Goal: Task Accomplishment & Management: Use online tool/utility

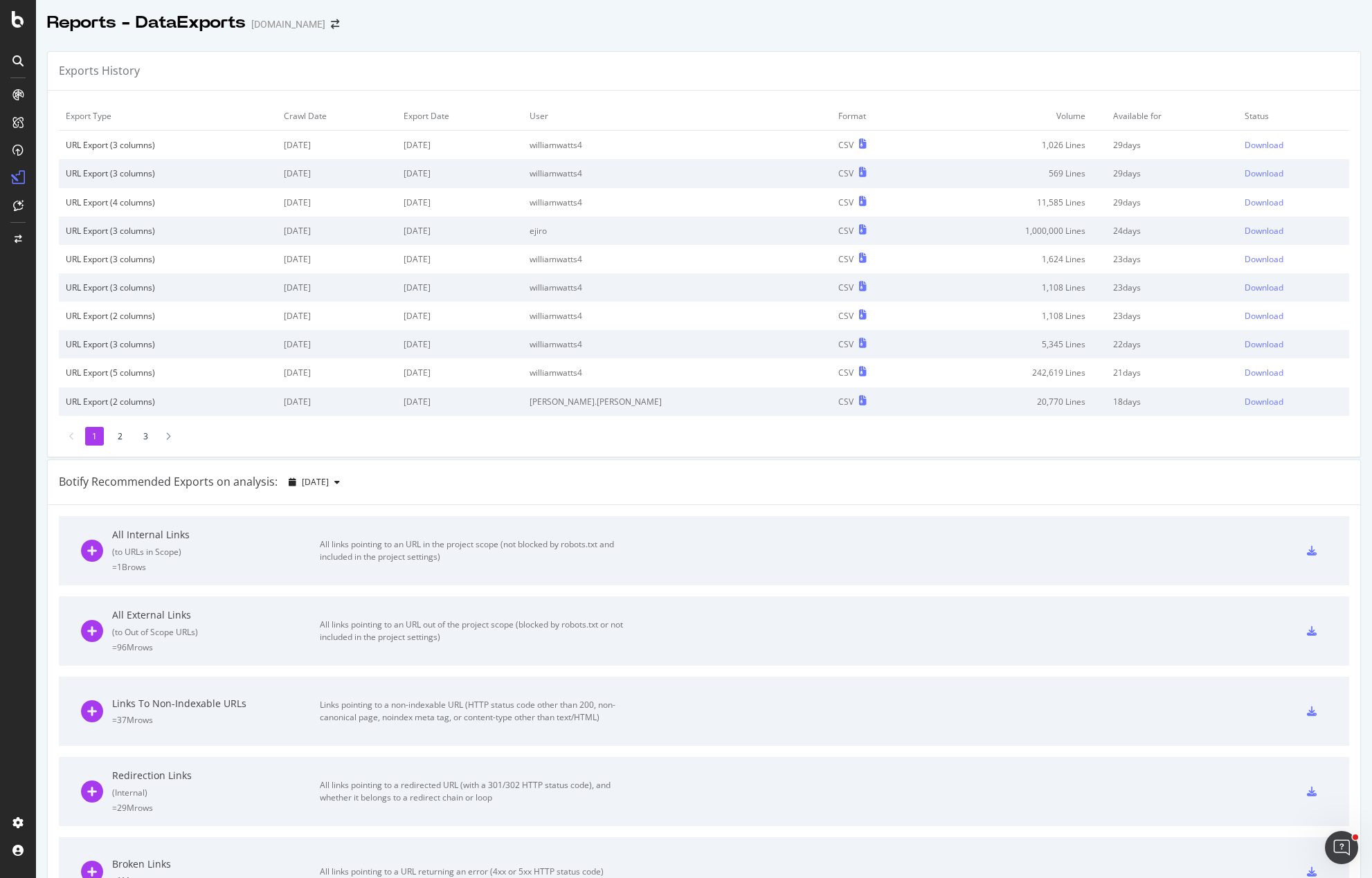
click at [1089, 436] on div "1 2 3" at bounding box center [704, 436] width 1290 height 18
click at [637, 435] on div "1 2 3" at bounding box center [704, 436] width 1290 height 18
click at [549, 437] on div "1 2 3" at bounding box center [704, 436] width 1290 height 18
click at [939, 6] on div "Reports - DataExports [DOMAIN_NAME]" at bounding box center [703, 17] width 1335 height 35
click at [424, 15] on div "Reports - DataExports [DOMAIN_NAME]" at bounding box center [703, 17] width 1335 height 35
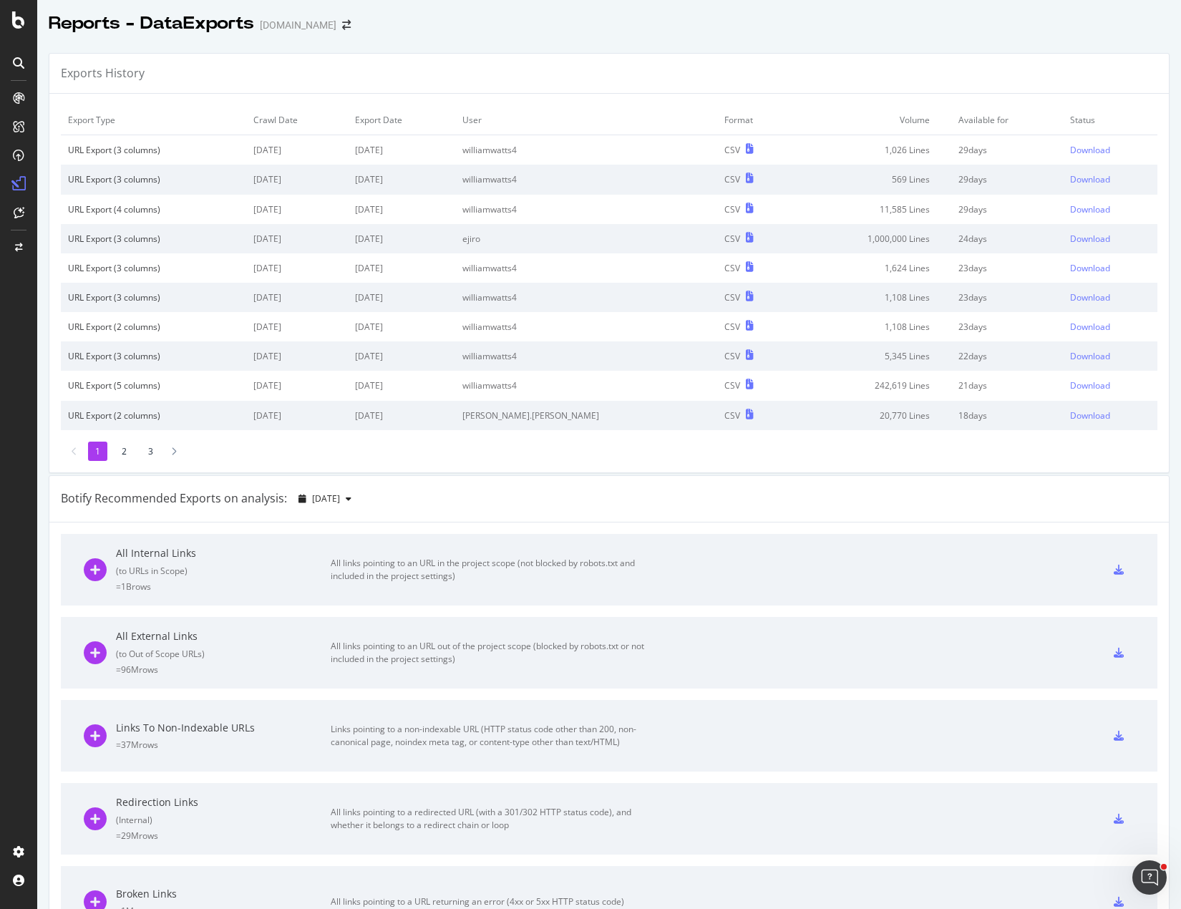
click at [435, 68] on div "Exports History" at bounding box center [608, 74] width 1119 height 40
click at [85, 158] on div "SiteCrawler" at bounding box center [78, 158] width 51 height 14
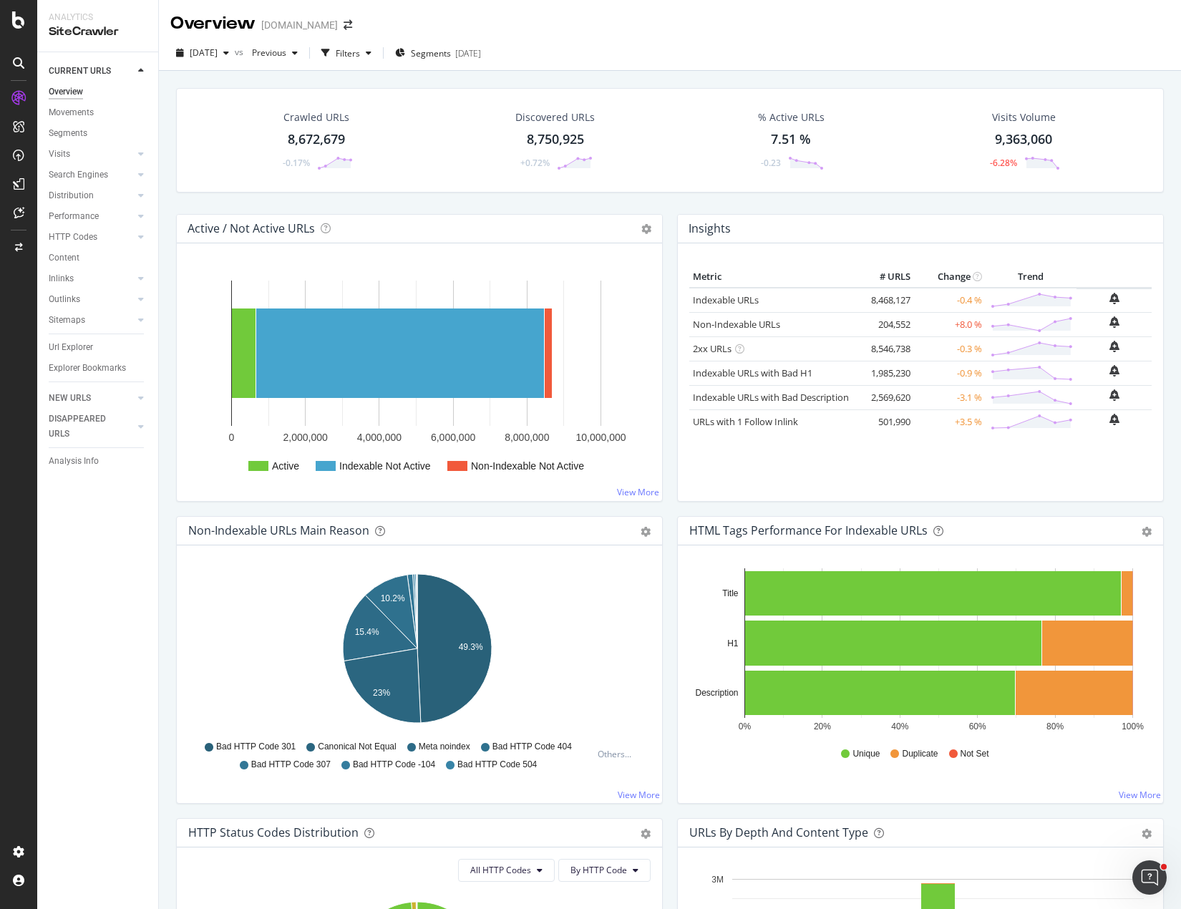
click at [699, 36] on div "[DATE] vs Previous Filters Segments [DATE]" at bounding box center [670, 53] width 1022 height 35
click at [639, 39] on div "[DATE] vs Previous Filters Segments [DATE]" at bounding box center [670, 53] width 1022 height 35
click at [16, 212] on icon at bounding box center [19, 212] width 11 height 11
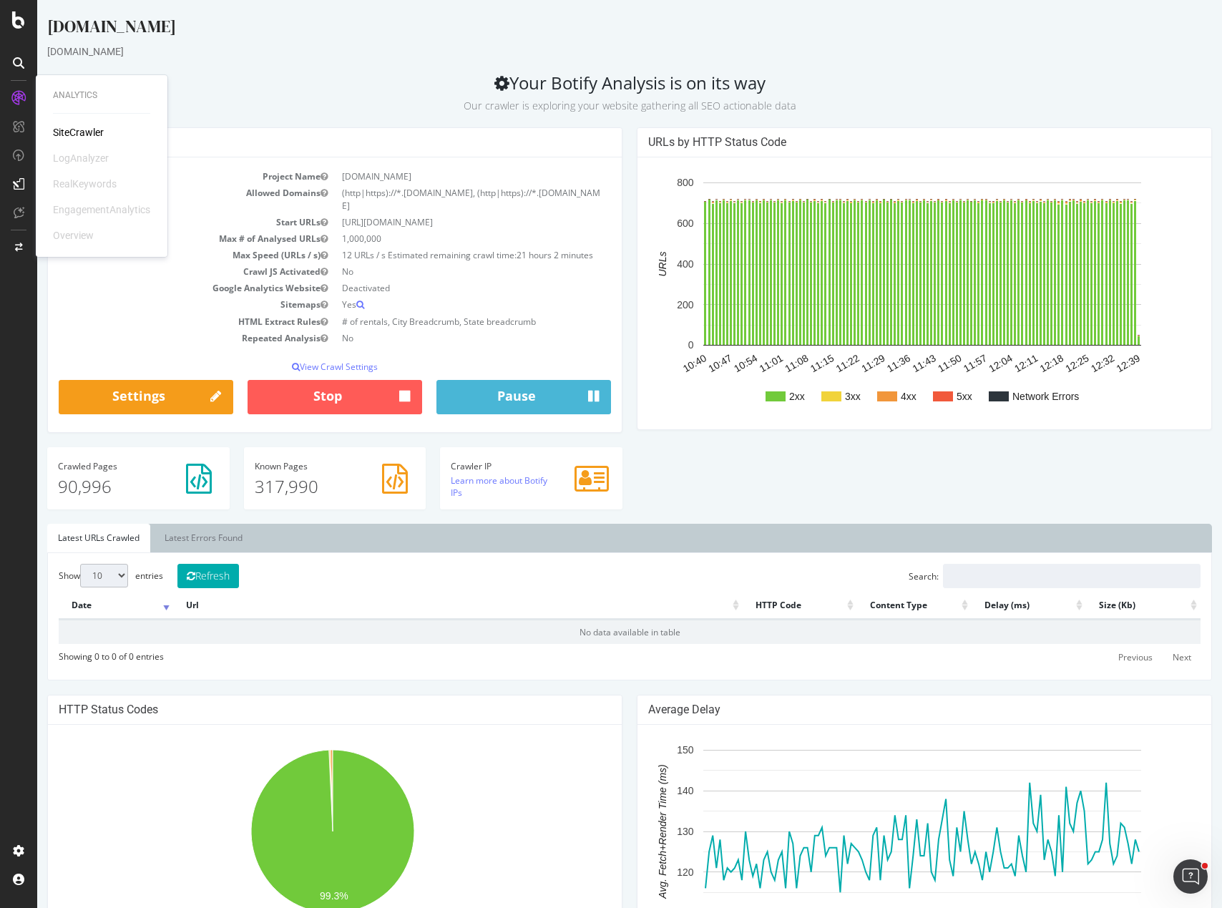
click at [233, 74] on h2 "Your Botify Analysis is on its way Our crawler is exploring your website gather…" at bounding box center [629, 93] width 1165 height 40
click at [275, 115] on div "ForRentUniversity.com forrentuniversity.com Your Botify Analysis is on its way …" at bounding box center [629, 671] width 1185 height 1315
click at [272, 90] on h2 "Your Botify Analysis is on its way Our crawler is exploring your website gather…" at bounding box center [629, 93] width 1165 height 40
click at [286, 65] on div "ForRentUniversity.com forrentuniversity.com Your Botify Analysis is on its way …" at bounding box center [629, 671] width 1185 height 1315
click at [225, 537] on link "Latest Errors Found" at bounding box center [203, 538] width 99 height 29
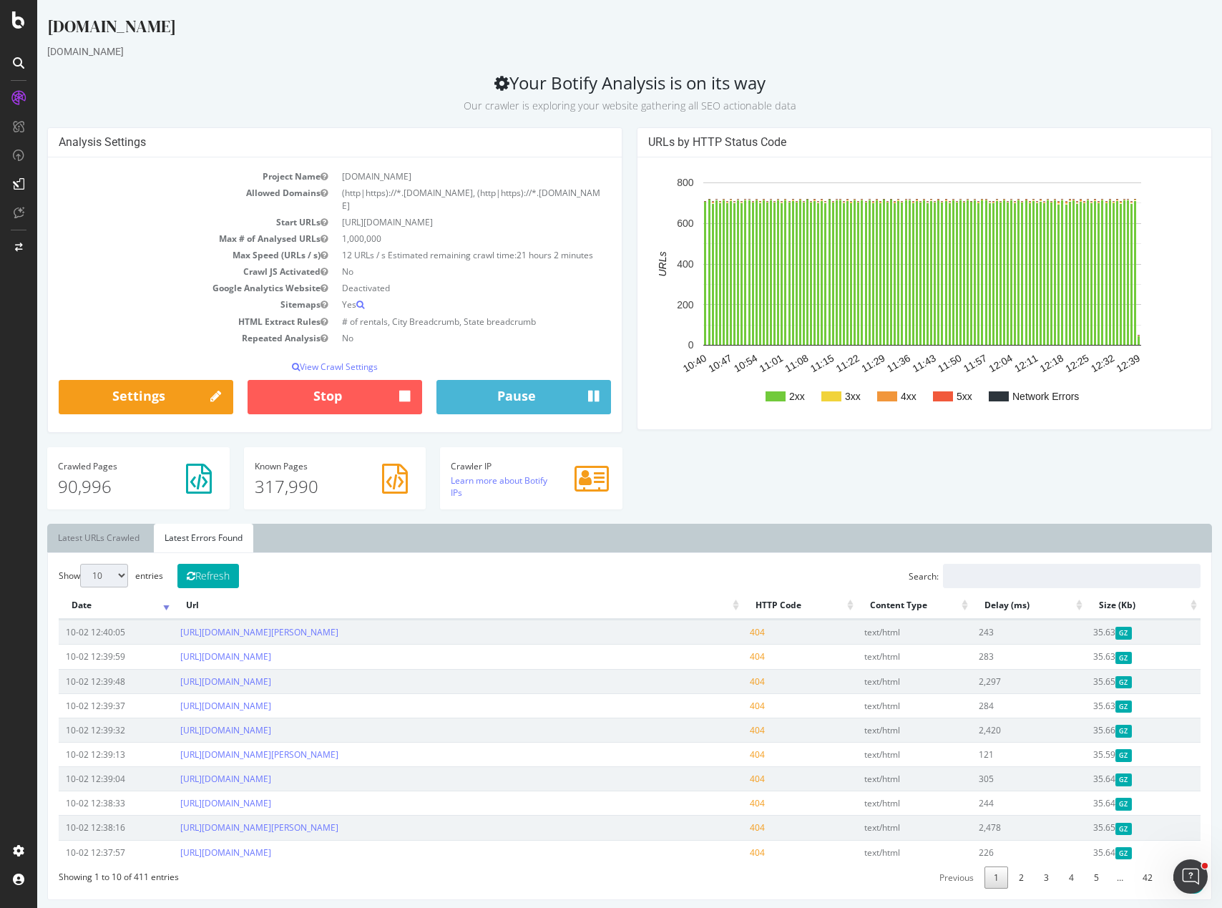
scroll to position [330, 0]
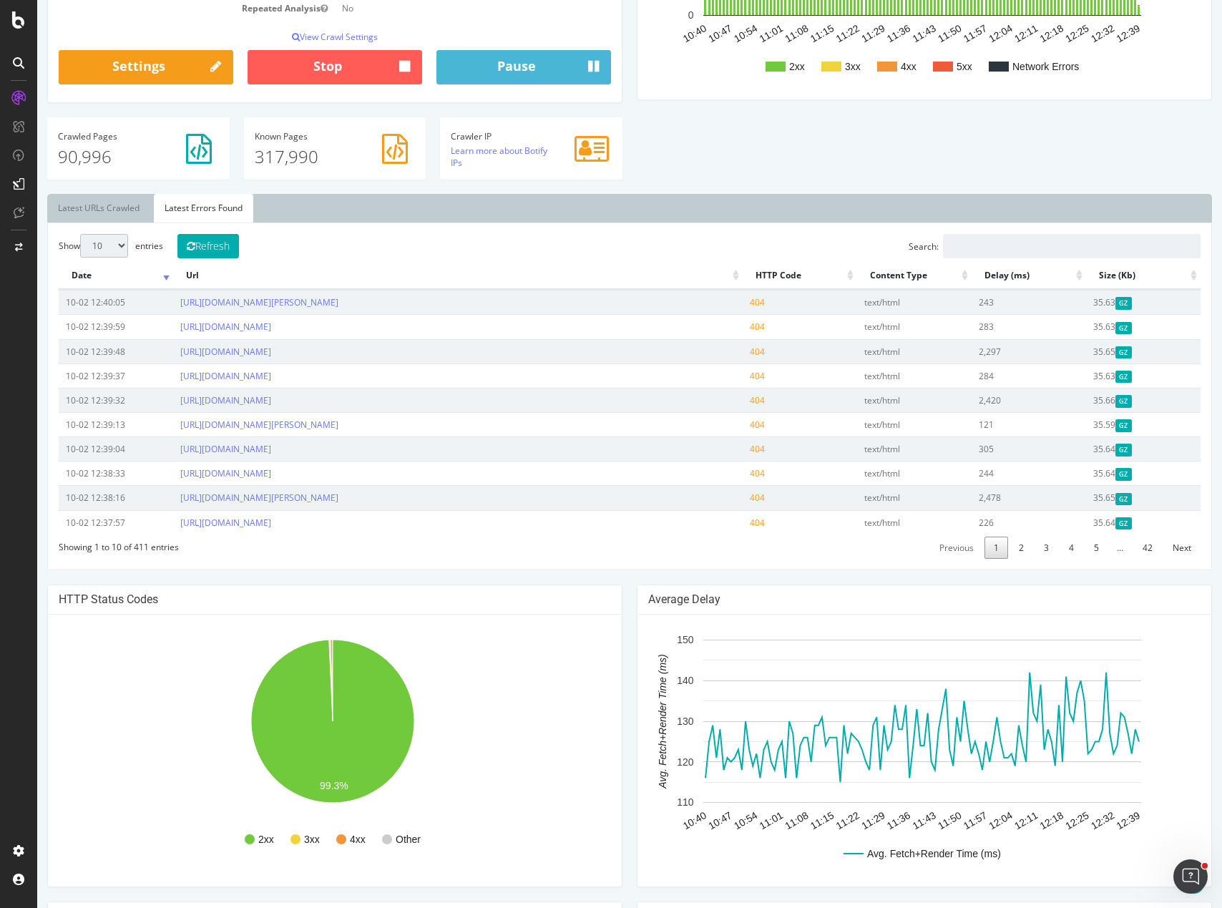
click at [117, 248] on select "10 25 50 100" at bounding box center [104, 246] width 48 height 24
select select "100"
click at [80, 234] on select "10 25 50 100" at bounding box center [104, 246] width 48 height 24
click at [99, 245] on select "10 25 50 100" at bounding box center [104, 246] width 48 height 24
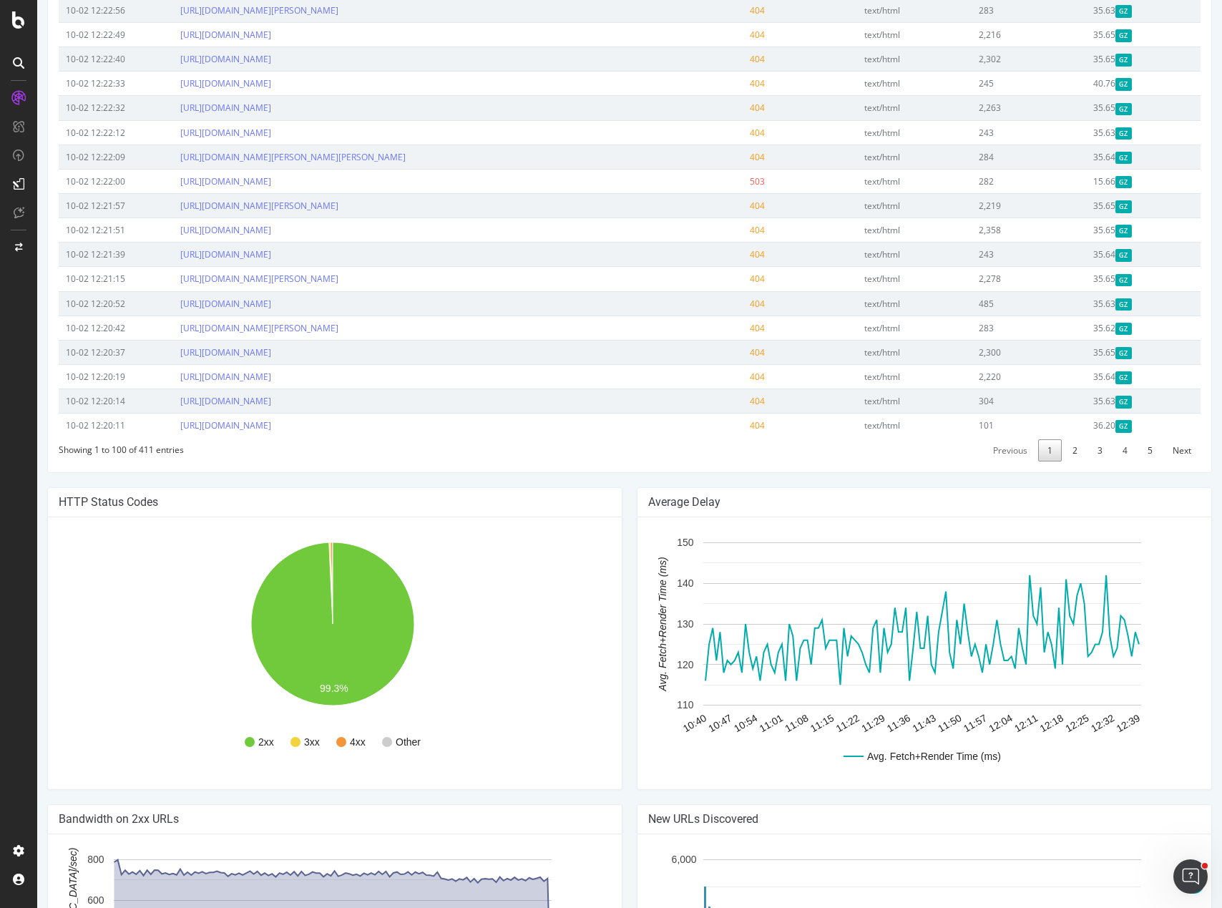
scroll to position [2410, 0]
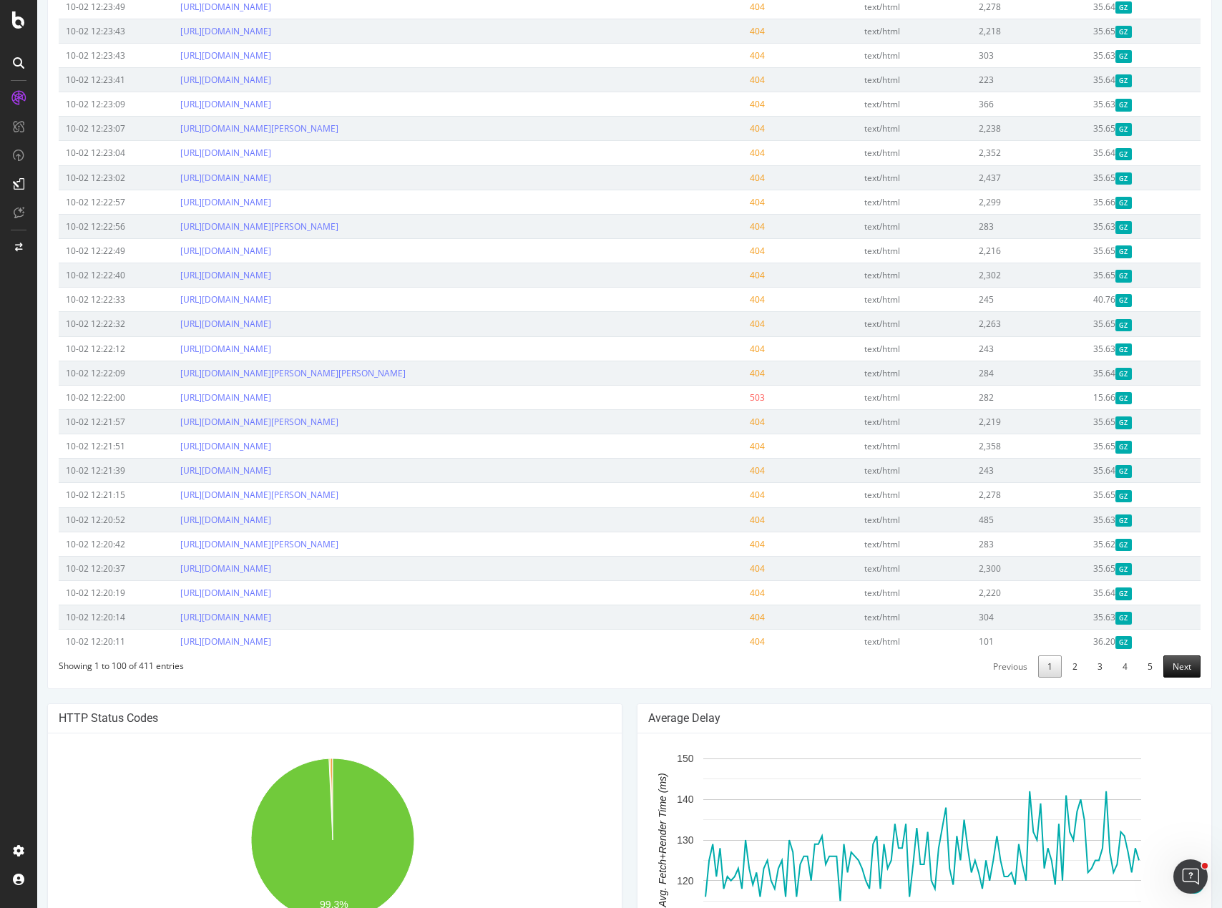
click at [1177, 666] on link "Next" at bounding box center [1182, 667] width 37 height 22
click at [1092, 669] on link "3" at bounding box center [1101, 667] width 24 height 22
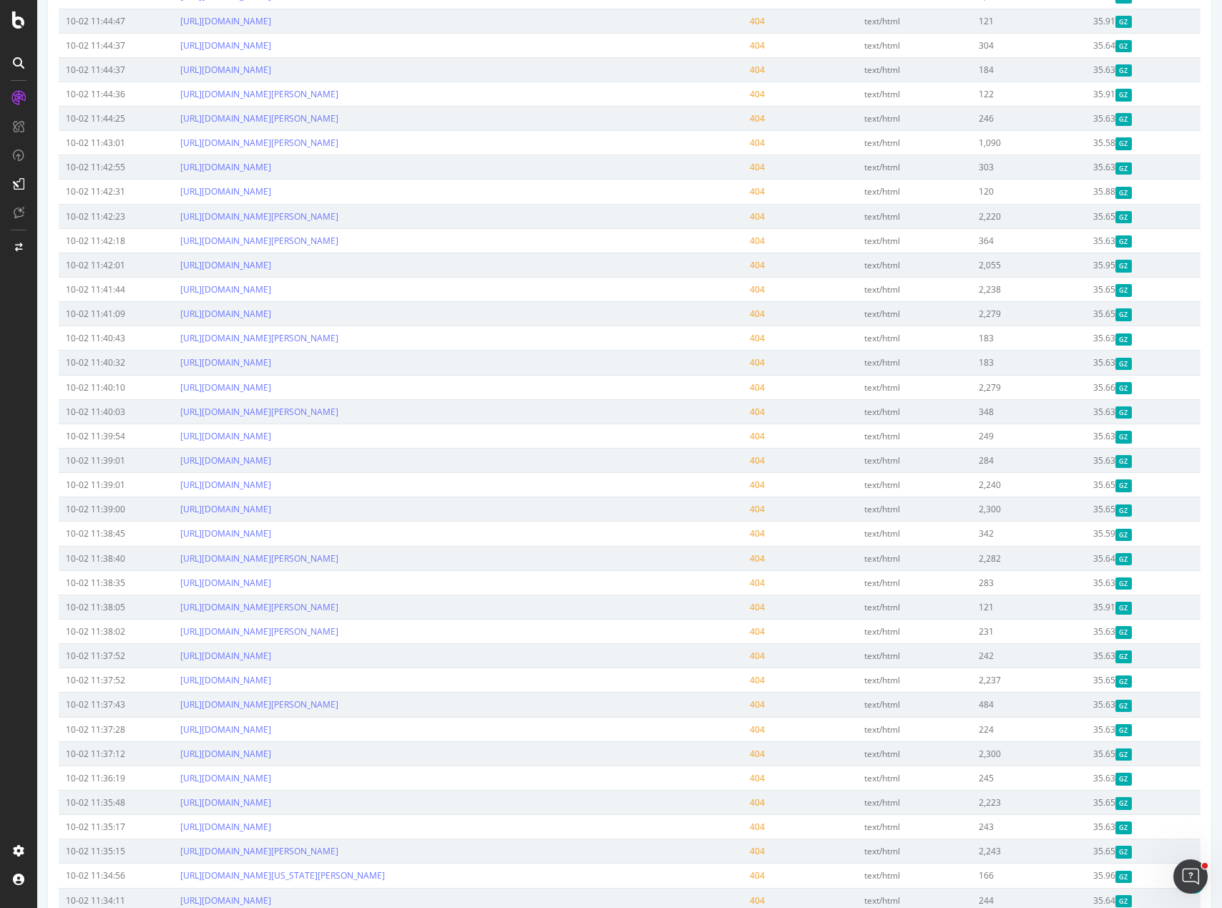
scroll to position [1646, 0]
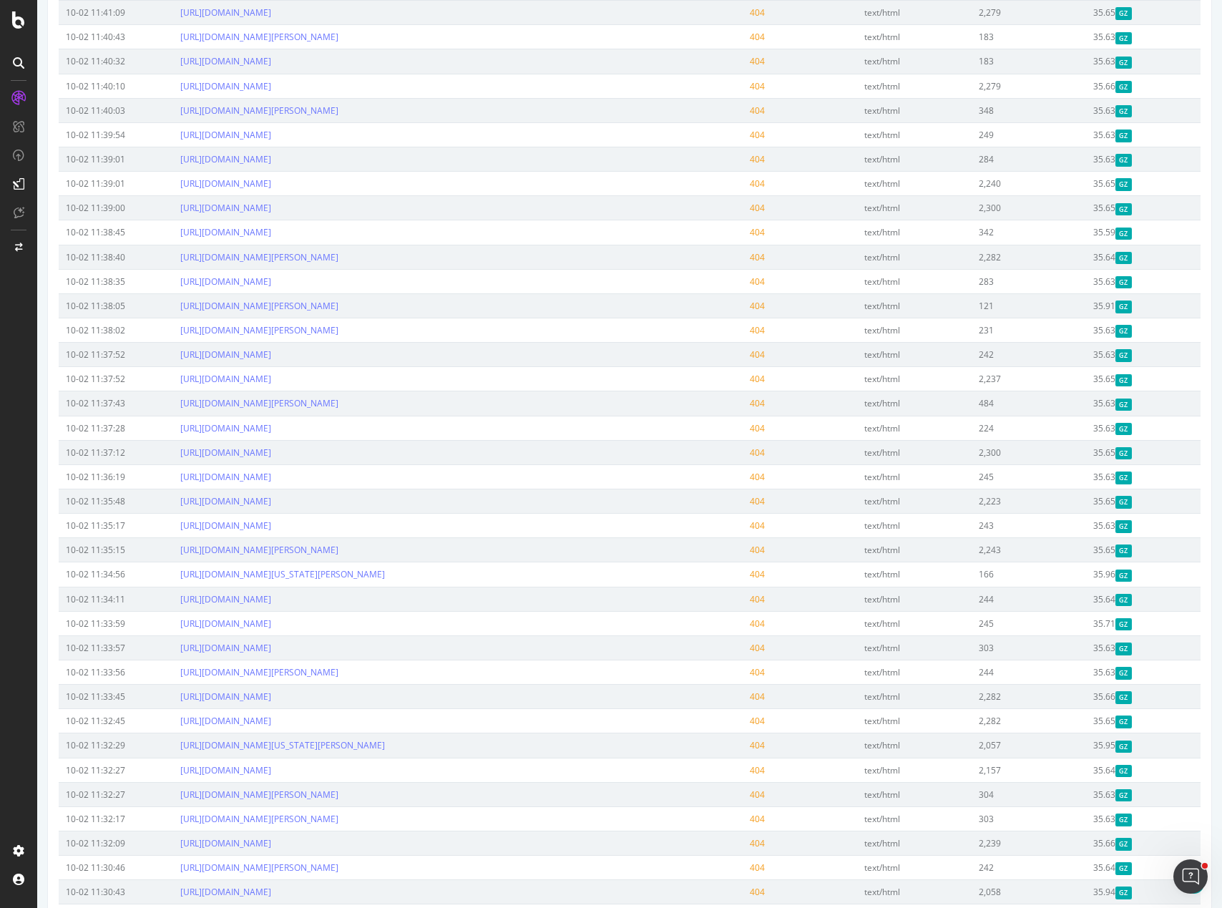
click at [981, 528] on td "243" at bounding box center [1029, 525] width 115 height 24
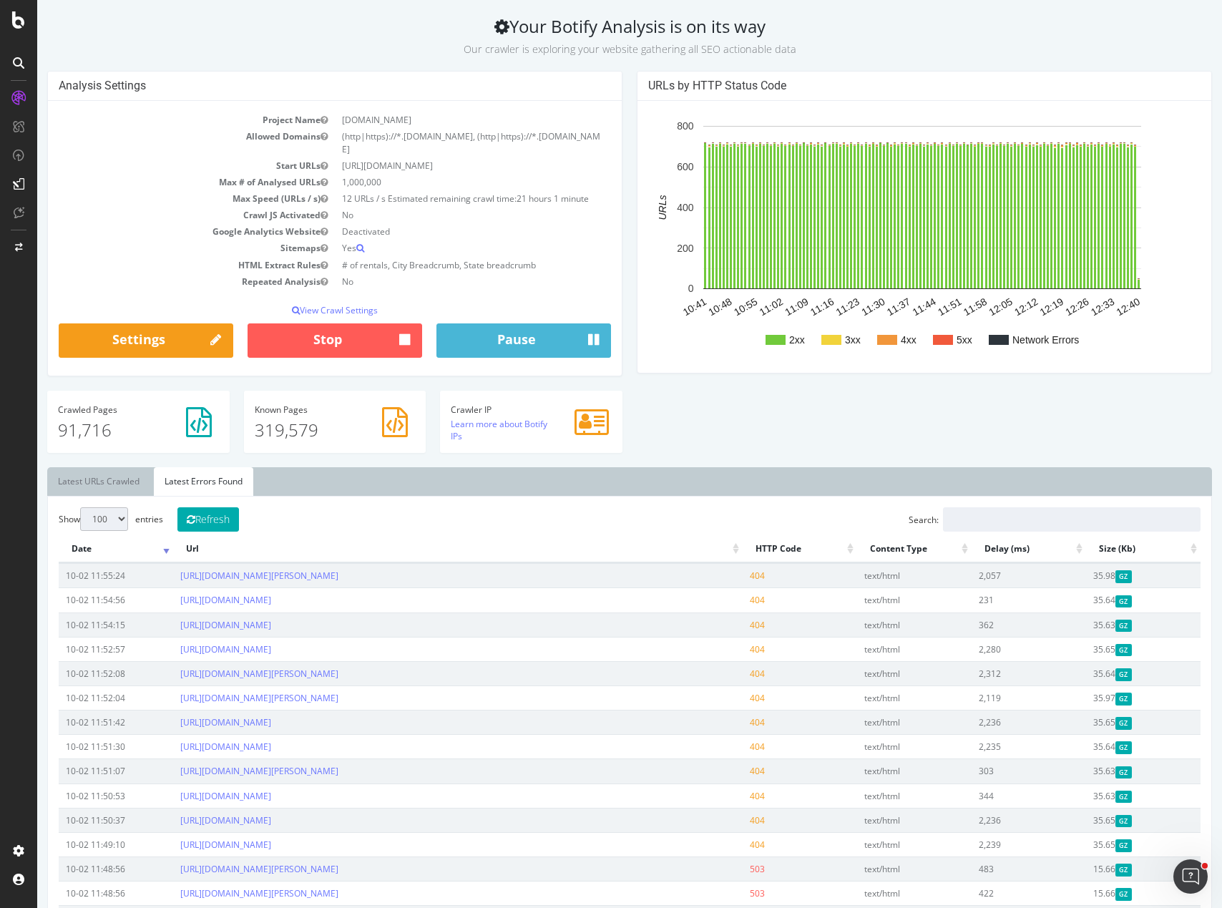
scroll to position [215, 0]
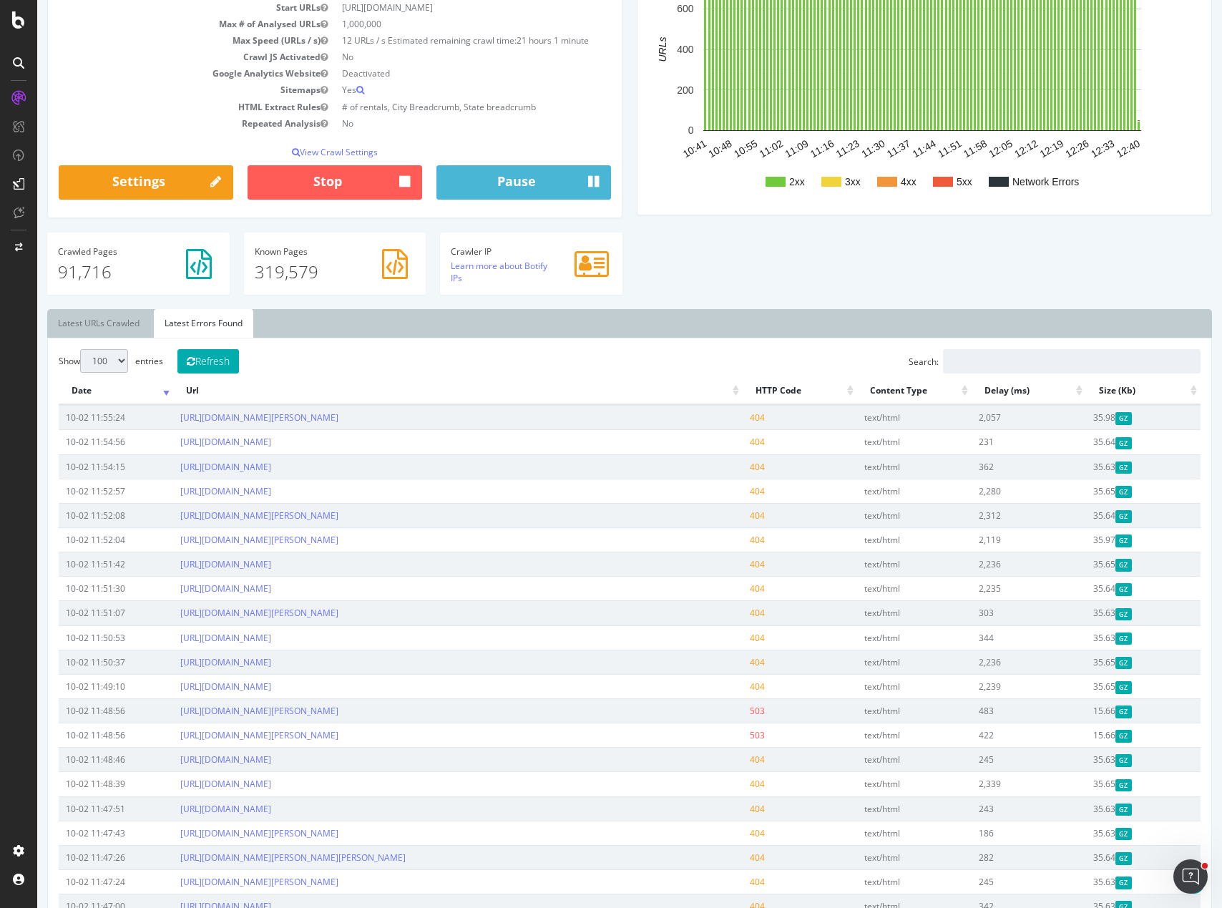
click at [707, 291] on div "Analysis Settings Project Name ForRentUniversity.com Allowed Domains (http|http…" at bounding box center [630, 111] width 1180 height 397
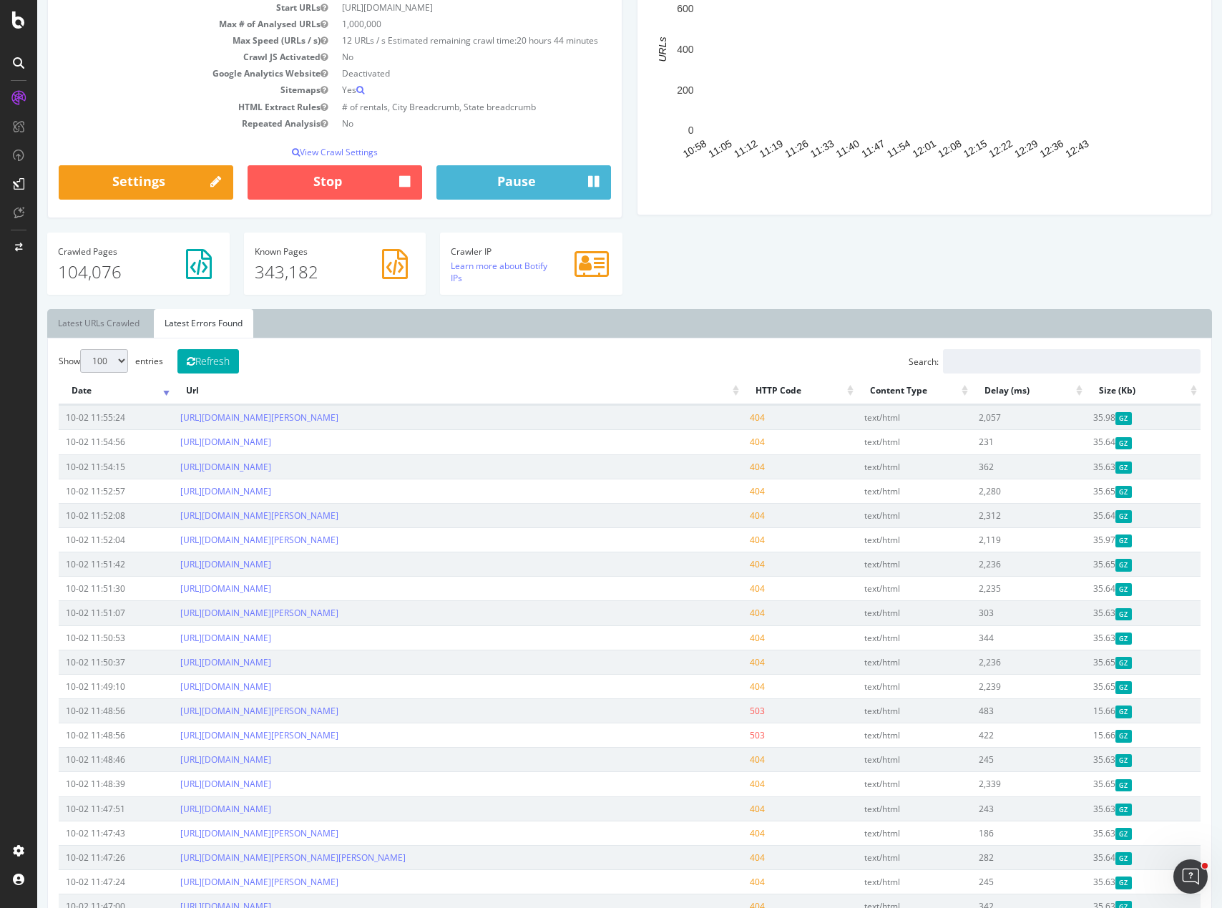
scroll to position [0, 0]
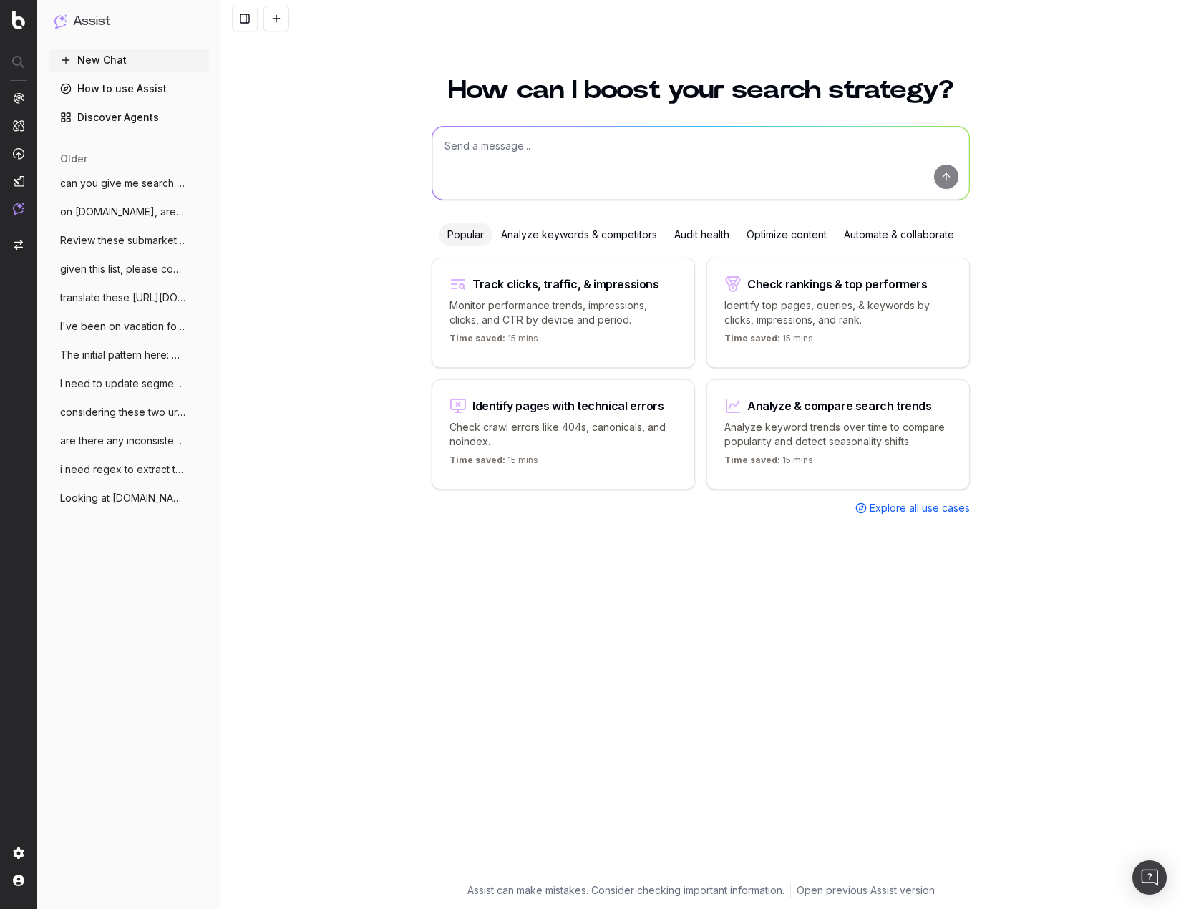
click at [506, 152] on textarea at bounding box center [700, 163] width 537 height 73
type textarea "Looking at Apartments.com crawl, how many cities are in each province of Canada?"
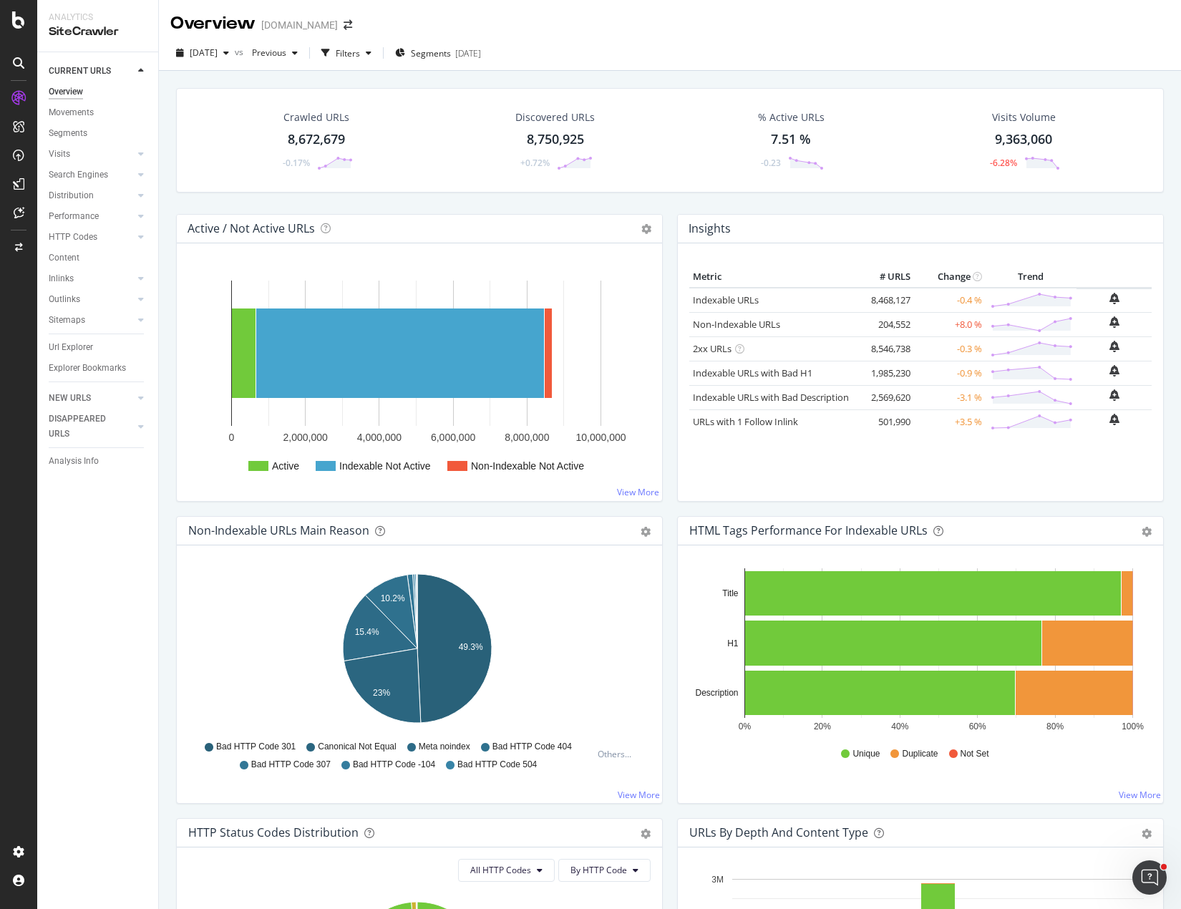
click at [905, 201] on div "Crawled URLs 8,672,679 -0.17% Discovered URLs 8,750,925 +0.72% % Active URLs 7.…" at bounding box center [670, 151] width 1002 height 126
click at [451, 54] on span "Segments" at bounding box center [431, 53] width 40 height 12
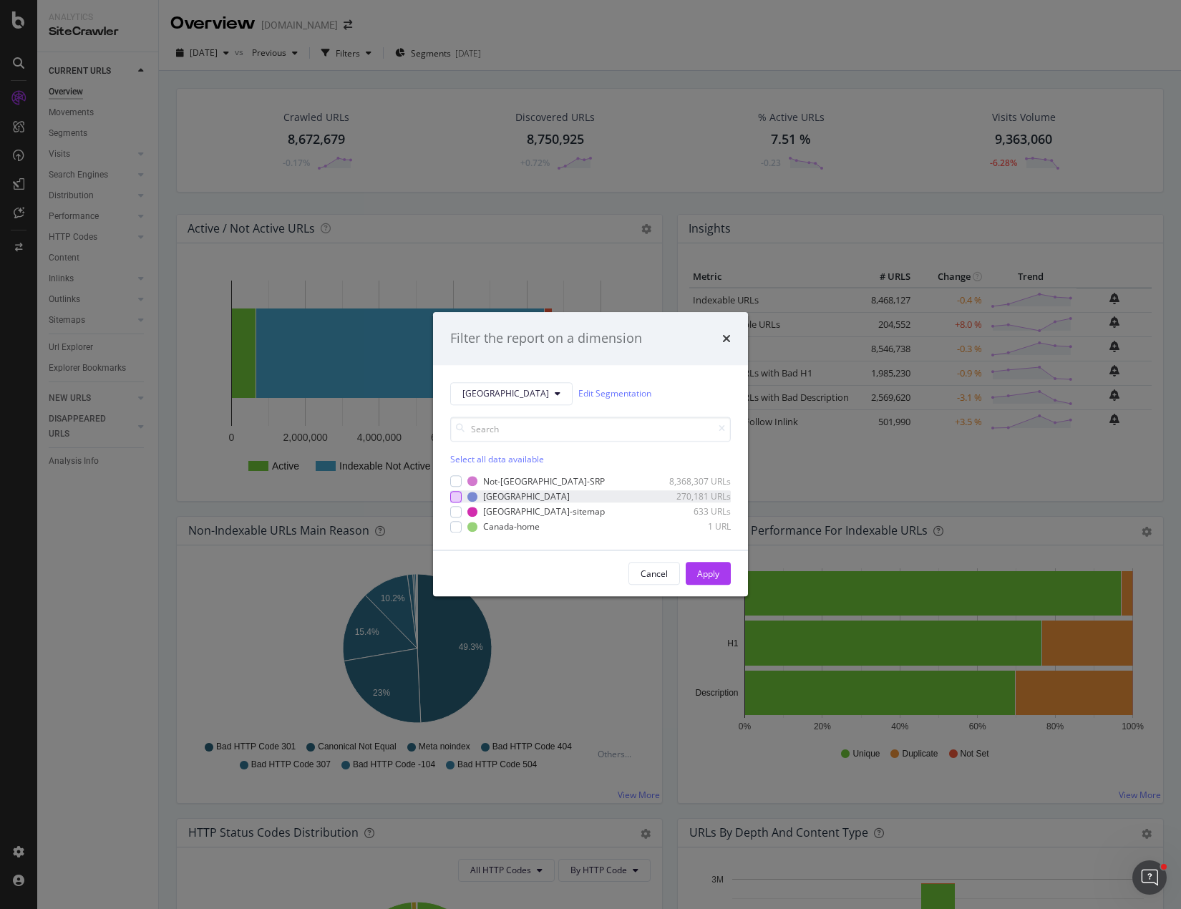
click at [454, 497] on div "modal" at bounding box center [455, 496] width 11 height 11
click at [459, 496] on icon "modal" at bounding box center [456, 496] width 6 height 7
click at [660, 570] on div "Cancel" at bounding box center [654, 574] width 27 height 12
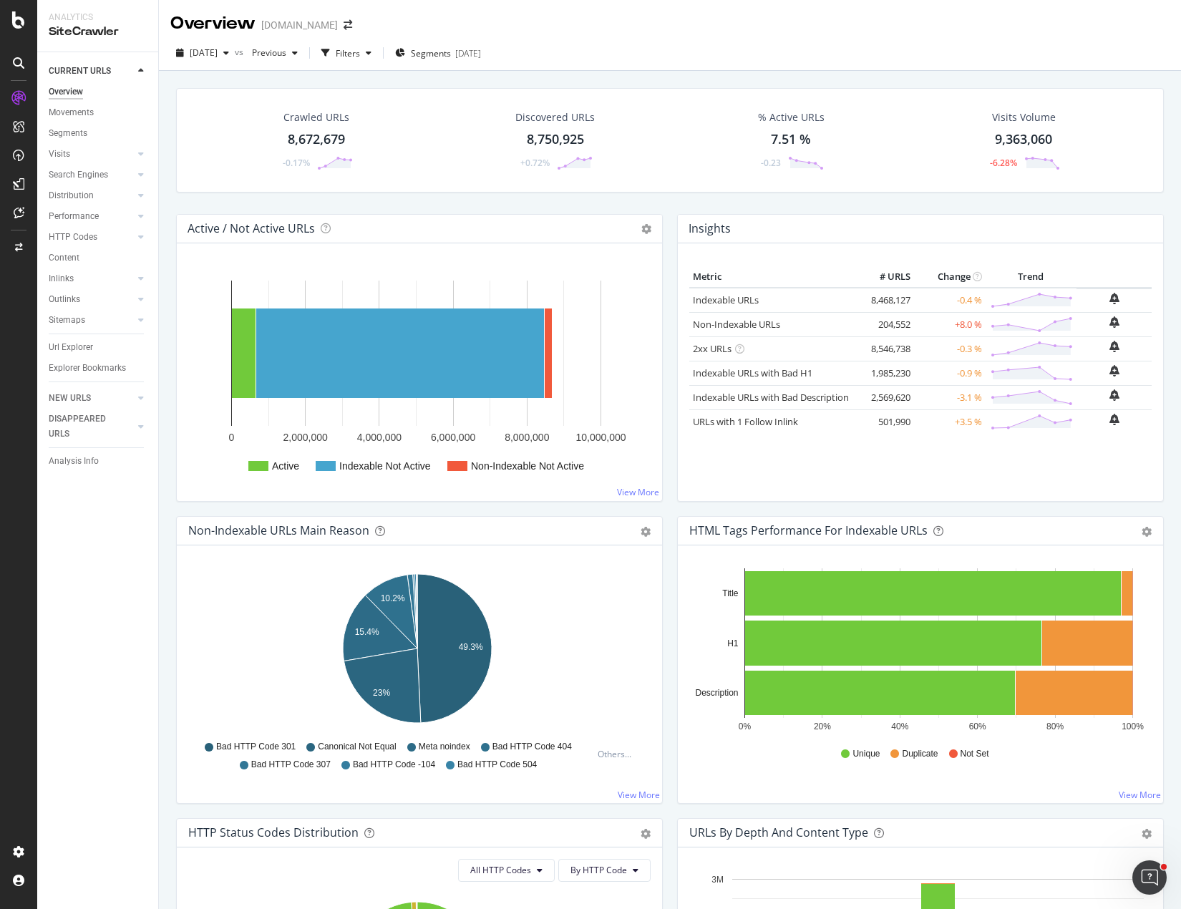
click at [530, 74] on div "Crawled URLs 8,672,679 -0.17% Discovered URLs 8,750,925 +0.72% % Active URLs 7.…" at bounding box center [670, 525] width 1022 height 909
click at [78, 349] on div "Url Explorer" at bounding box center [71, 347] width 44 height 15
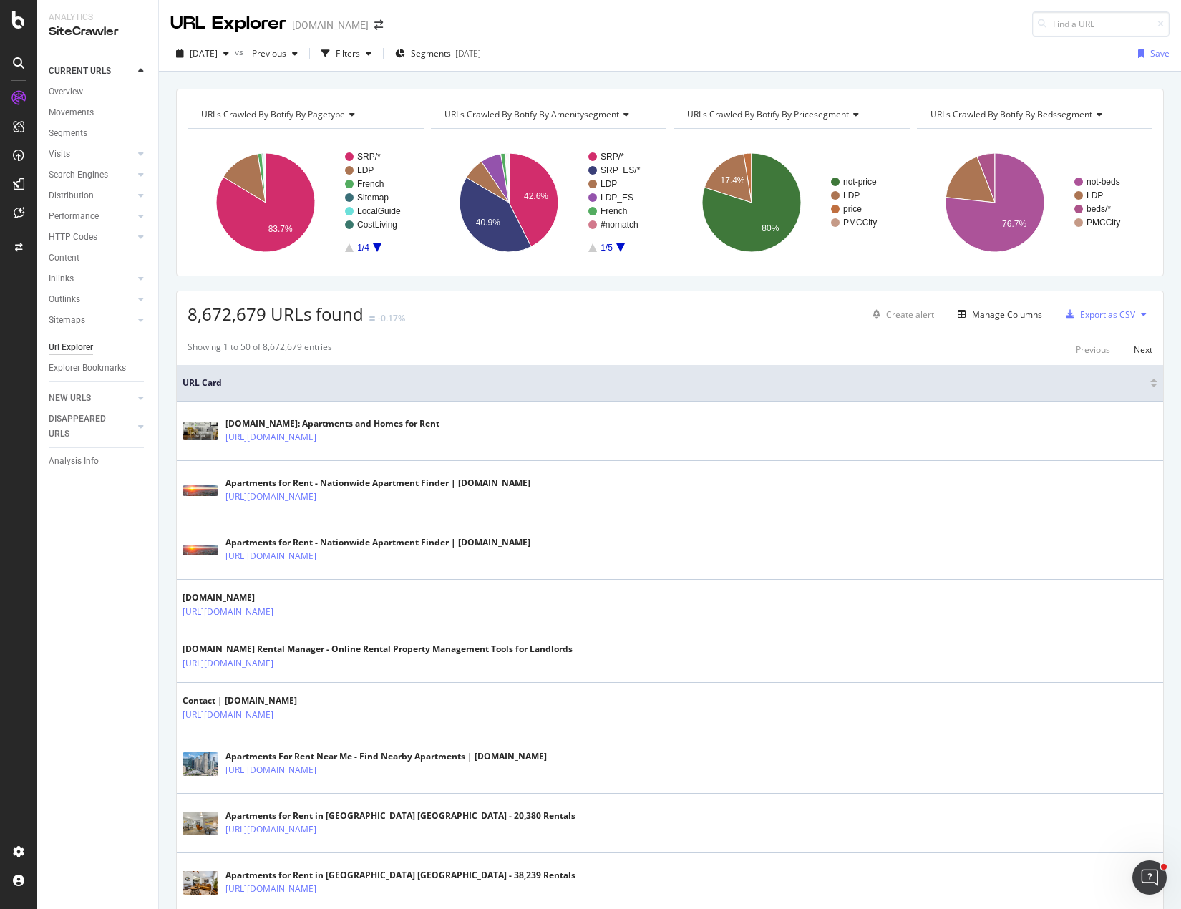
click at [497, 308] on div "8,672,679 URLs found -0.17% Create alert Manage Columns Export as CSV" at bounding box center [670, 308] width 986 height 35
click at [100, 522] on div "CURRENT URLS Overview Movements Segments Visits Analysis Orphan URLs Search Eng…" at bounding box center [97, 480] width 121 height 857
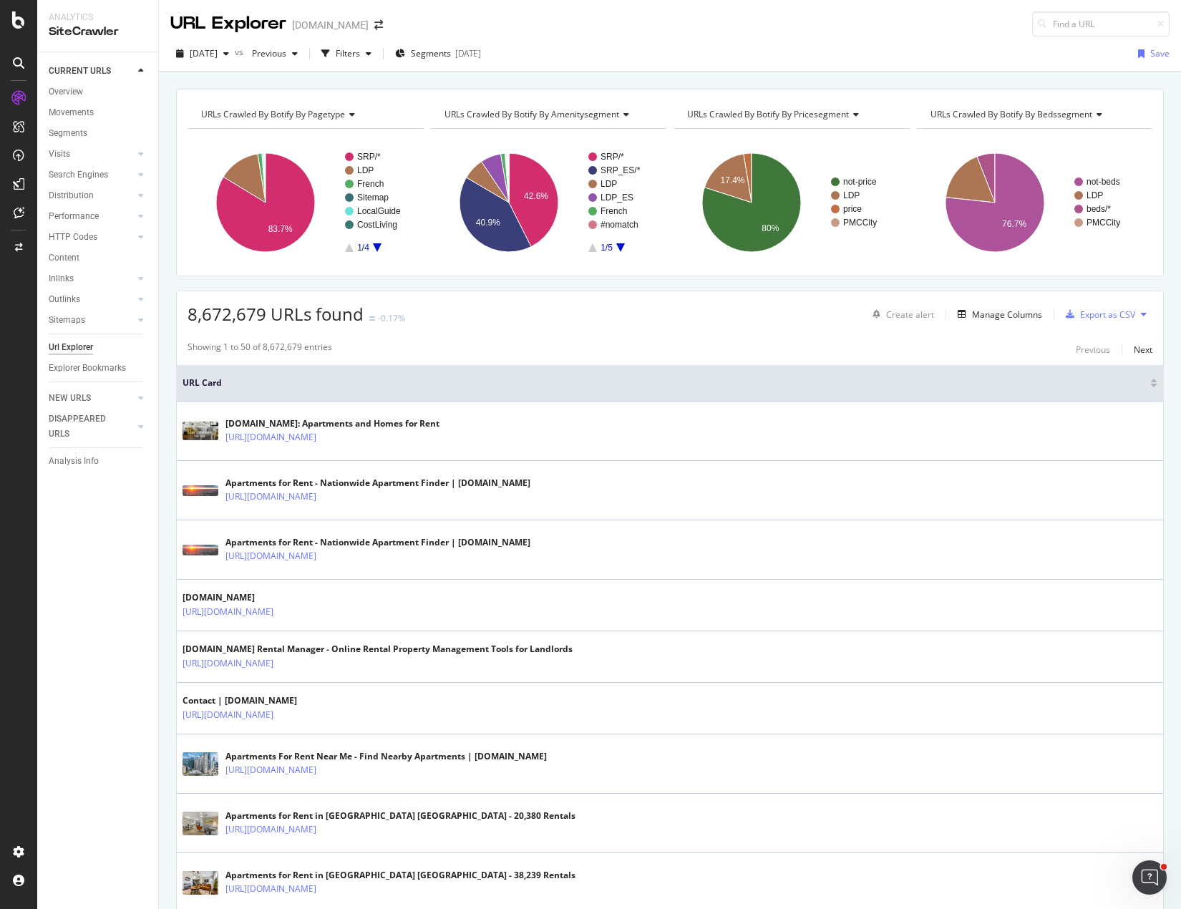
click at [360, 49] on div "Filters" at bounding box center [348, 53] width 24 height 12
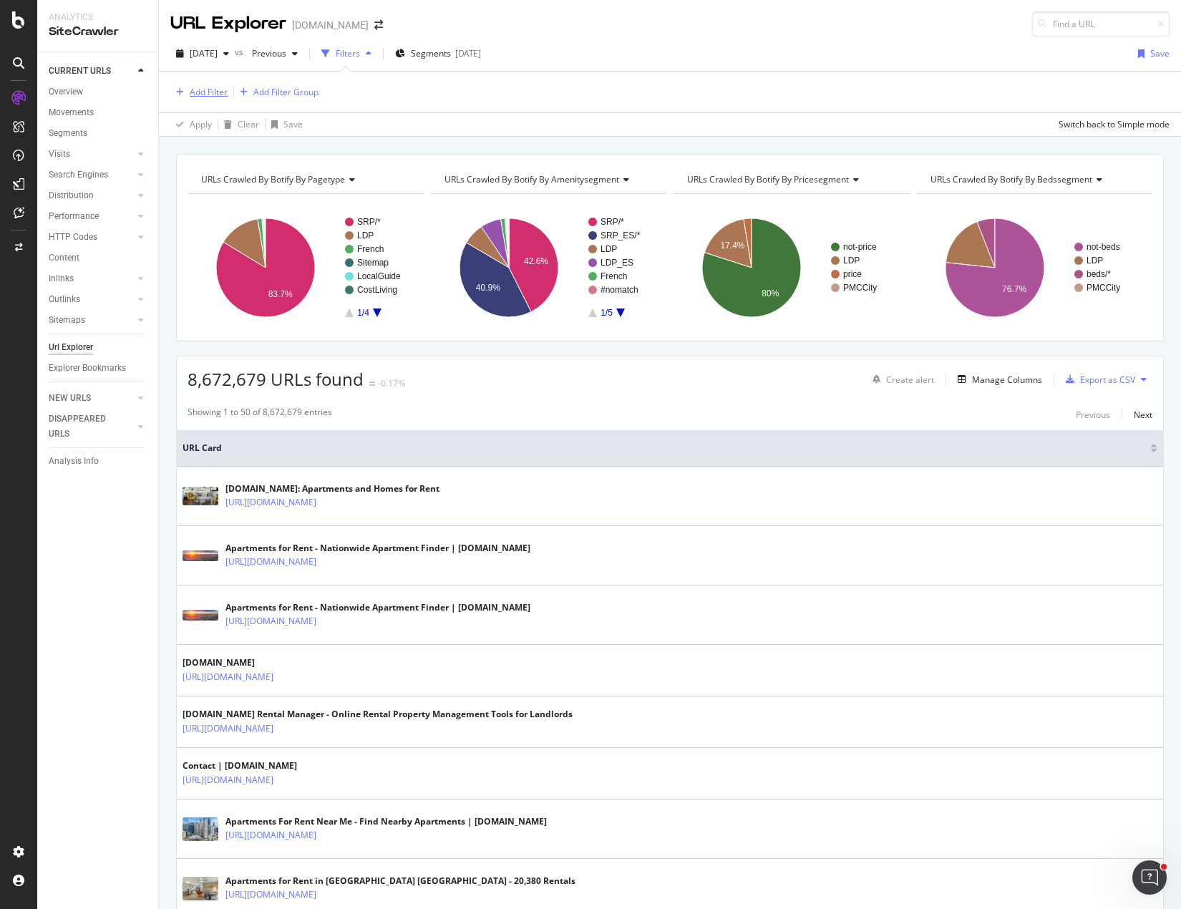
click at [186, 88] on div "button" at bounding box center [179, 92] width 19 height 9
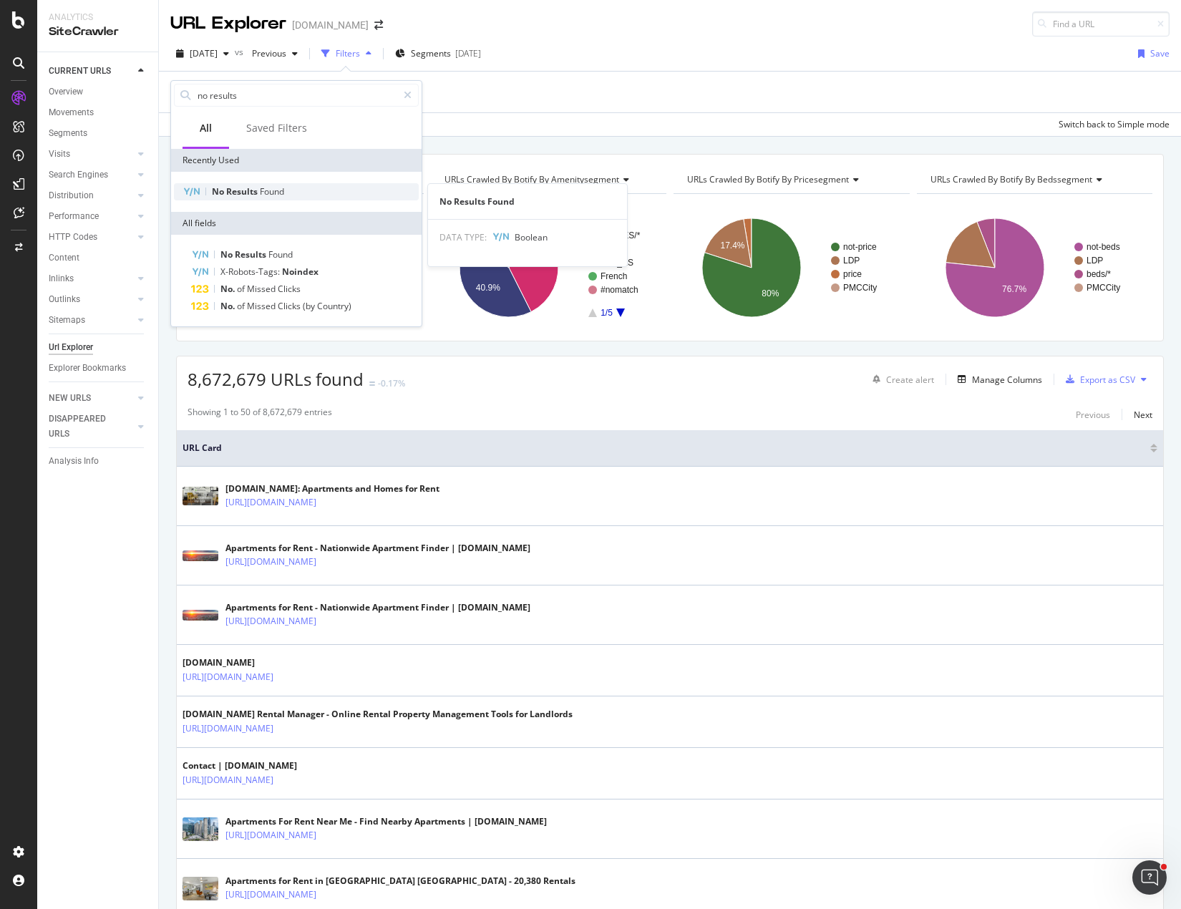
type input "no results"
click at [256, 193] on span "Results" at bounding box center [243, 191] width 34 height 12
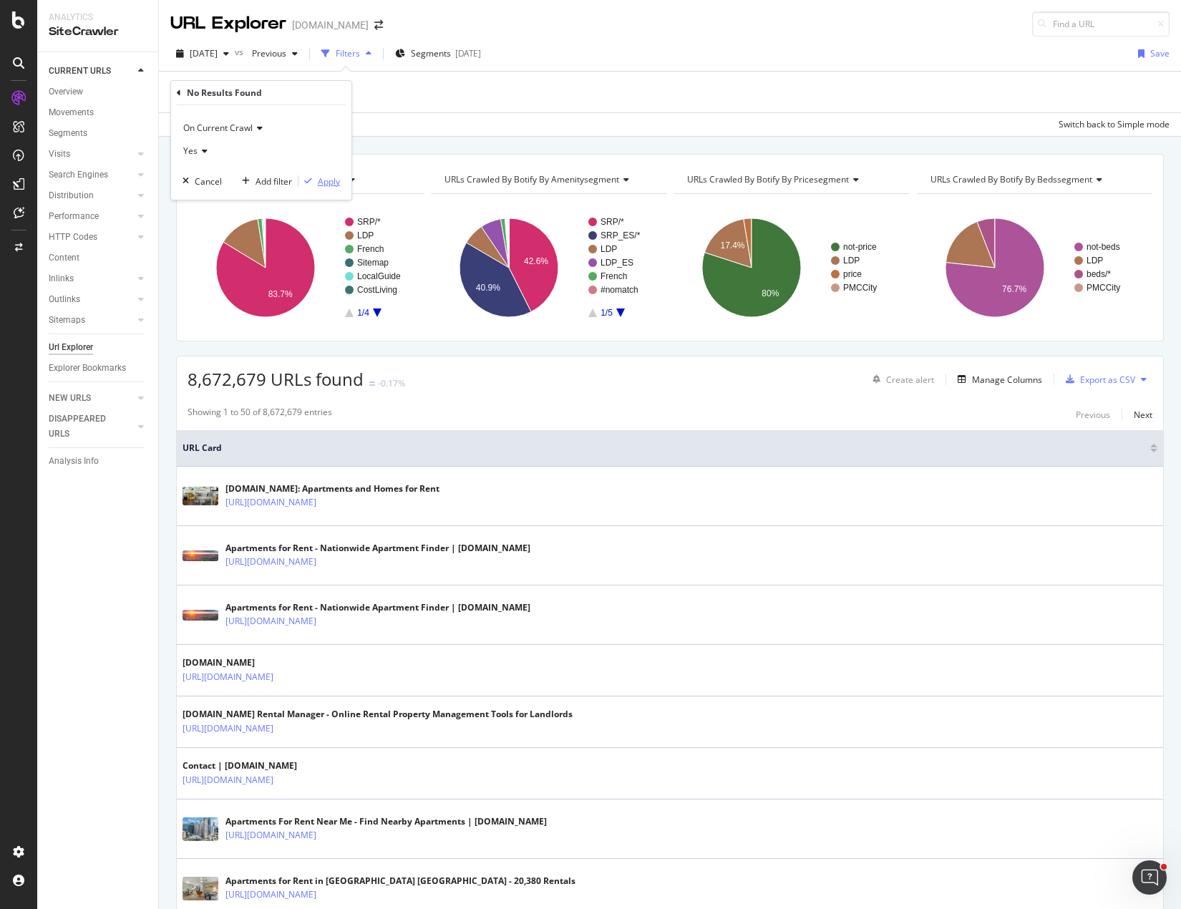
click at [326, 180] on div "Apply" at bounding box center [329, 181] width 22 height 12
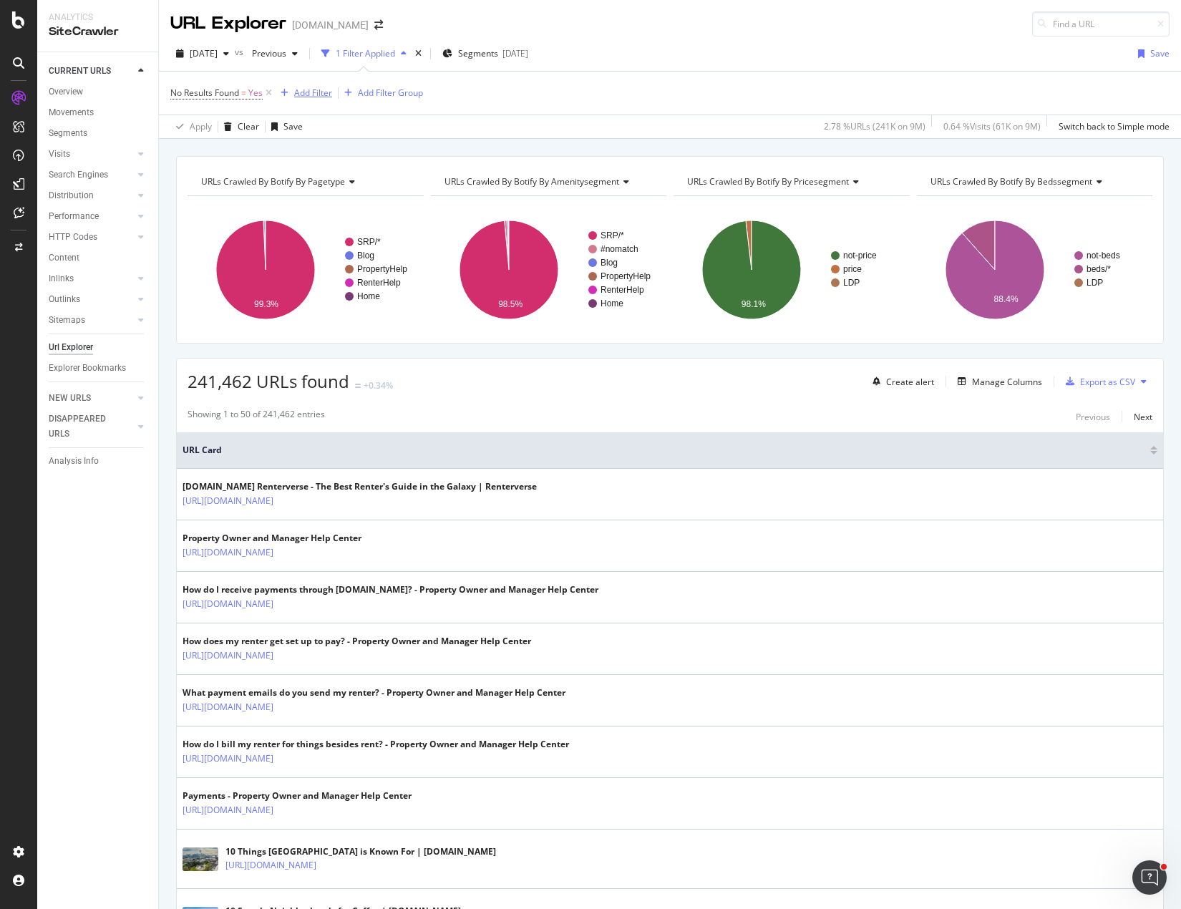
click at [285, 94] on icon "button" at bounding box center [285, 93] width 8 height 9
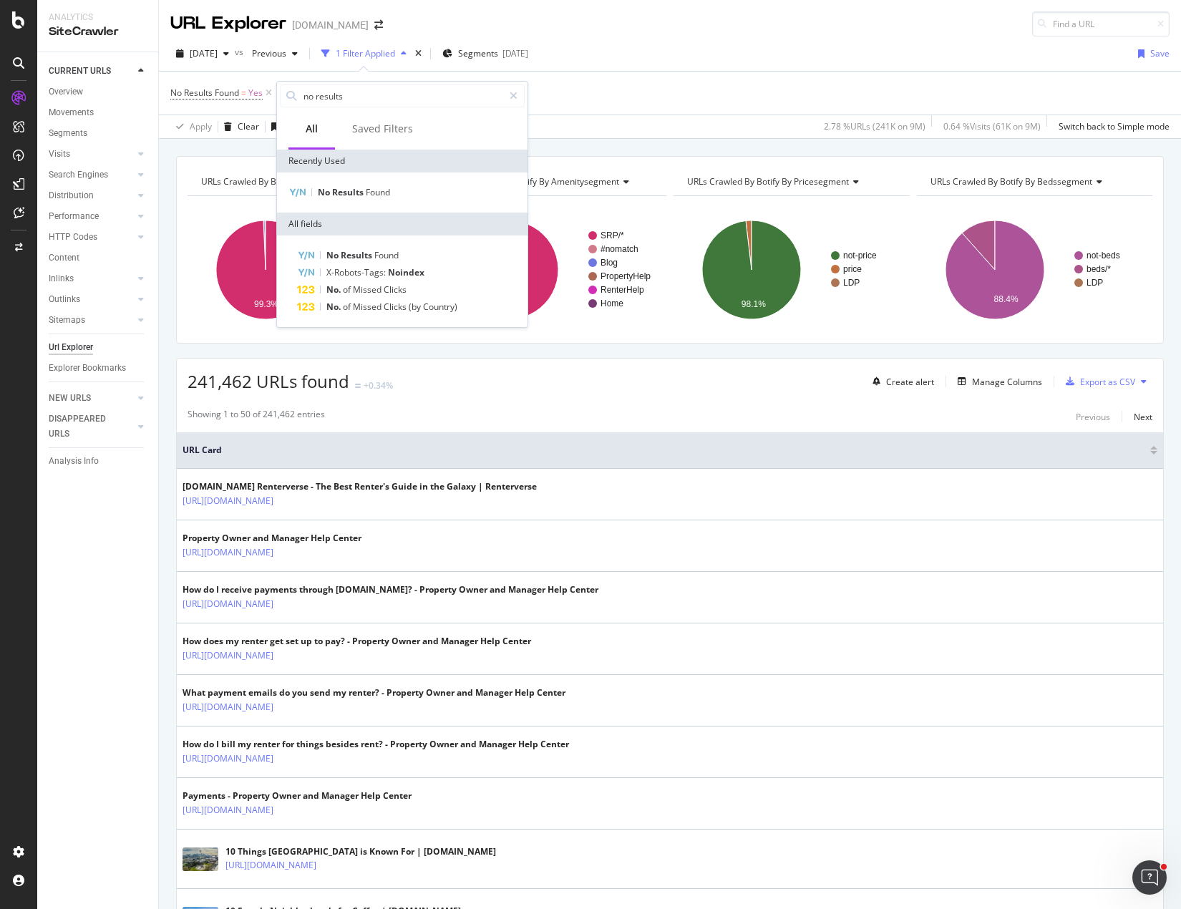
click at [621, 98] on div "No Results Found = Yes Add Filter Add Filter Group" at bounding box center [669, 93] width 999 height 43
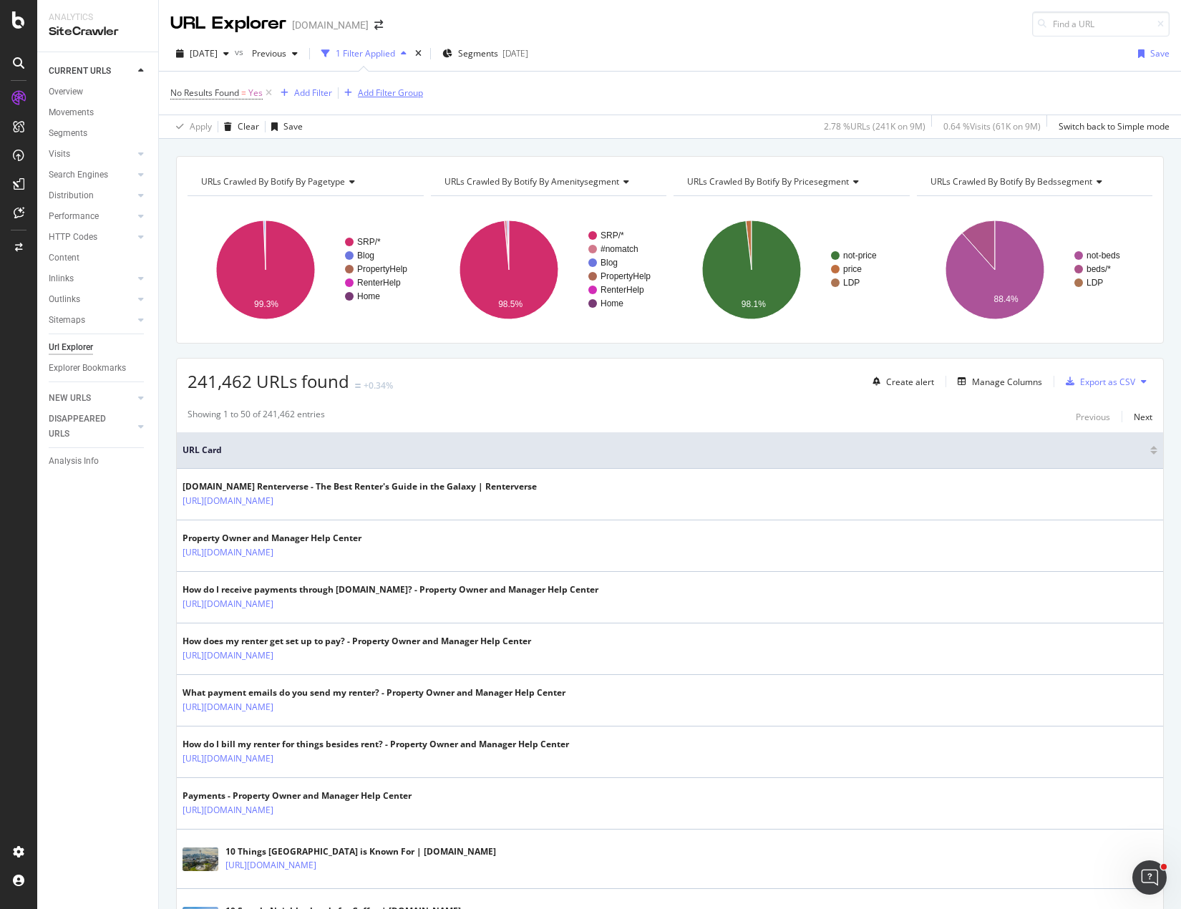
click at [399, 95] on div "Add Filter Group" at bounding box center [390, 93] width 65 height 12
click at [386, 94] on div "Add Filter Group" at bounding box center [390, 93] width 65 height 12
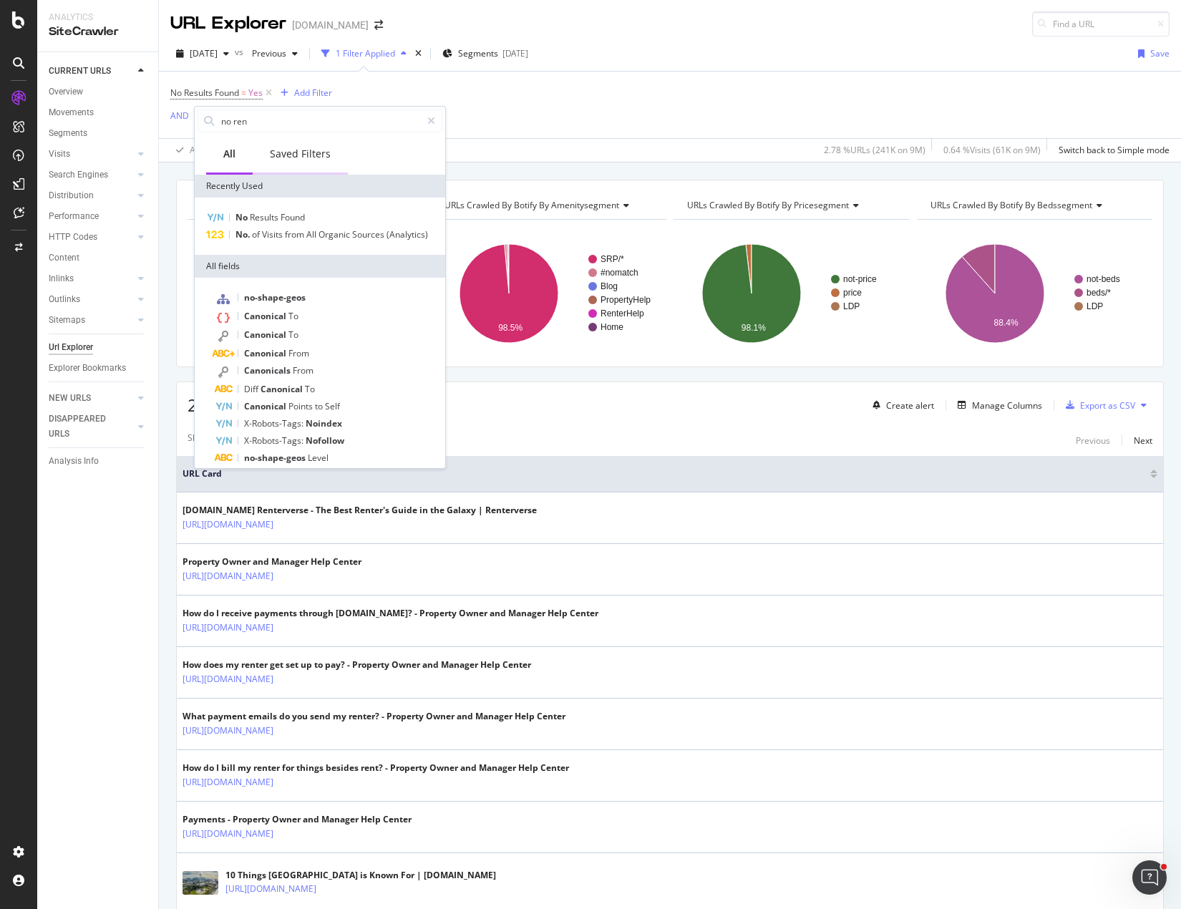
type input "no rent"
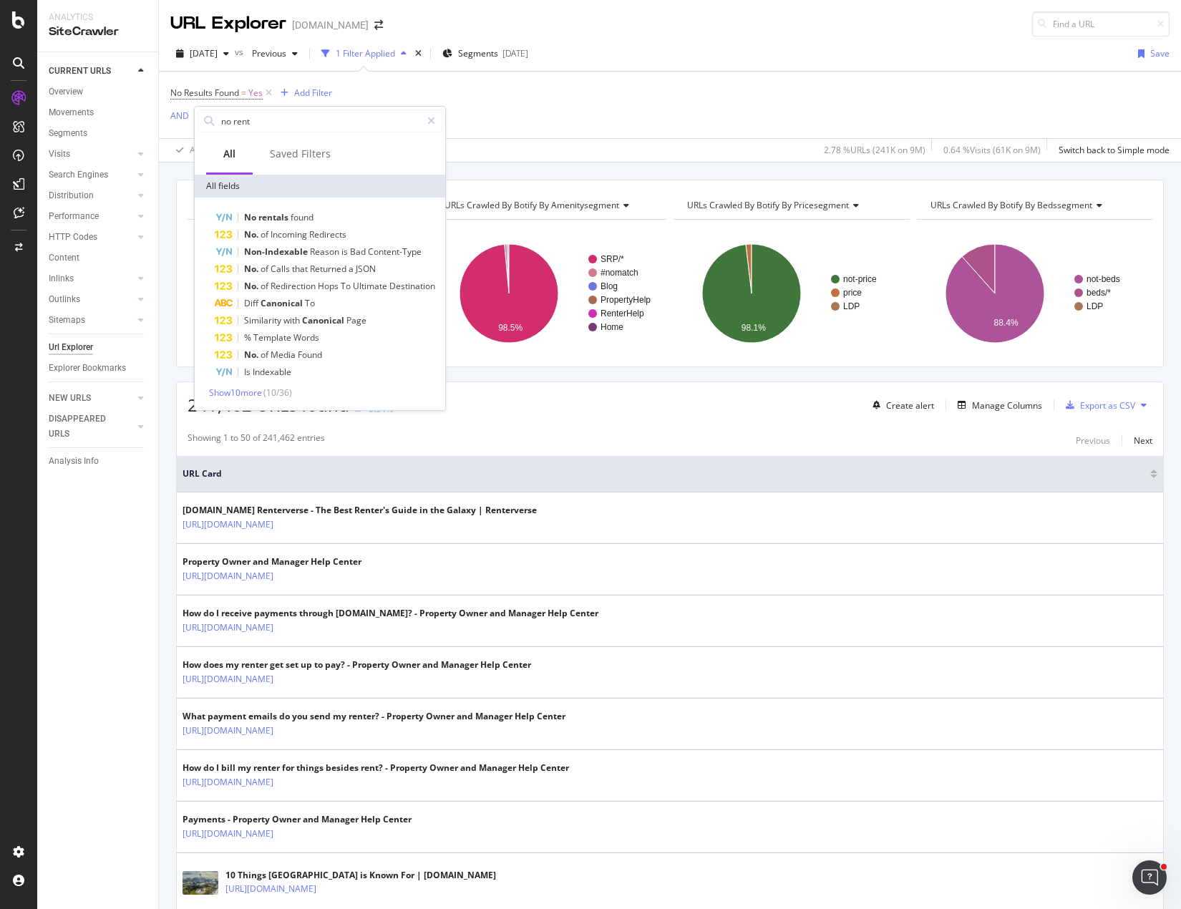
click at [561, 115] on div "No Results Found = Yes Add Filter AND Add Filter" at bounding box center [669, 105] width 999 height 67
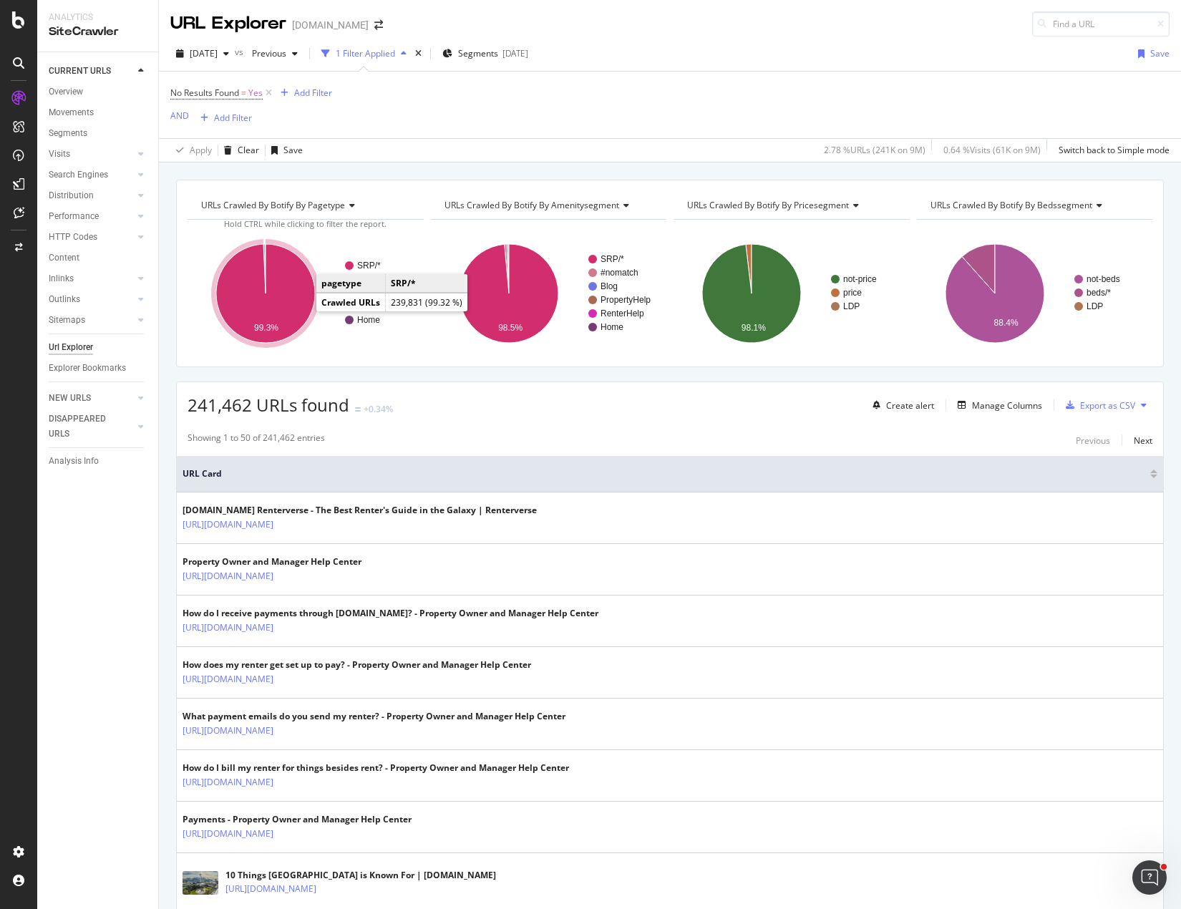
click at [288, 302] on icon "A chart." at bounding box center [265, 293] width 99 height 99
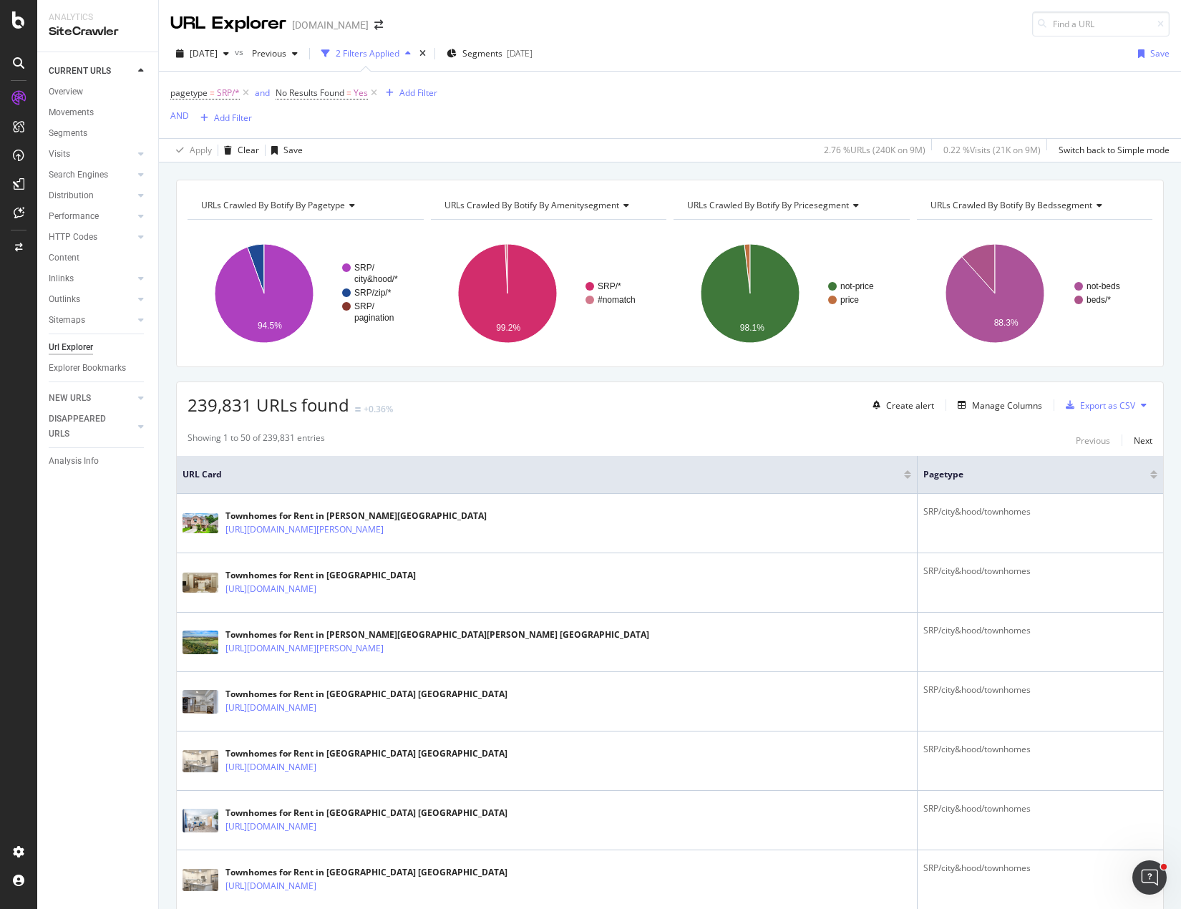
click at [619, 206] on icon at bounding box center [624, 205] width 10 height 9
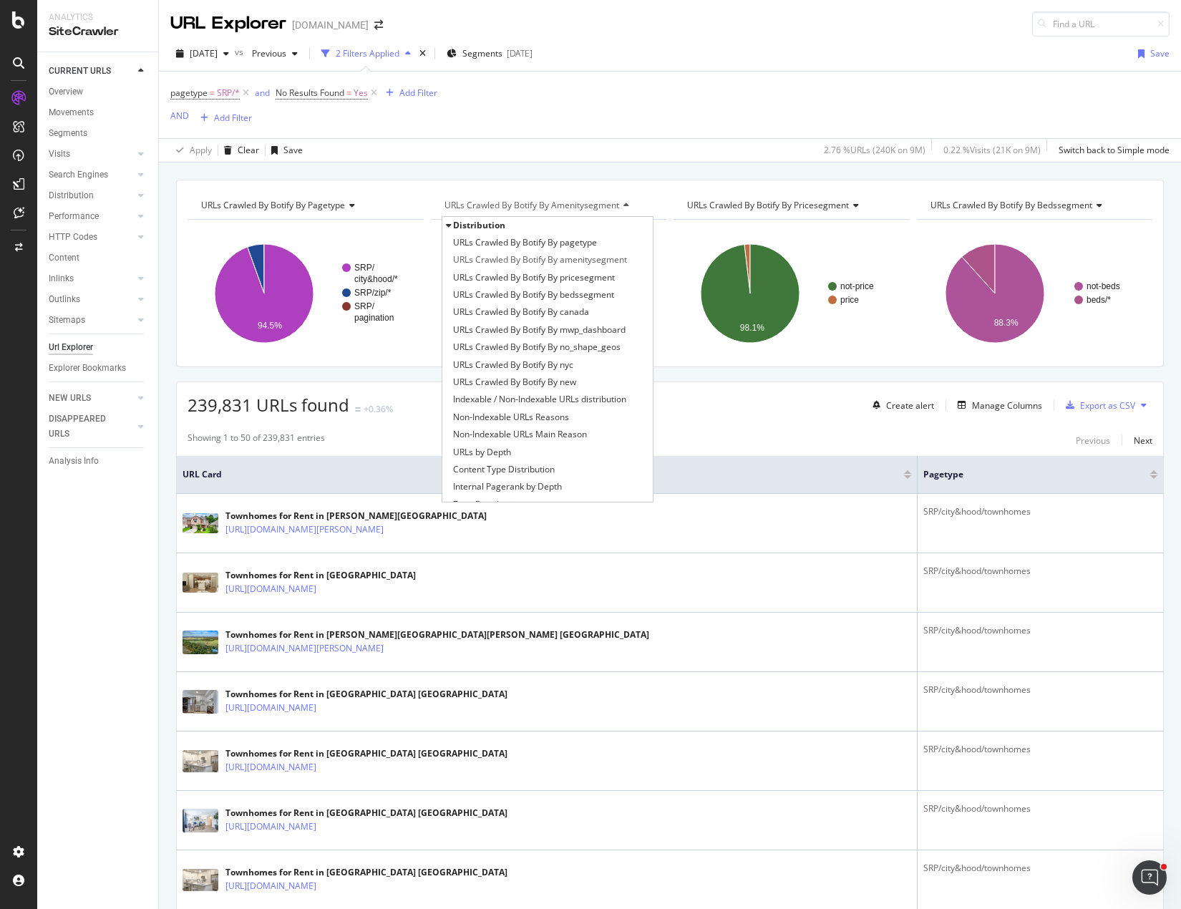
click at [754, 205] on span "URLs Crawled By Botify By pricesegment" at bounding box center [768, 205] width 162 height 12
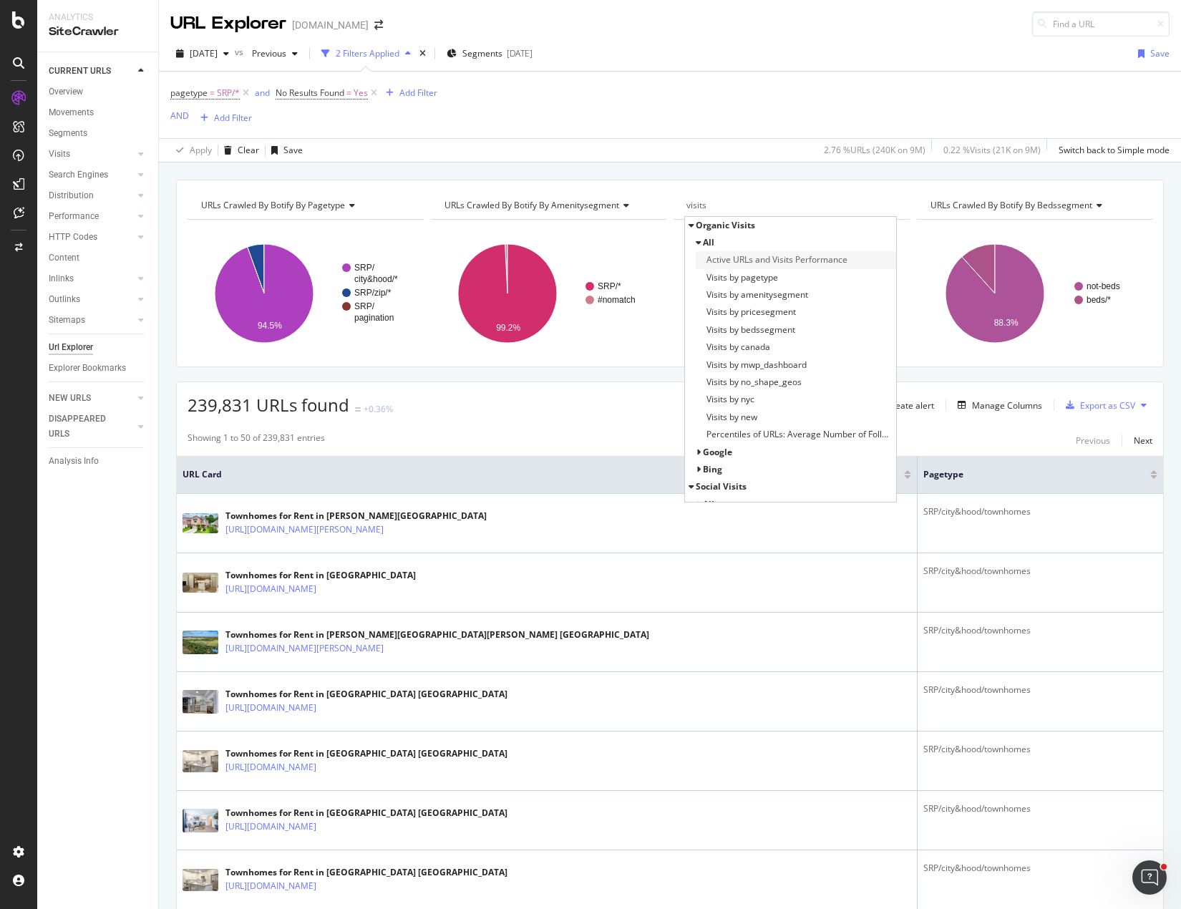
type input "visits"
click at [789, 263] on span "Active URLs and Visits Performance" at bounding box center [776, 260] width 141 height 14
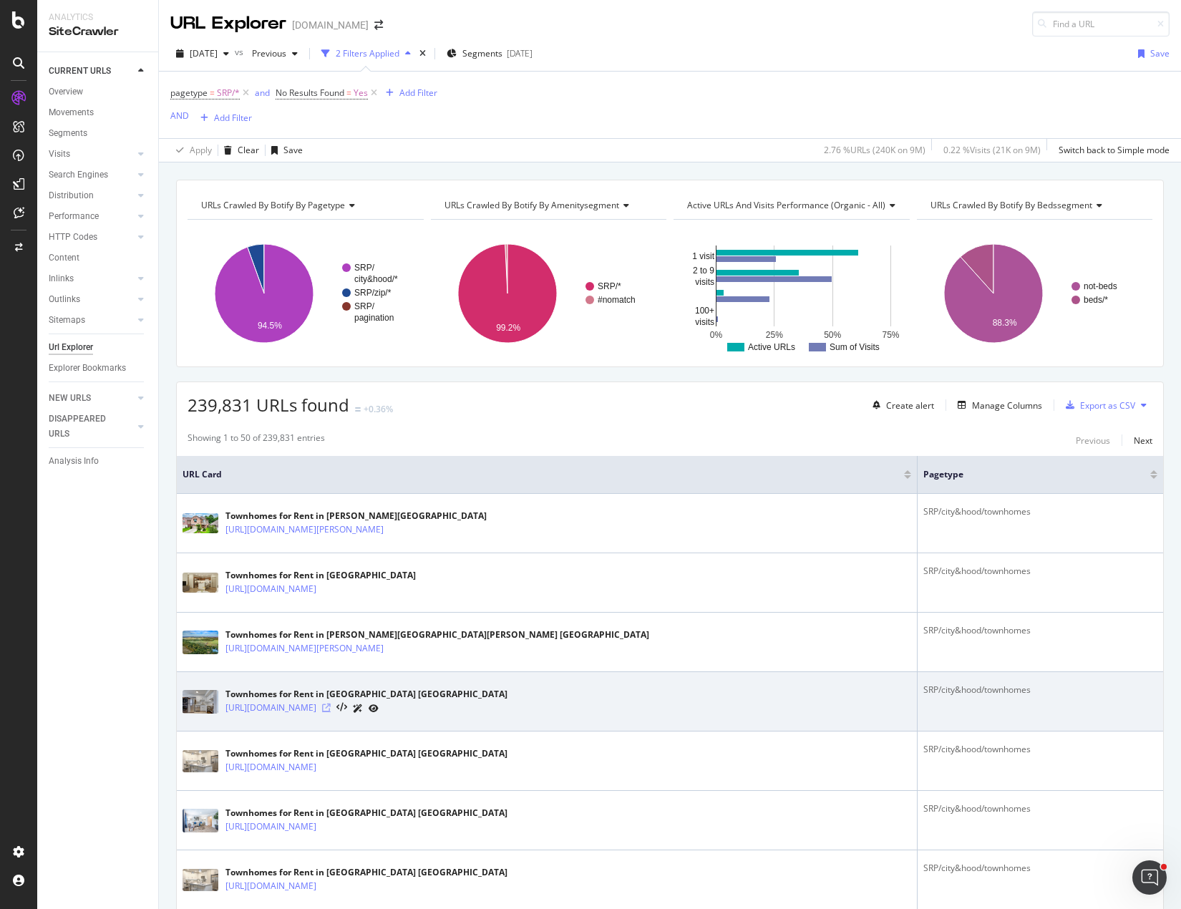
click at [331, 707] on icon at bounding box center [326, 708] width 9 height 9
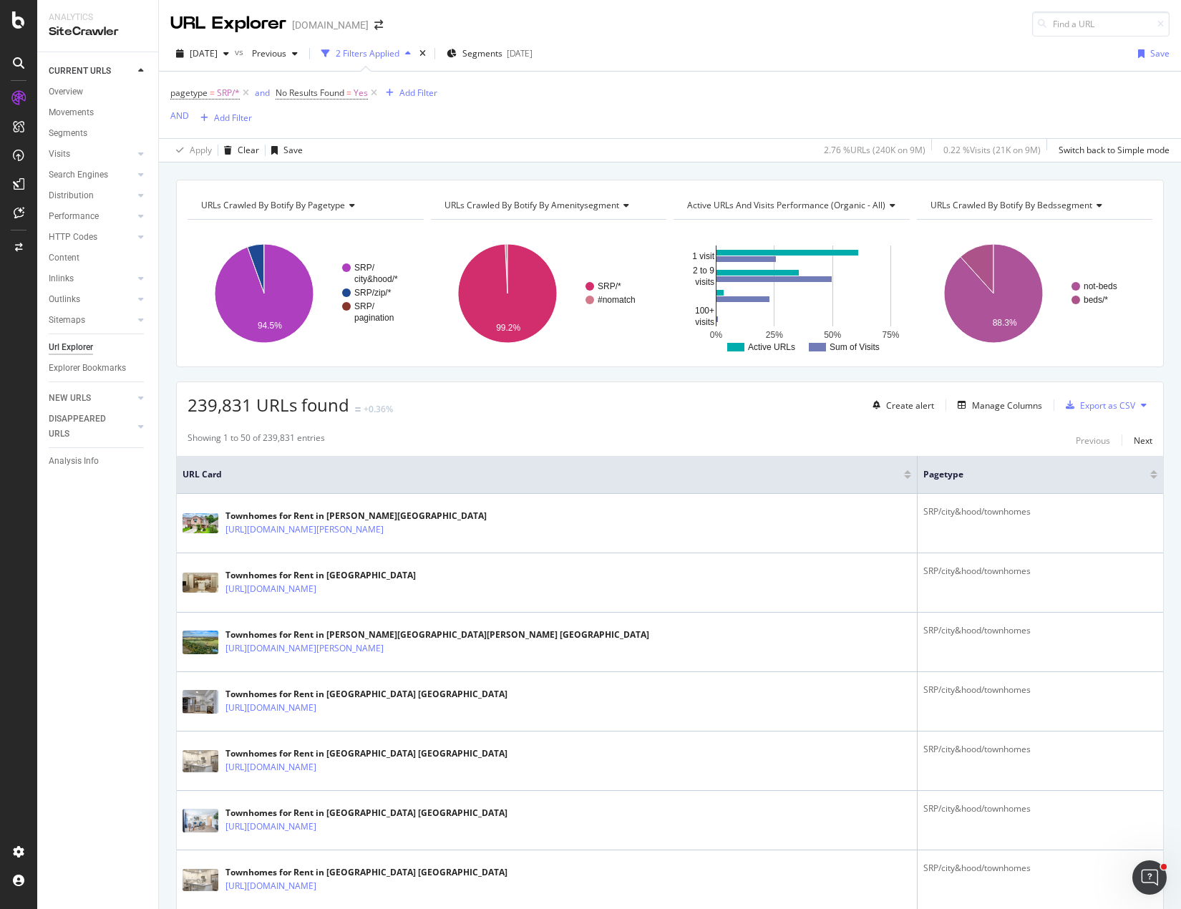
click at [861, 205] on span "Active URLs and Visits Performance (organic - all)" at bounding box center [786, 205] width 198 height 12
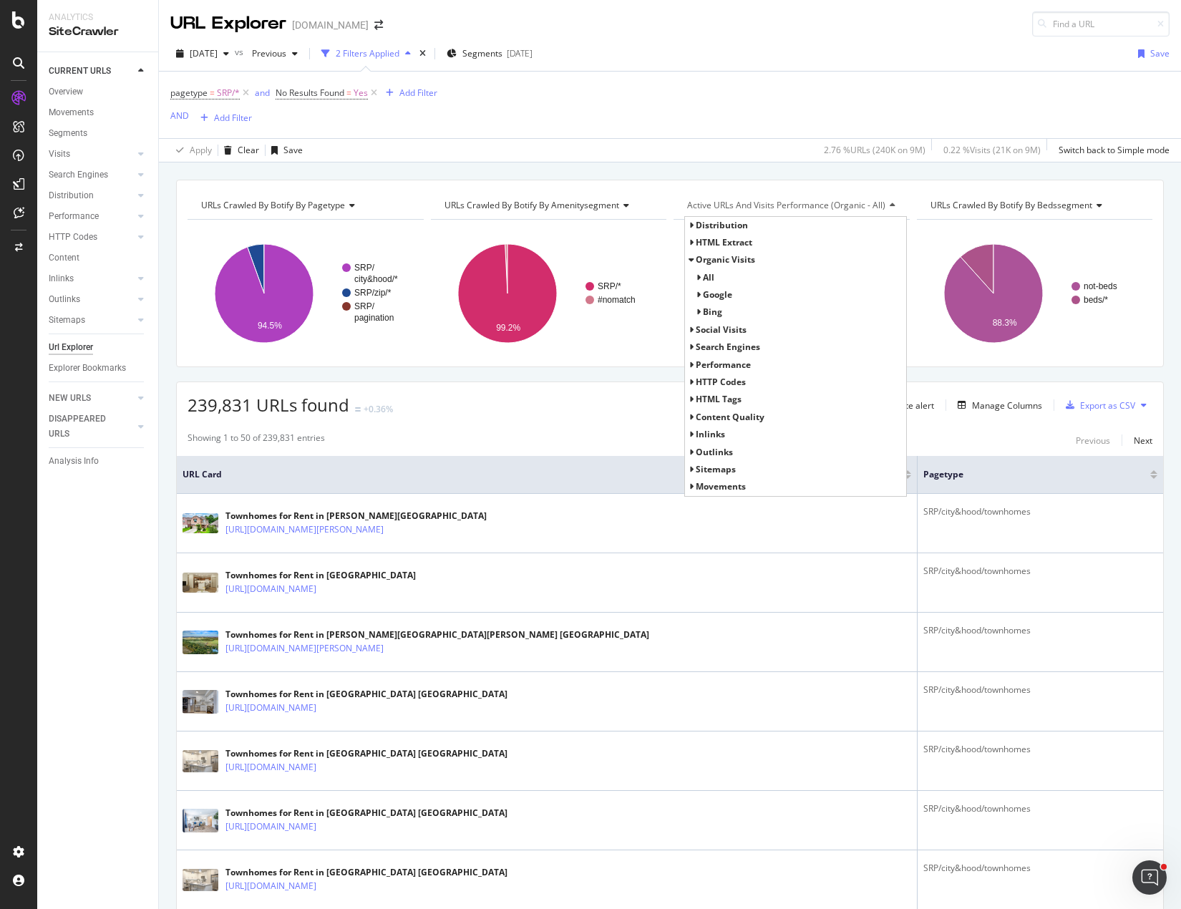
click at [689, 258] on icon at bounding box center [691, 260] width 5 height 9
click at [689, 259] on icon at bounding box center [691, 260] width 5 height 9
click at [696, 276] on icon at bounding box center [698, 277] width 5 height 9
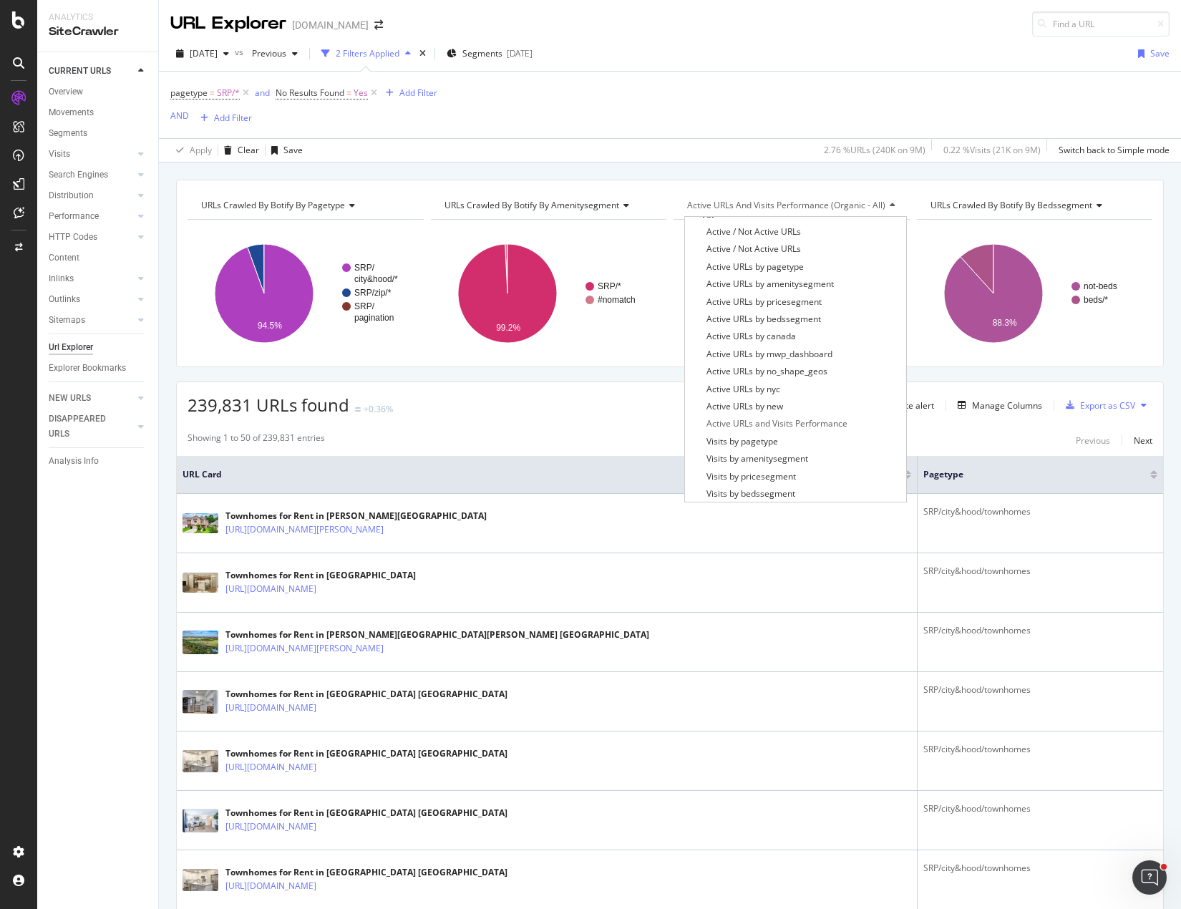
scroll to position [143, 0]
click at [758, 362] on span "Visits by pagetype" at bounding box center [742, 361] width 72 height 14
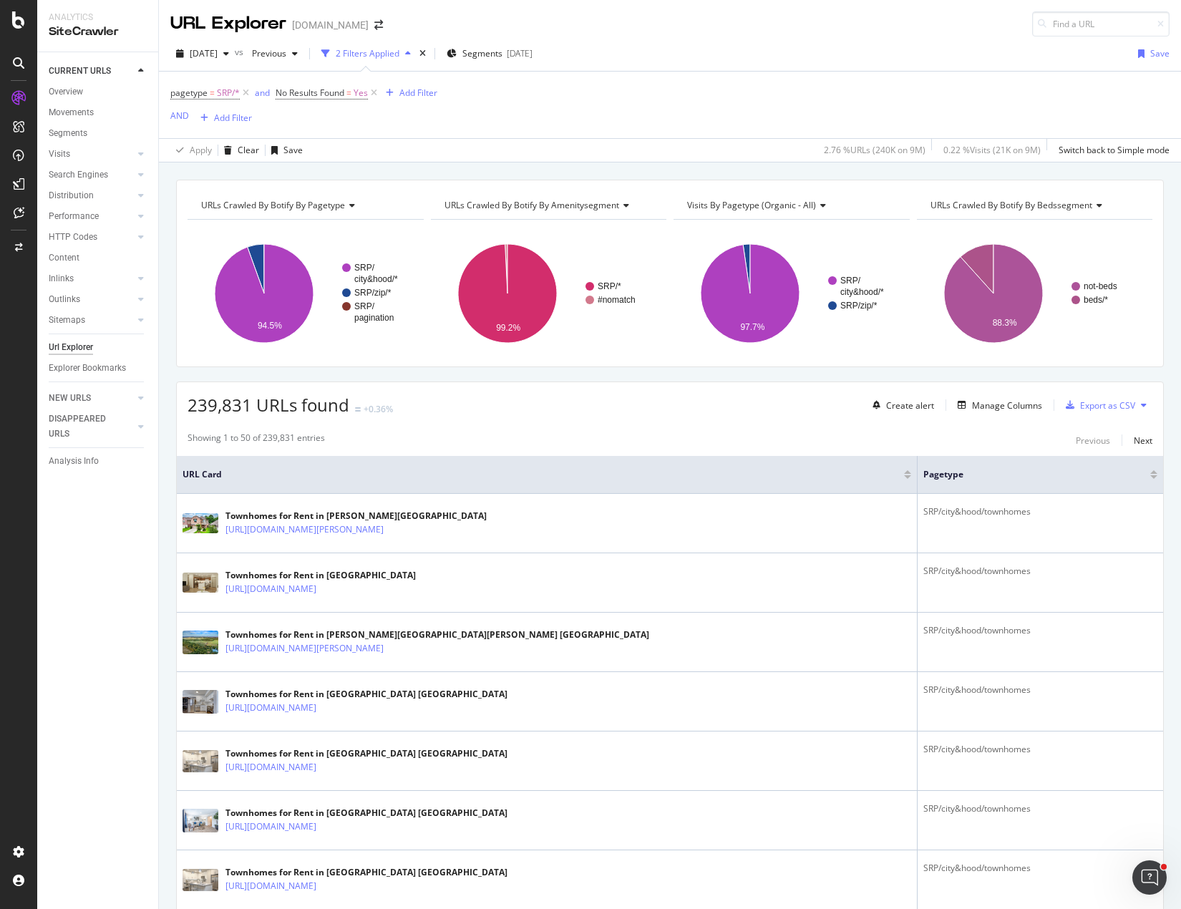
click at [663, 101] on div "pagetype = SRP/* and No Results Found = Yes Add Filter AND Add Filter" at bounding box center [669, 105] width 999 height 67
click at [588, 120] on div "pagetype = SRP/* and No Results Found = Yes Add Filter AND Add Filter" at bounding box center [669, 105] width 999 height 67
click at [794, 102] on div "pagetype = SRP/* and No Results Found = Yes Add Filter AND Add Filter" at bounding box center [669, 105] width 999 height 67
click at [375, 92] on icon at bounding box center [374, 93] width 12 height 14
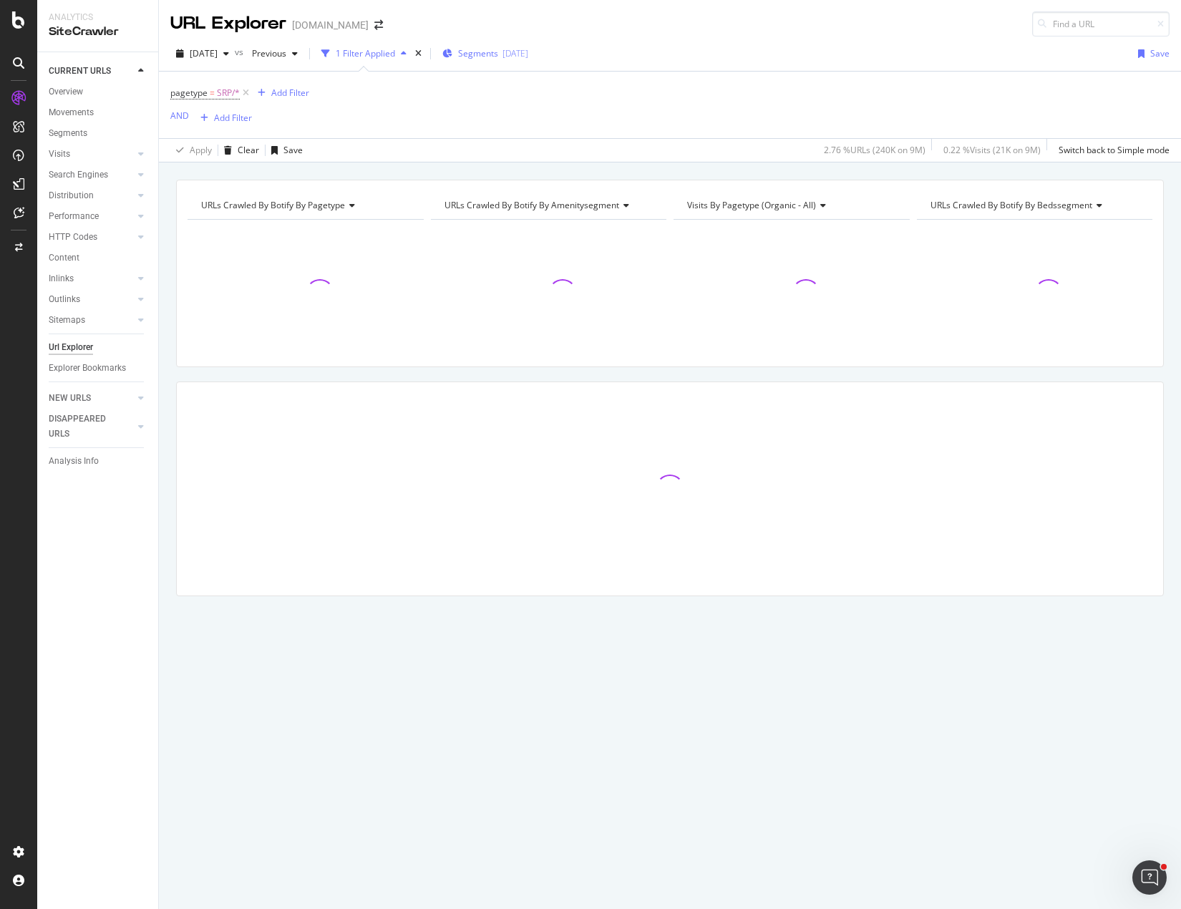
click at [498, 52] on span "Segments" at bounding box center [478, 53] width 40 height 12
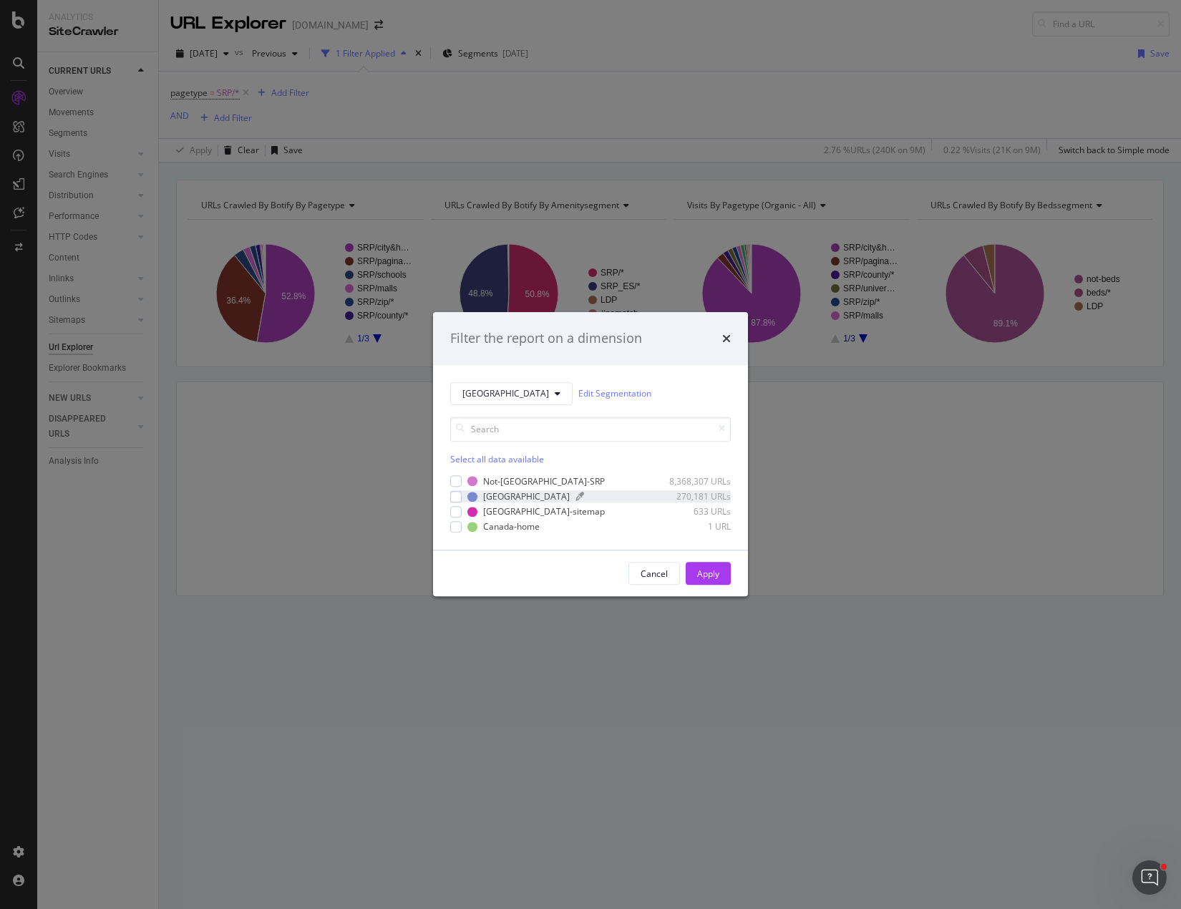
click at [504, 498] on div "Canada" at bounding box center [526, 496] width 87 height 12
click at [714, 574] on div "Apply" at bounding box center [708, 574] width 22 height 12
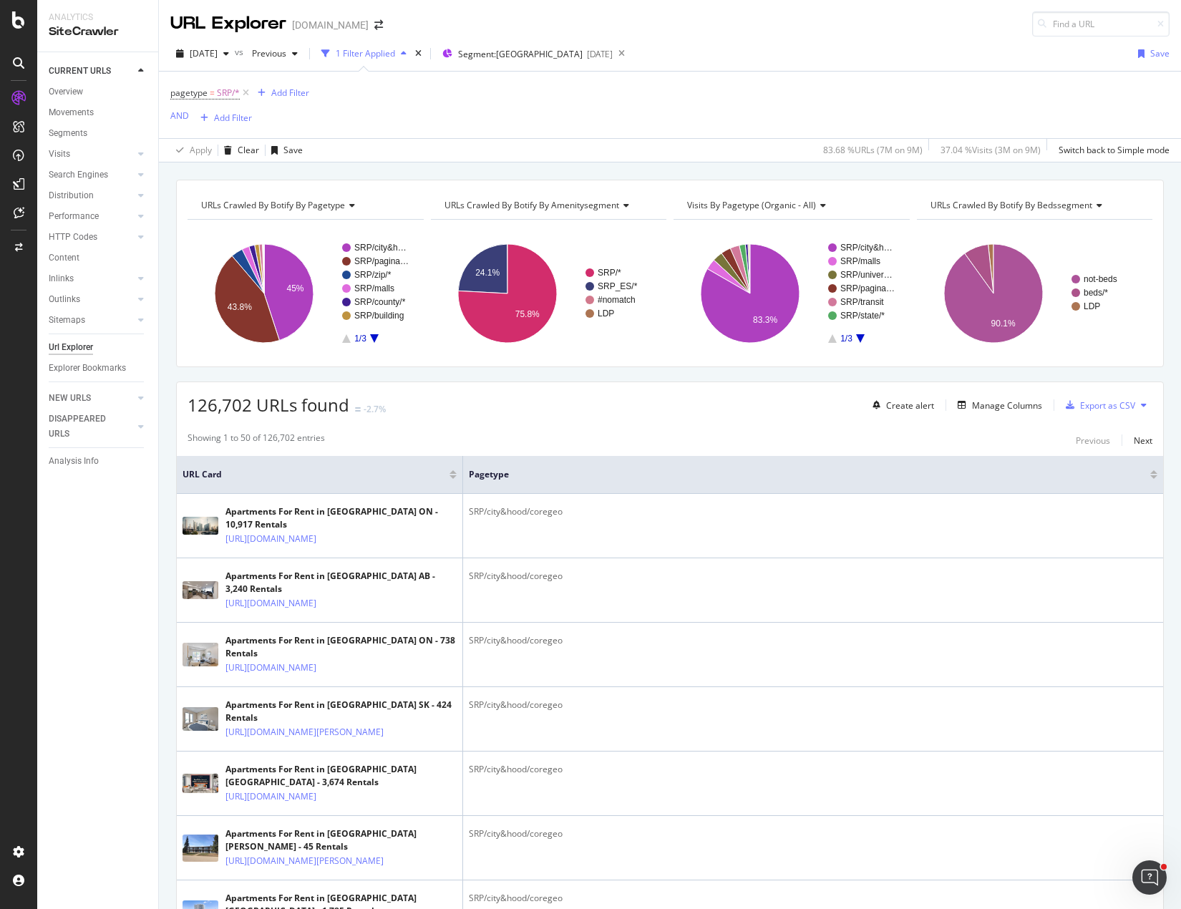
click at [289, 291] on text "45%" at bounding box center [295, 288] width 17 height 10
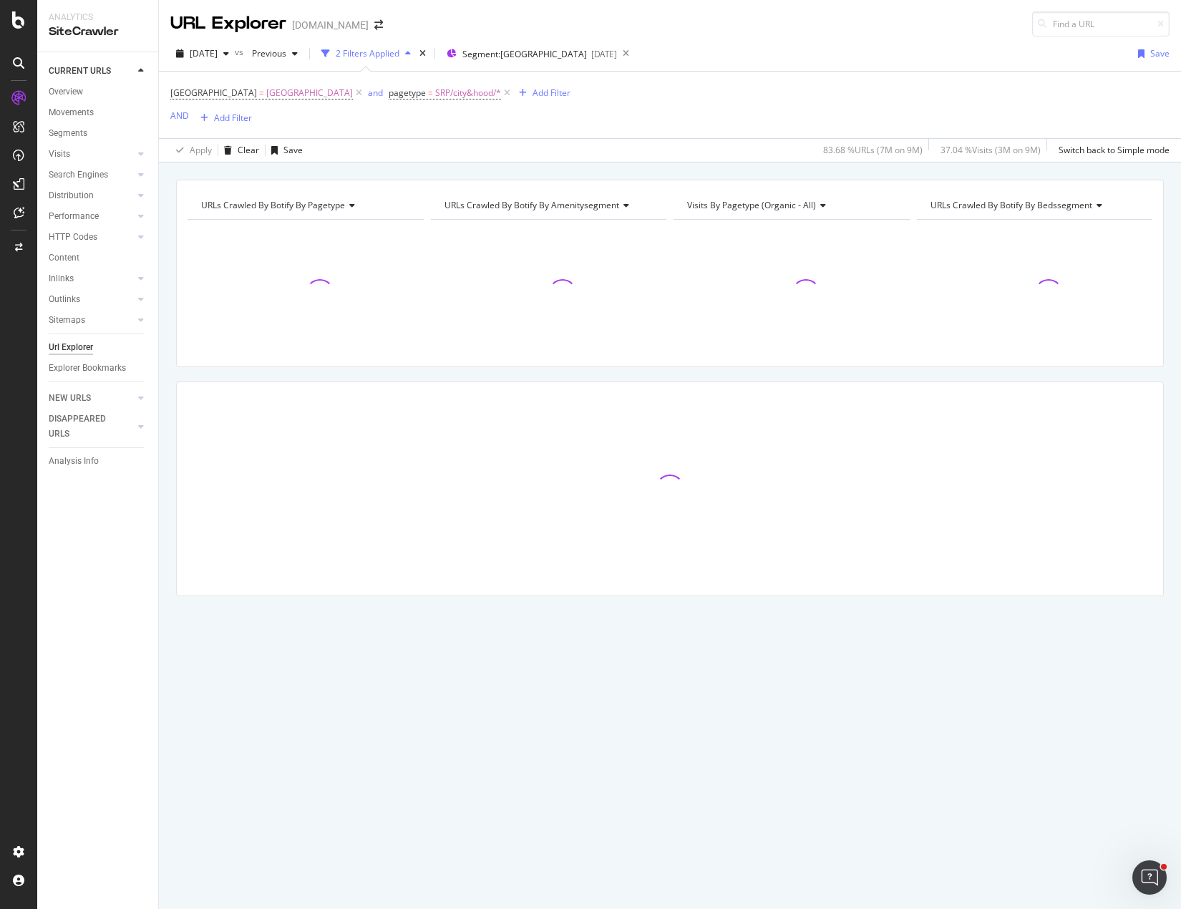
drag, startPoint x: 245, startPoint y: 92, endPoint x: 293, endPoint y: 132, distance: 62.5
click at [339, 123] on div "Canada = Canada and pagetype = SRP/city&hood/* Add Filter AND Add Filter" at bounding box center [370, 105] width 400 height 44
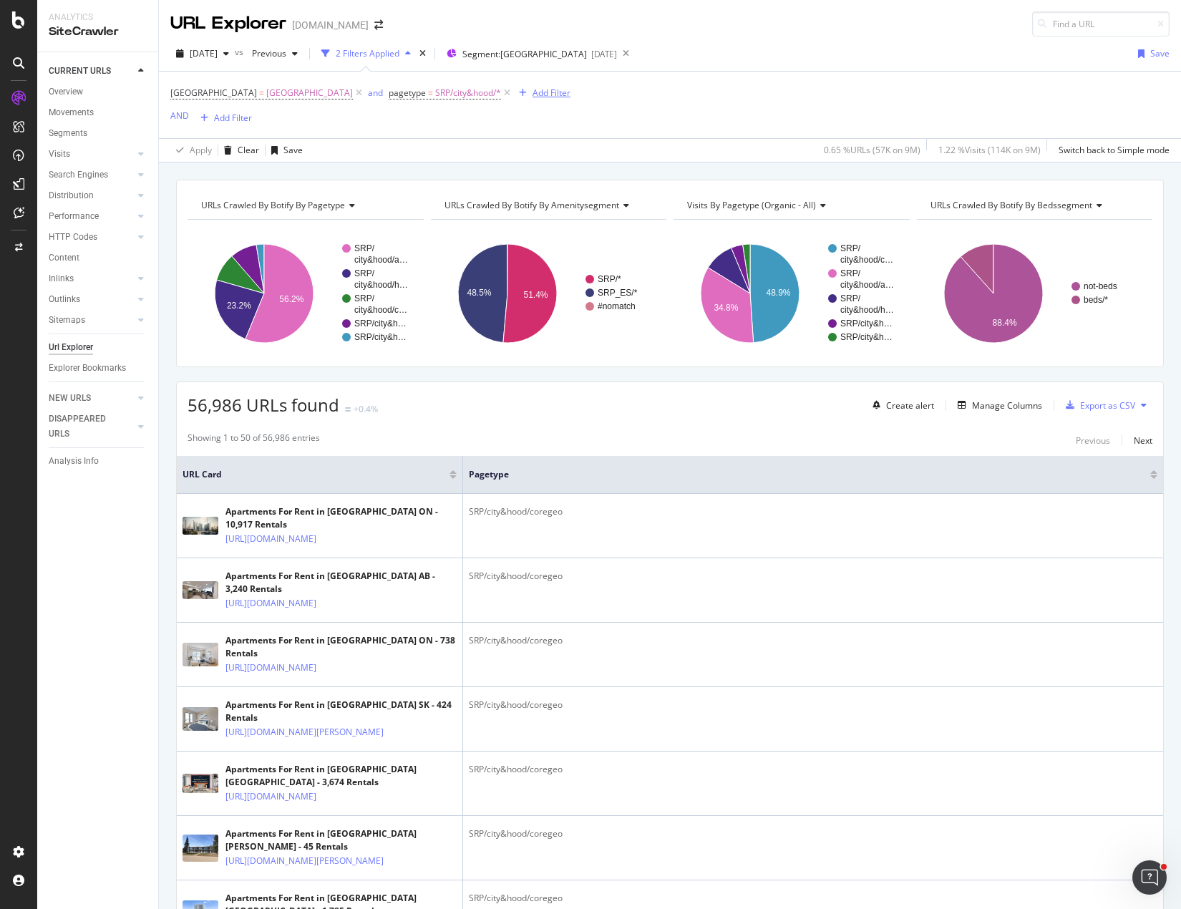
click at [533, 94] on div "Add Filter" at bounding box center [552, 93] width 38 height 12
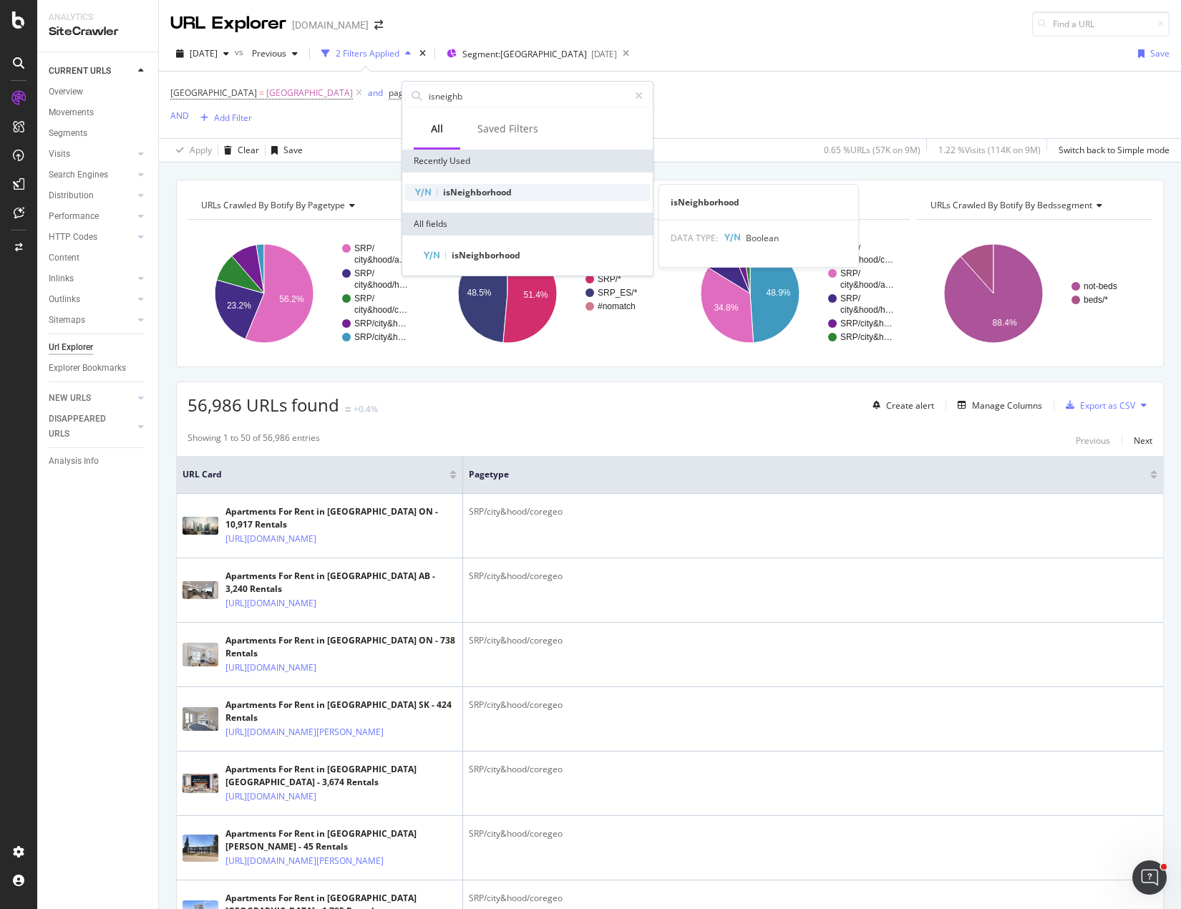
type input "isneighb"
click at [482, 192] on span "isNeighborhood" at bounding box center [477, 192] width 69 height 12
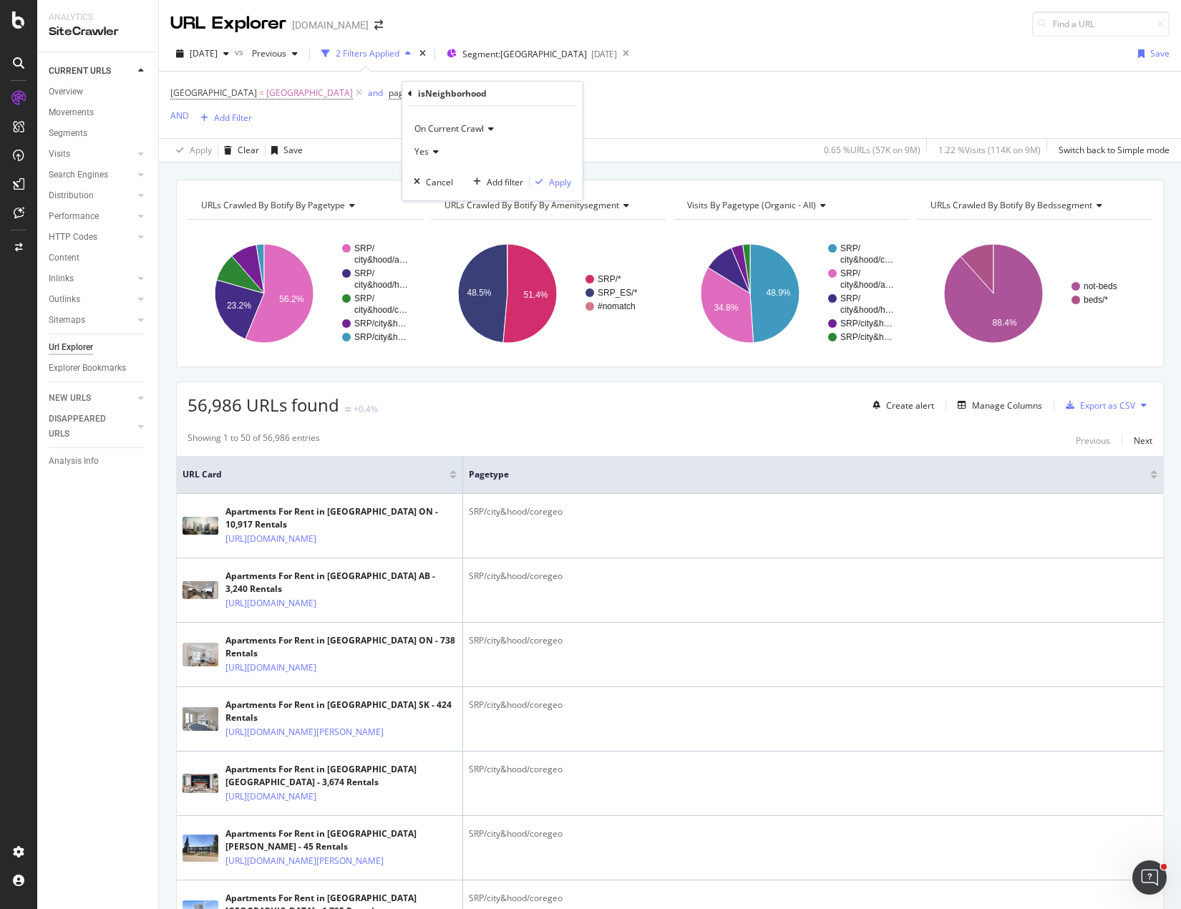
click at [438, 151] on div "Yes" at bounding box center [492, 151] width 157 height 23
click at [429, 196] on span "No" at bounding box center [426, 200] width 11 height 12
click at [556, 180] on div "Apply" at bounding box center [560, 182] width 22 height 12
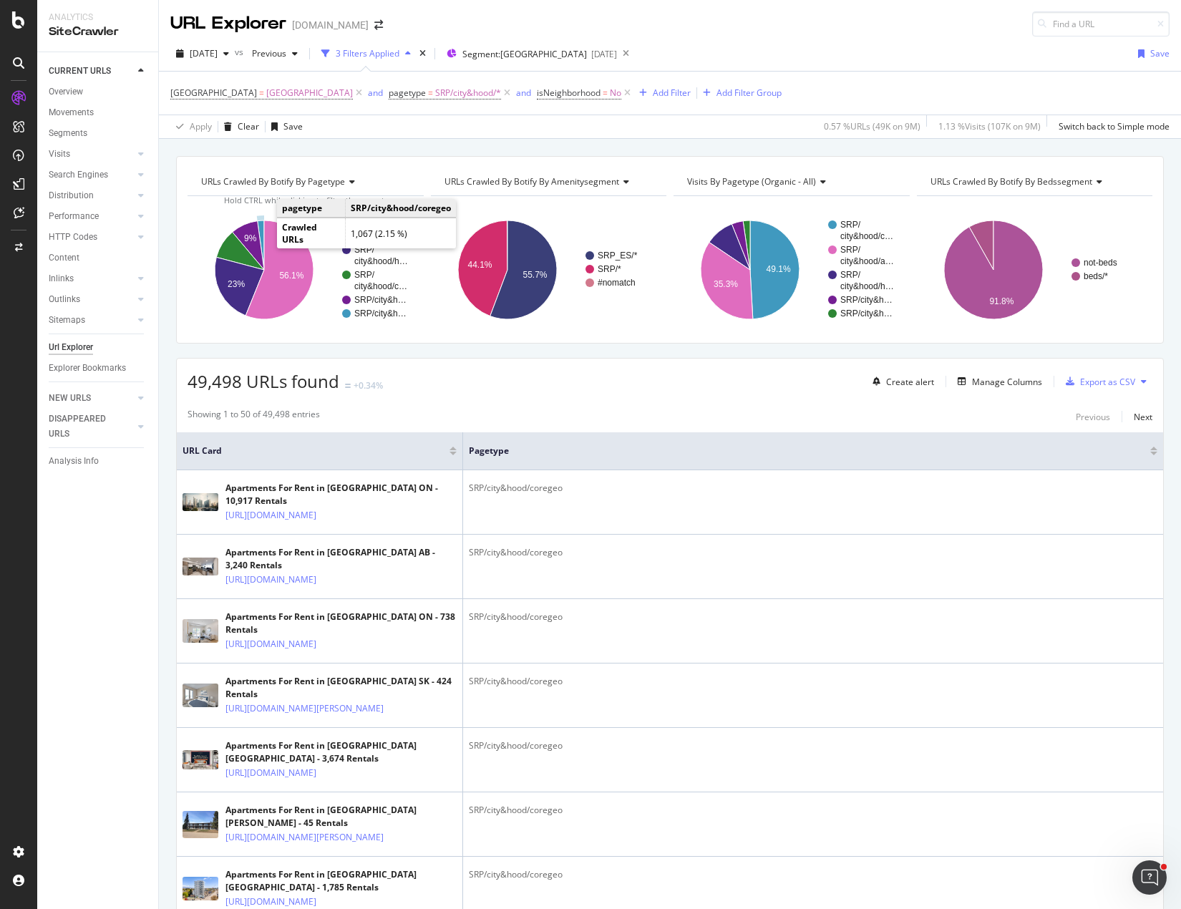
click at [261, 230] on icon "A chart." at bounding box center [261, 244] width 6 height 49
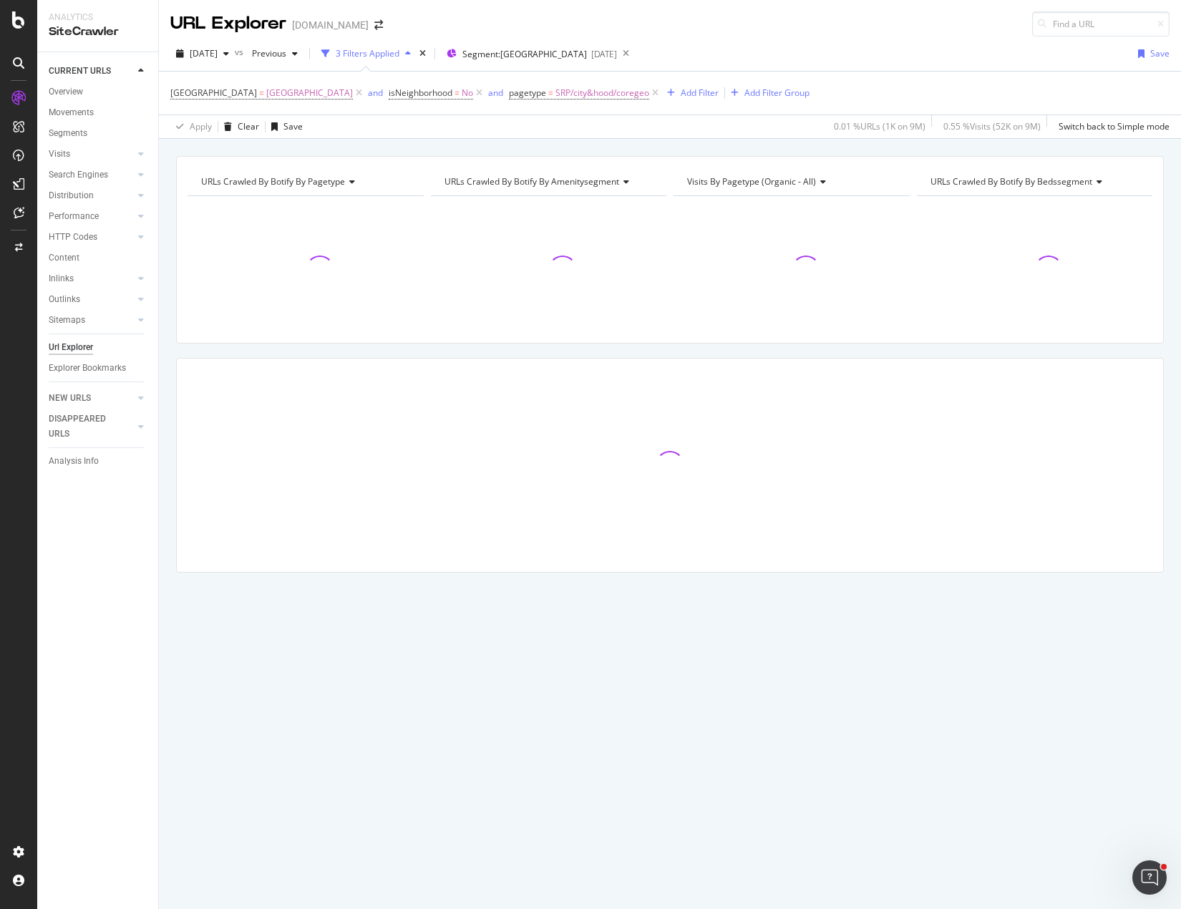
click at [807, 146] on div "URLs Crawled By Botify By pagetype Chart (by Value) Table Expand Export as CSV …" at bounding box center [670, 156] width 1022 height 34
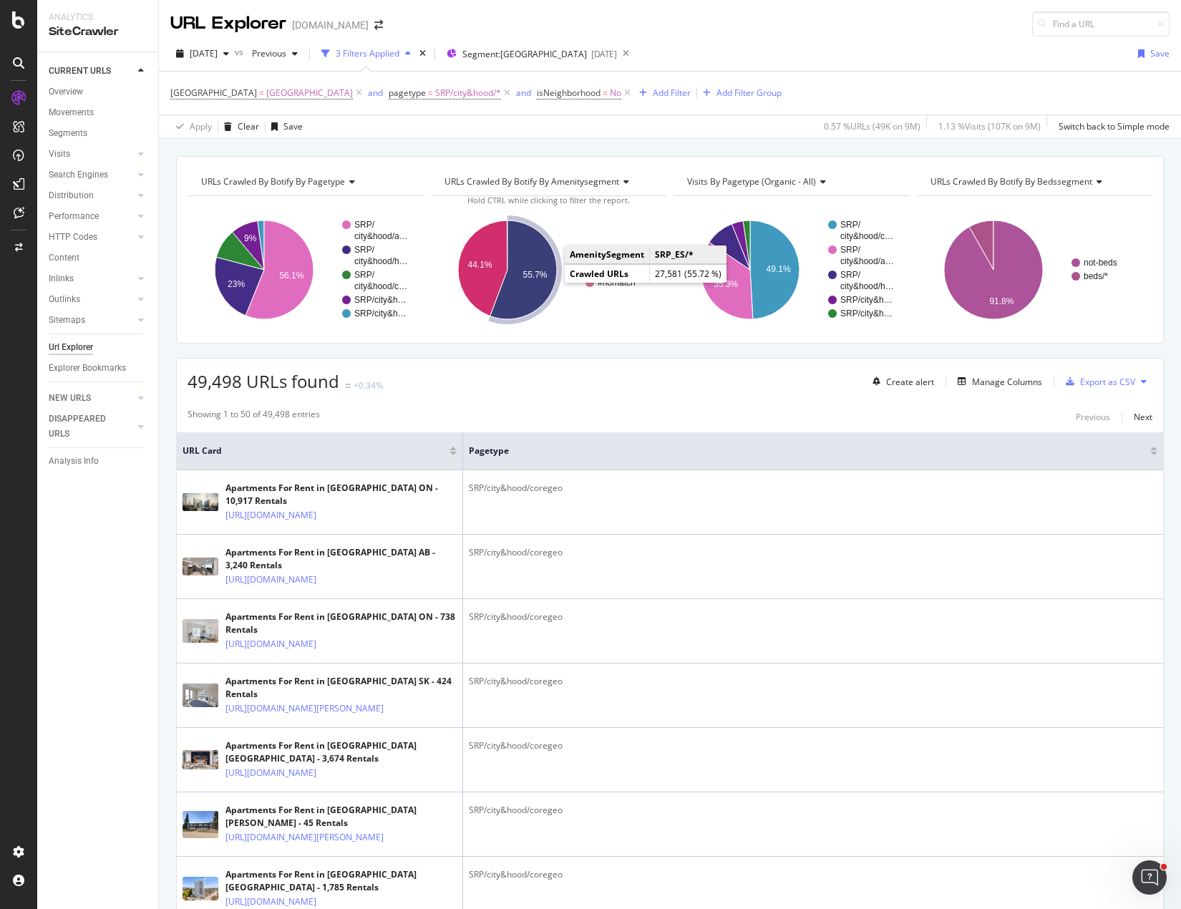
click at [530, 282] on icon "A chart." at bounding box center [523, 269] width 67 height 99
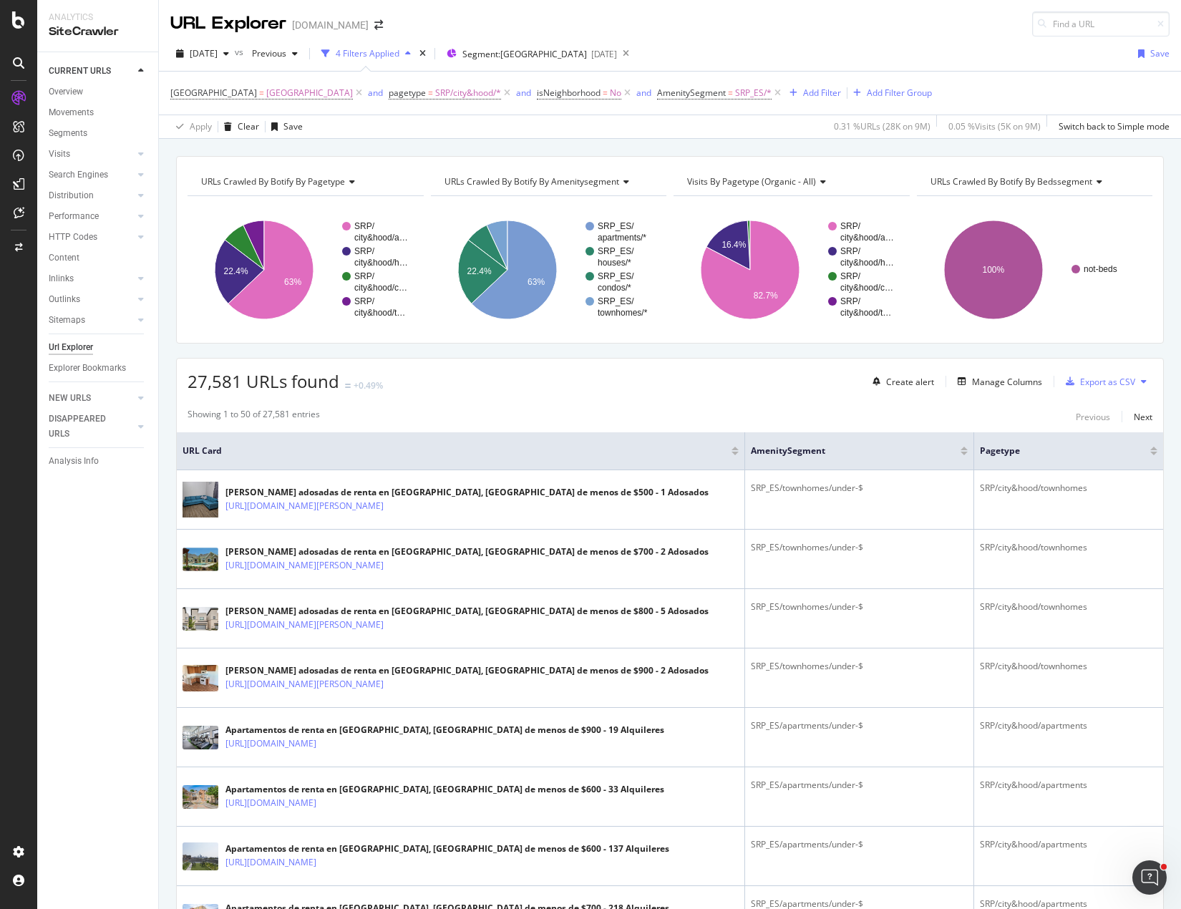
click at [103, 850] on div "Segment Editor" at bounding box center [112, 845] width 136 height 11
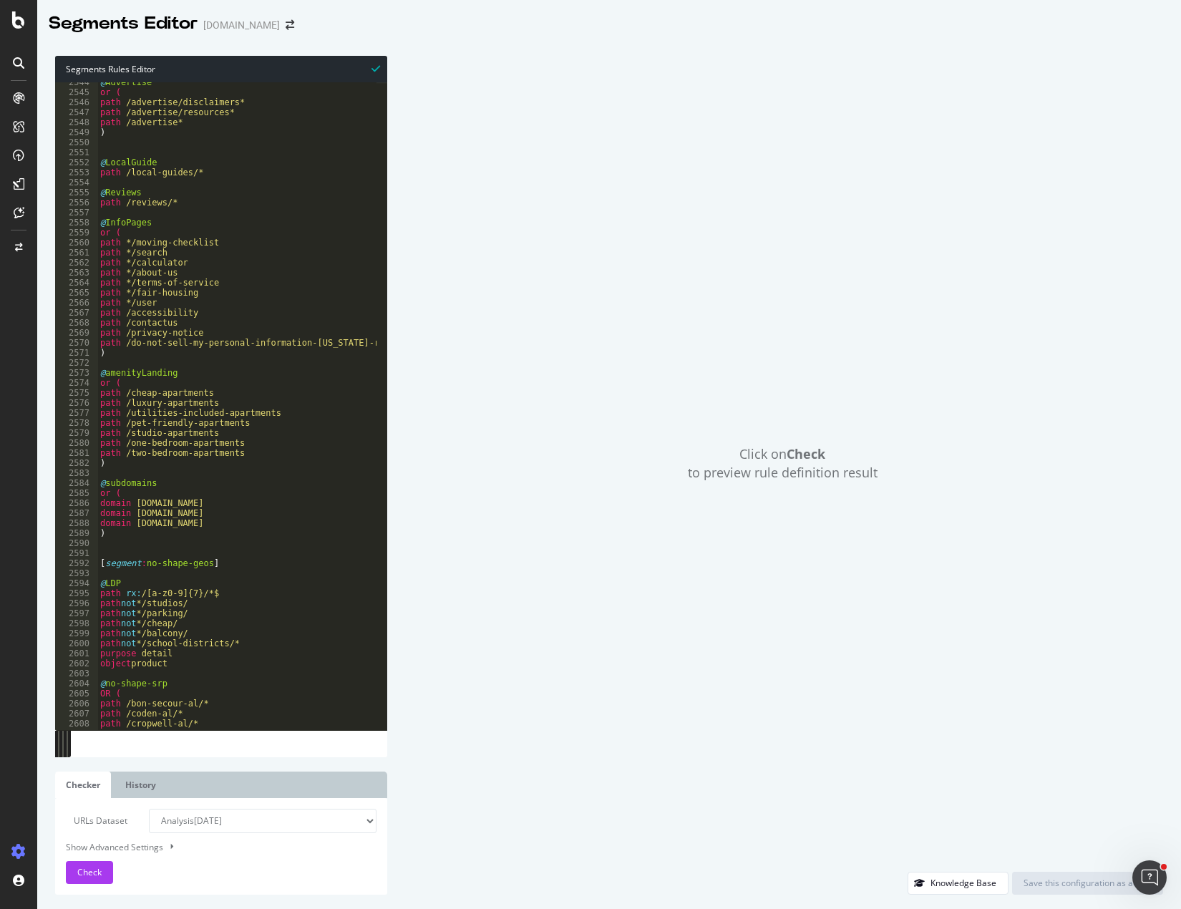
scroll to position [17380, 0]
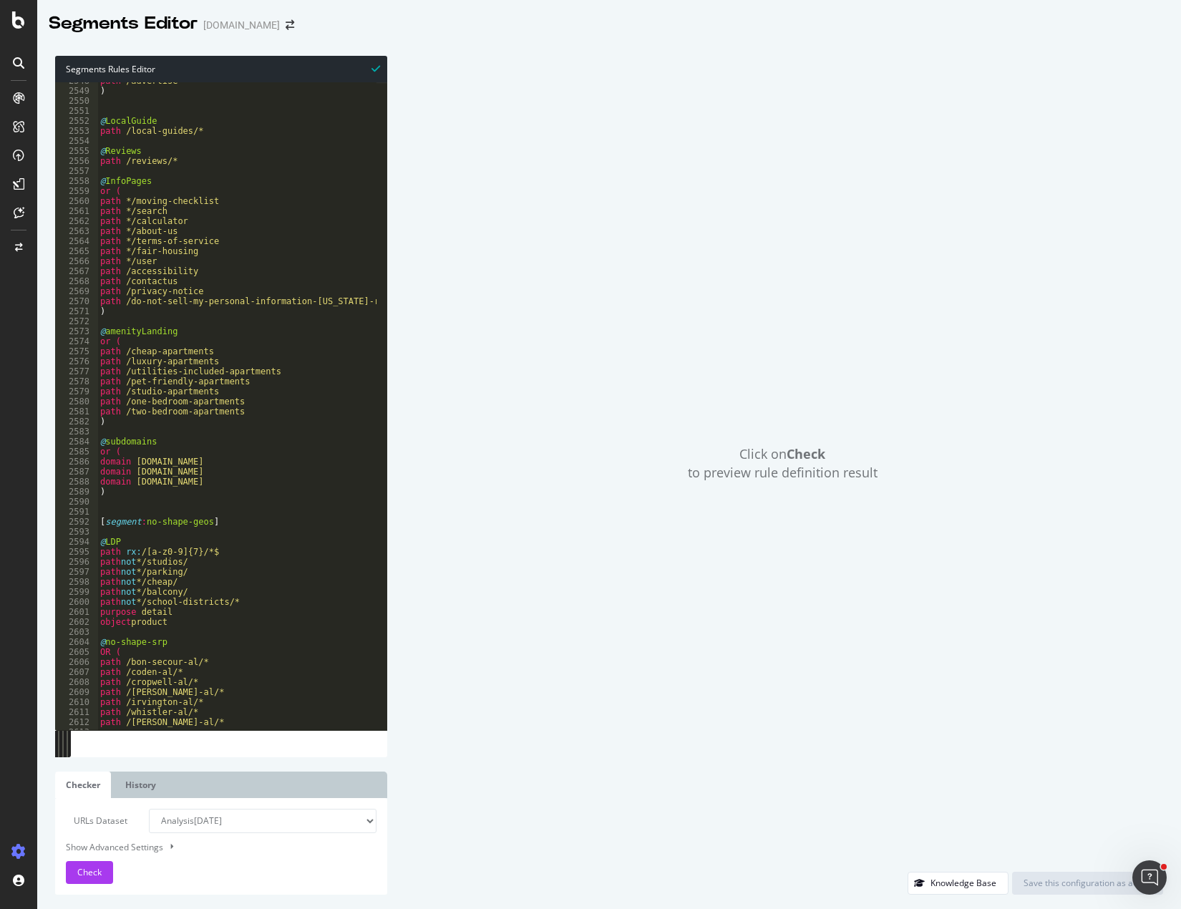
type textarea "[segment:no-shape-geos]"
click at [238, 520] on div "path /advertise* ) @ LocalGuide path /local-guides/* @ Reviews path /reviews/* …" at bounding box center [319, 404] width 445 height 657
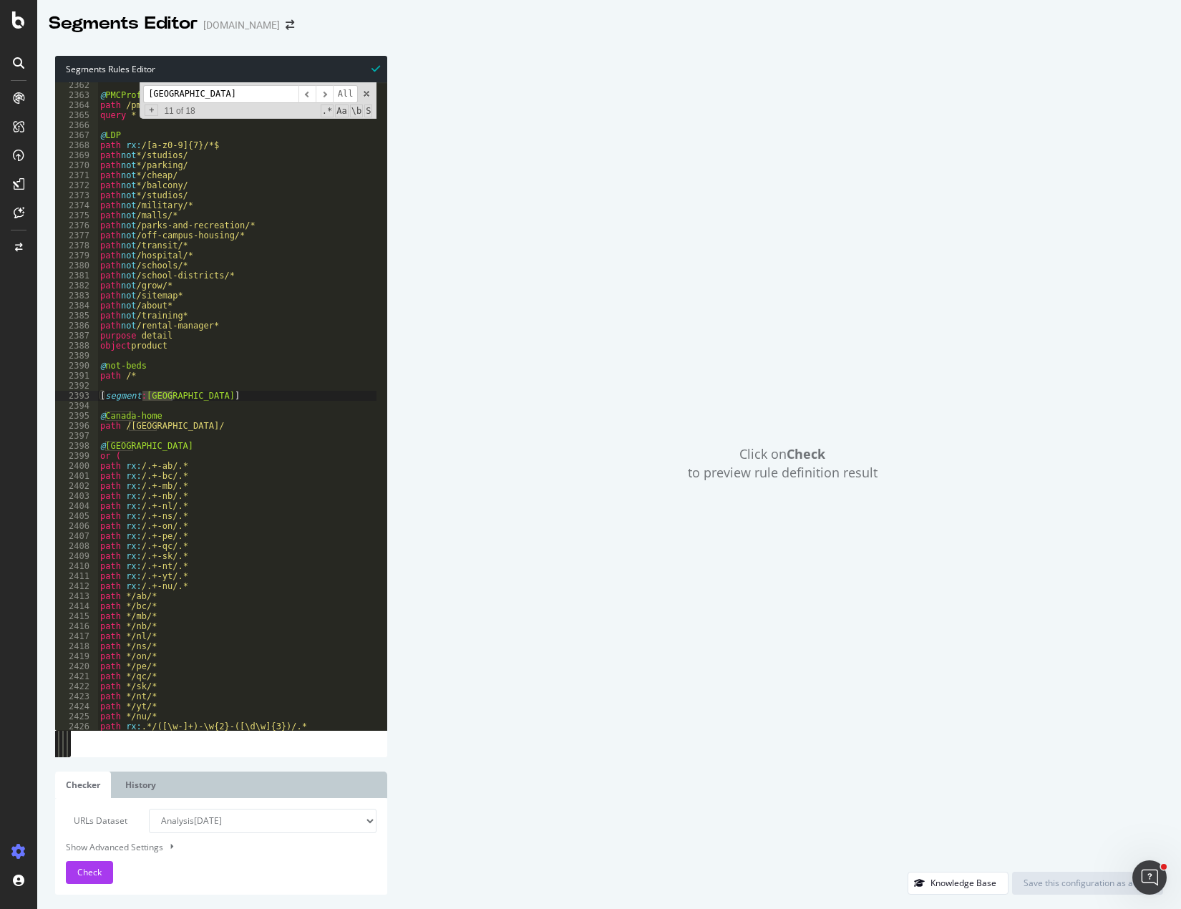
scroll to position [16249, 0]
type input "canada"
click at [188, 442] on div "@ PMCProfileCity path /pmc/* query * @ LDP path rx : /[a-z0-9]{7}/*$ path not *…" at bounding box center [319, 408] width 445 height 657
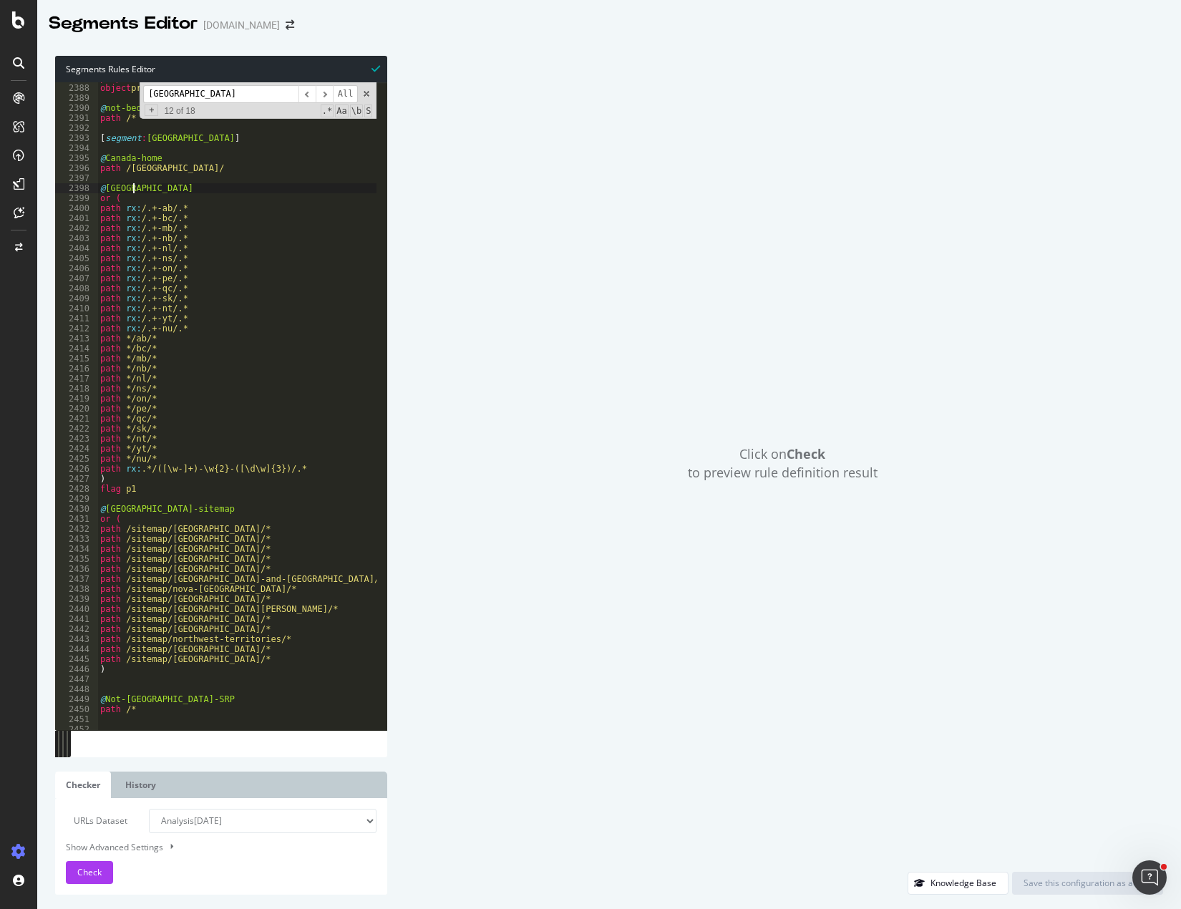
scroll to position [16397, 0]
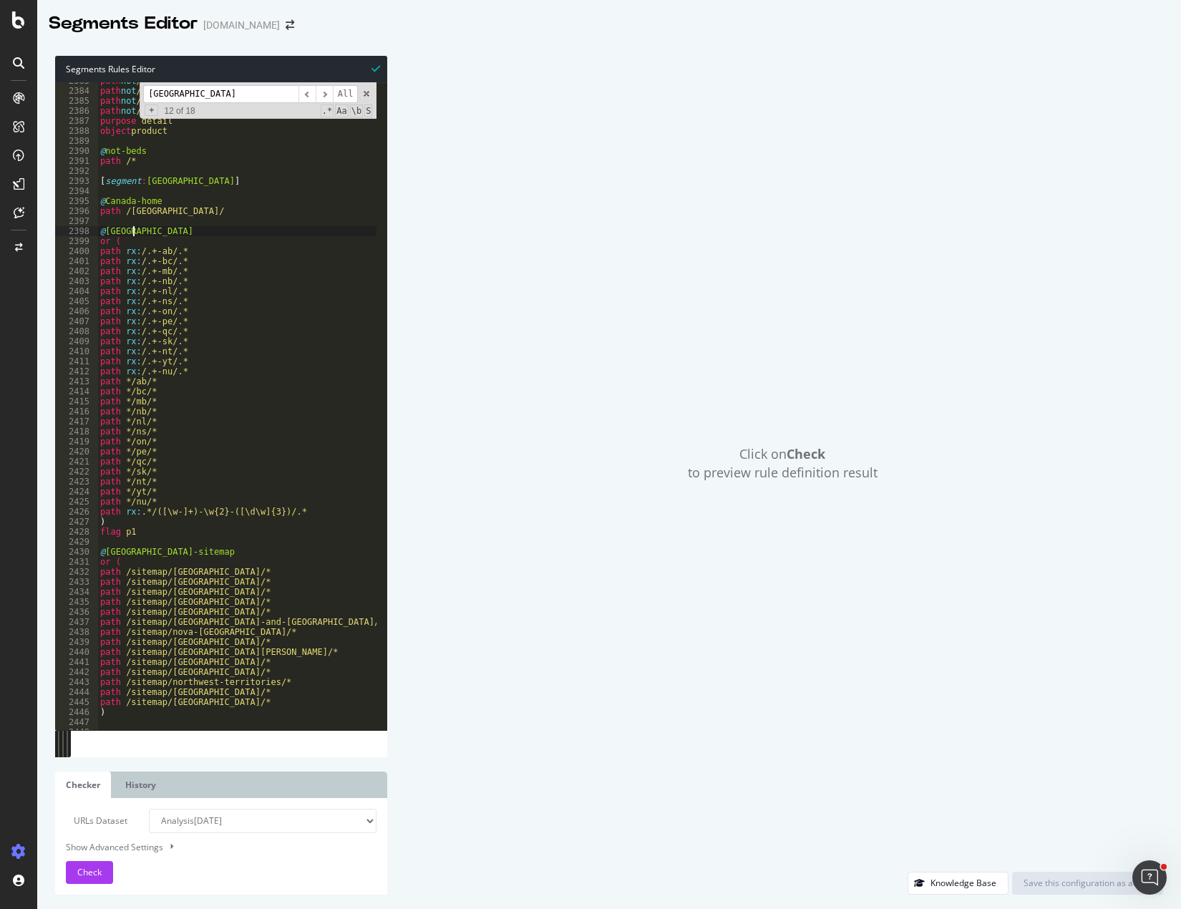
click at [149, 520] on div "path not /sitemap* path not /about* path not /training* path not /rental-manage…" at bounding box center [319, 404] width 445 height 657
type textarea ")"
click at [151, 223] on div "path not /sitemap* path not /about* path not /training* path not /rental-manage…" at bounding box center [319, 404] width 445 height 657
click at [147, 230] on div "path not /sitemap* path not /about* path not /training* path not /rental-manage…" at bounding box center [319, 404] width 445 height 657
type textarea "@Canada"
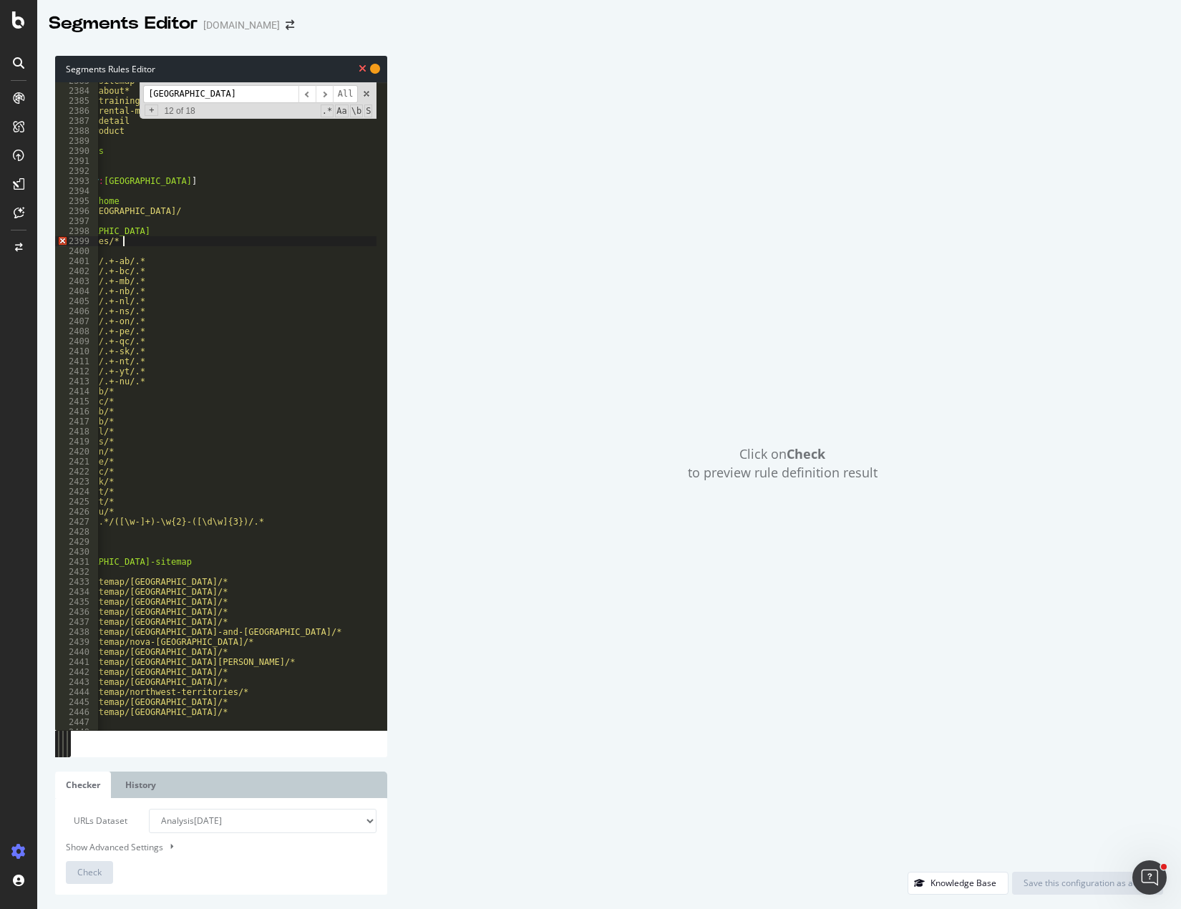
scroll to position [0, 0]
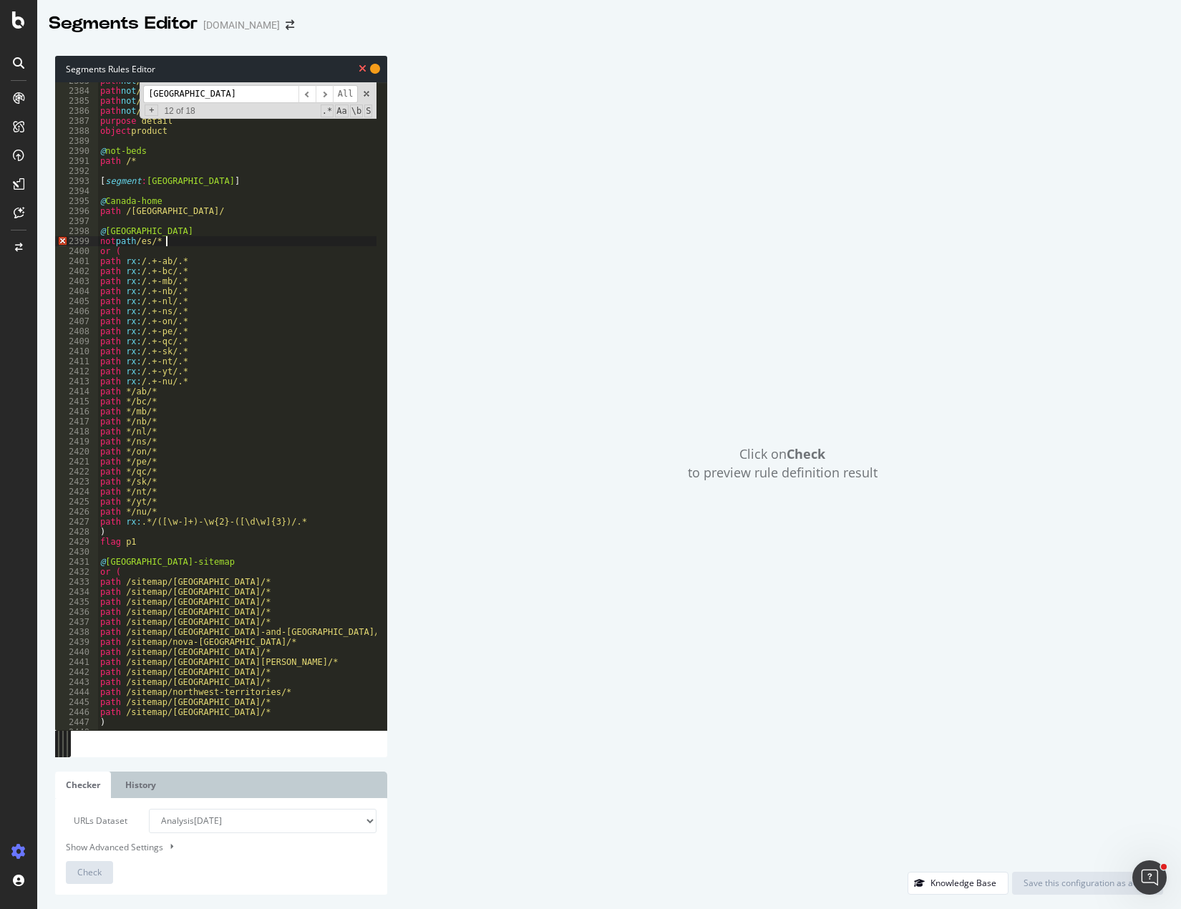
click at [234, 422] on div "path not /sitemap* path not /about* path not /training* path not /rental-manage…" at bounding box center [319, 404] width 445 height 657
type textarea "path */nb/*"
drag, startPoint x: 202, startPoint y: 97, endPoint x: 113, endPoint y: 79, distance: 90.5
click at [113, 79] on div "Segments Rules Editor path */nb/* 2383 2384 2385 2386 2387 2388 2389 2390 2391 …" at bounding box center [221, 406] width 332 height 701
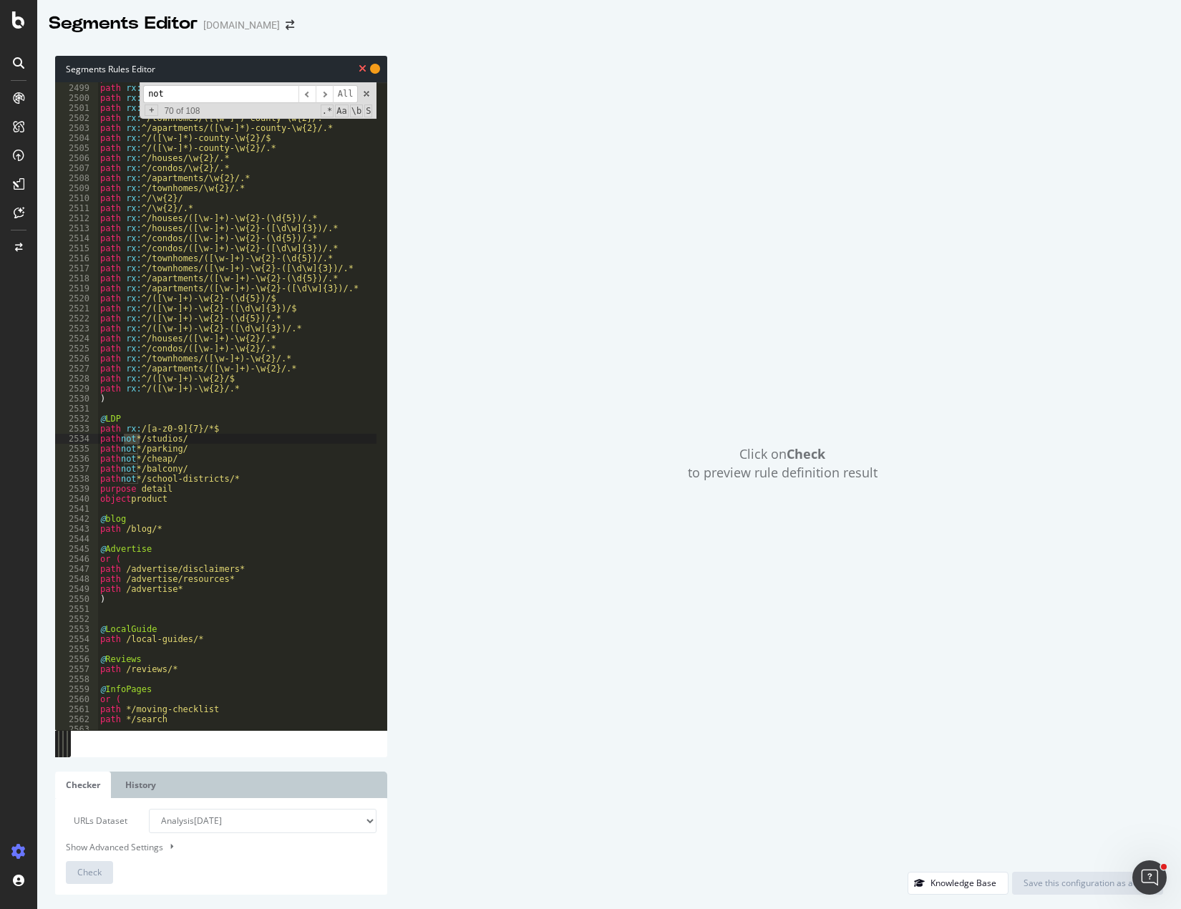
scroll to position [17185, 0]
type input "not"
click at [327, 93] on span "​" at bounding box center [324, 94] width 17 height 18
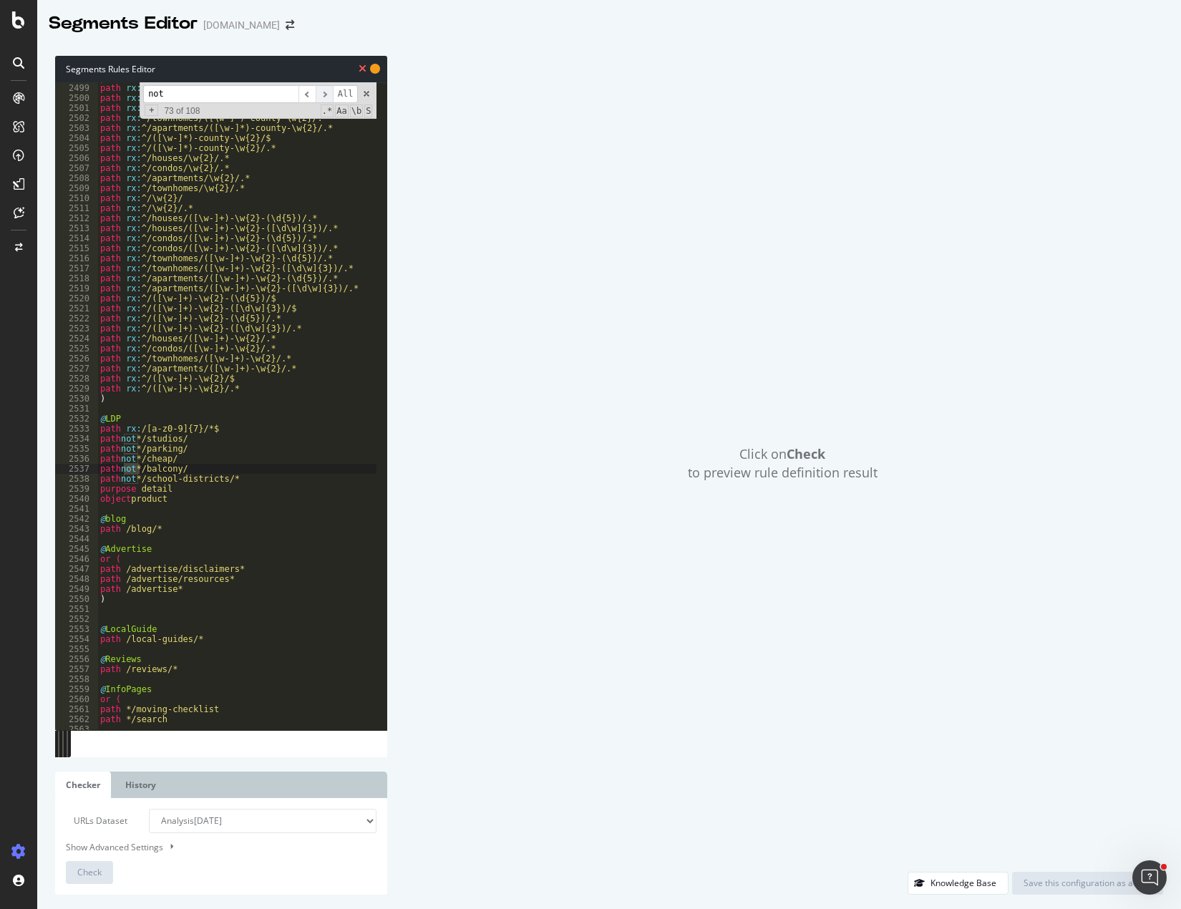
click at [327, 93] on span "​" at bounding box center [324, 94] width 17 height 18
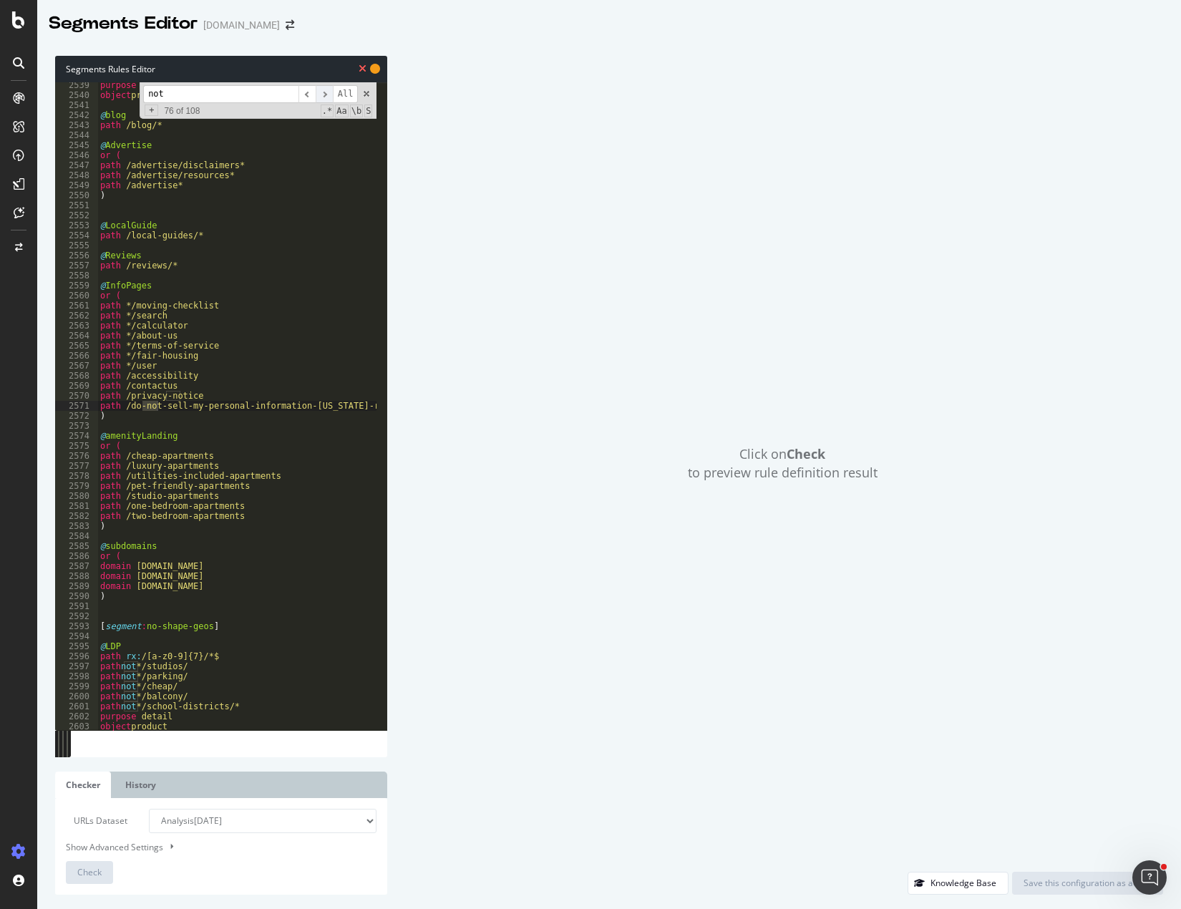
click at [327, 93] on span "​" at bounding box center [324, 94] width 17 height 18
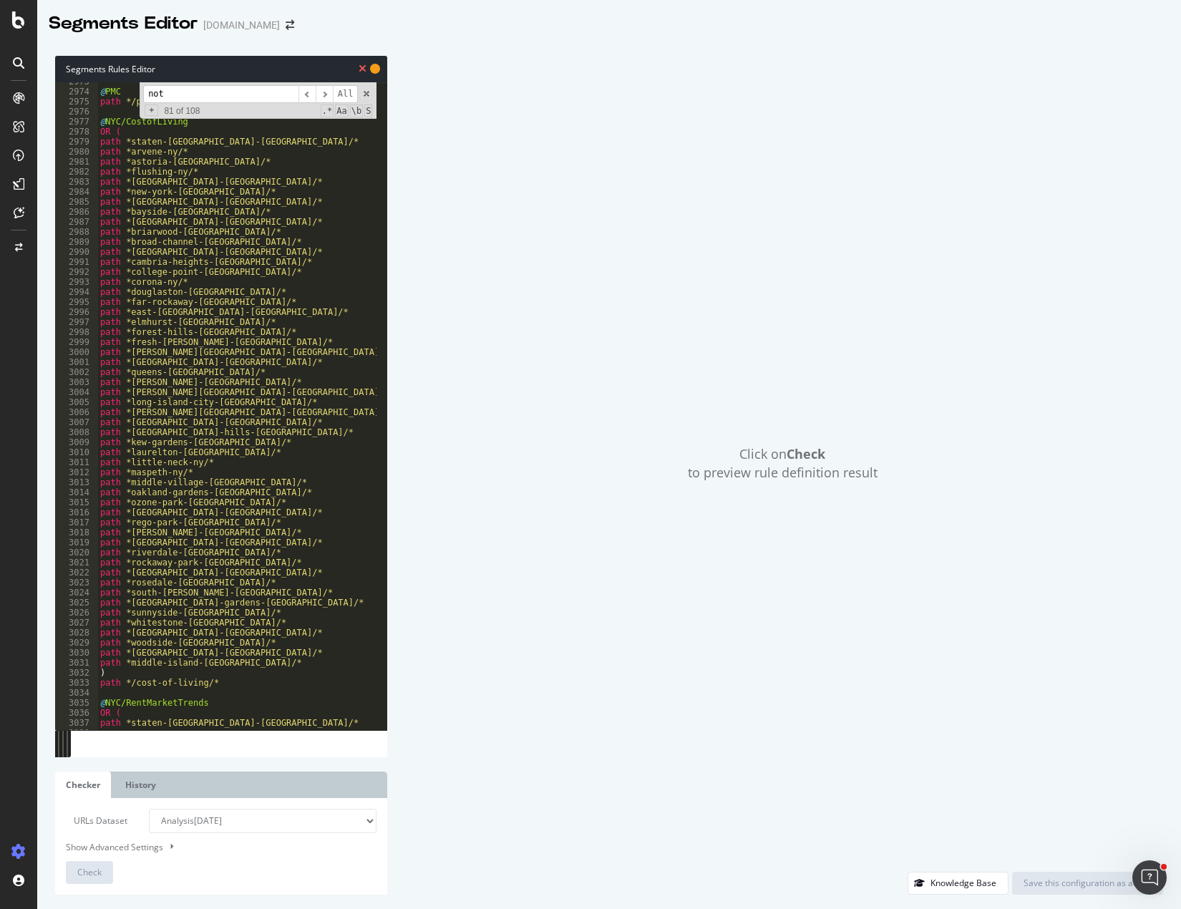
scroll to position [20332, 0]
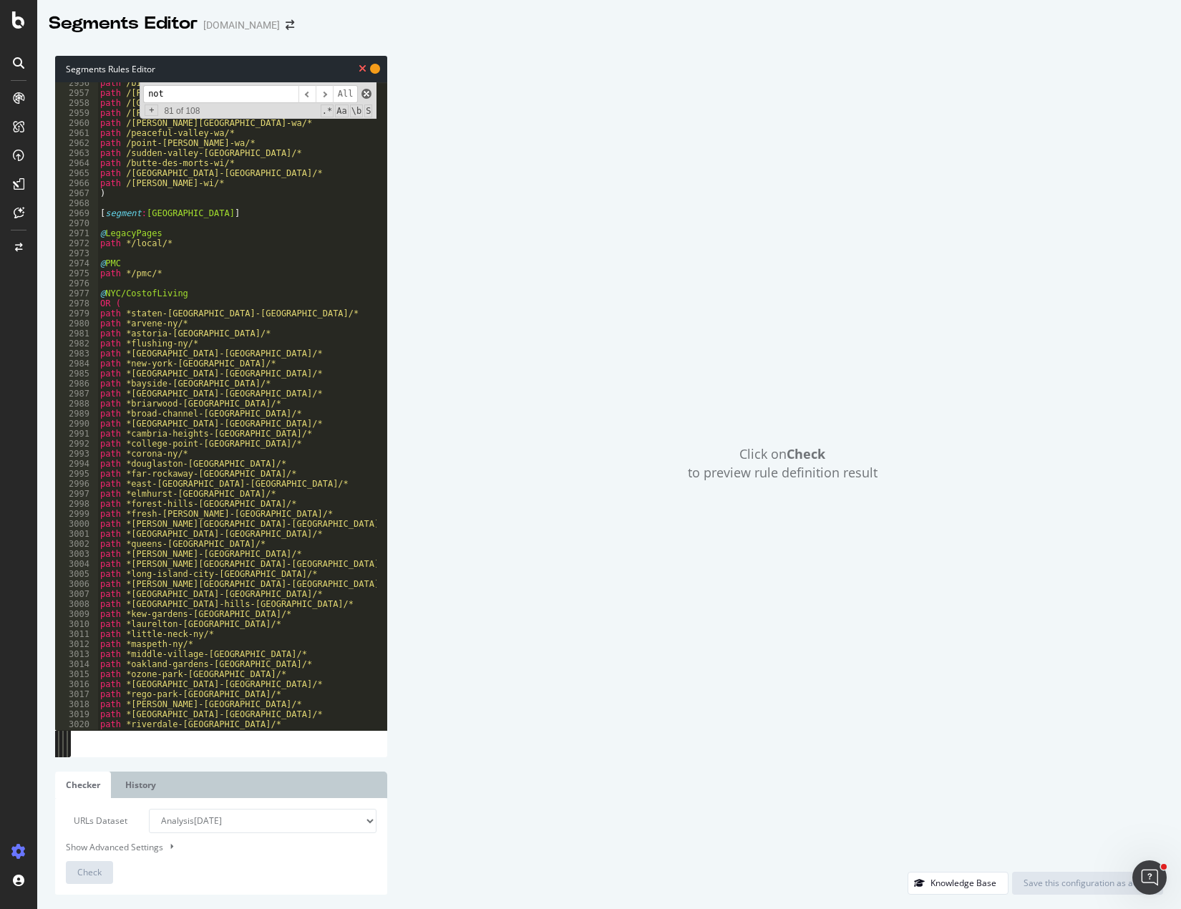
click at [366, 89] on span at bounding box center [366, 94] width 10 height 10
click at [190, 244] on div "path /birch-bay-wa/* path /custer-wa/* path /geneva-wa/* path /kendall-wa/* pat…" at bounding box center [319, 406] width 445 height 657
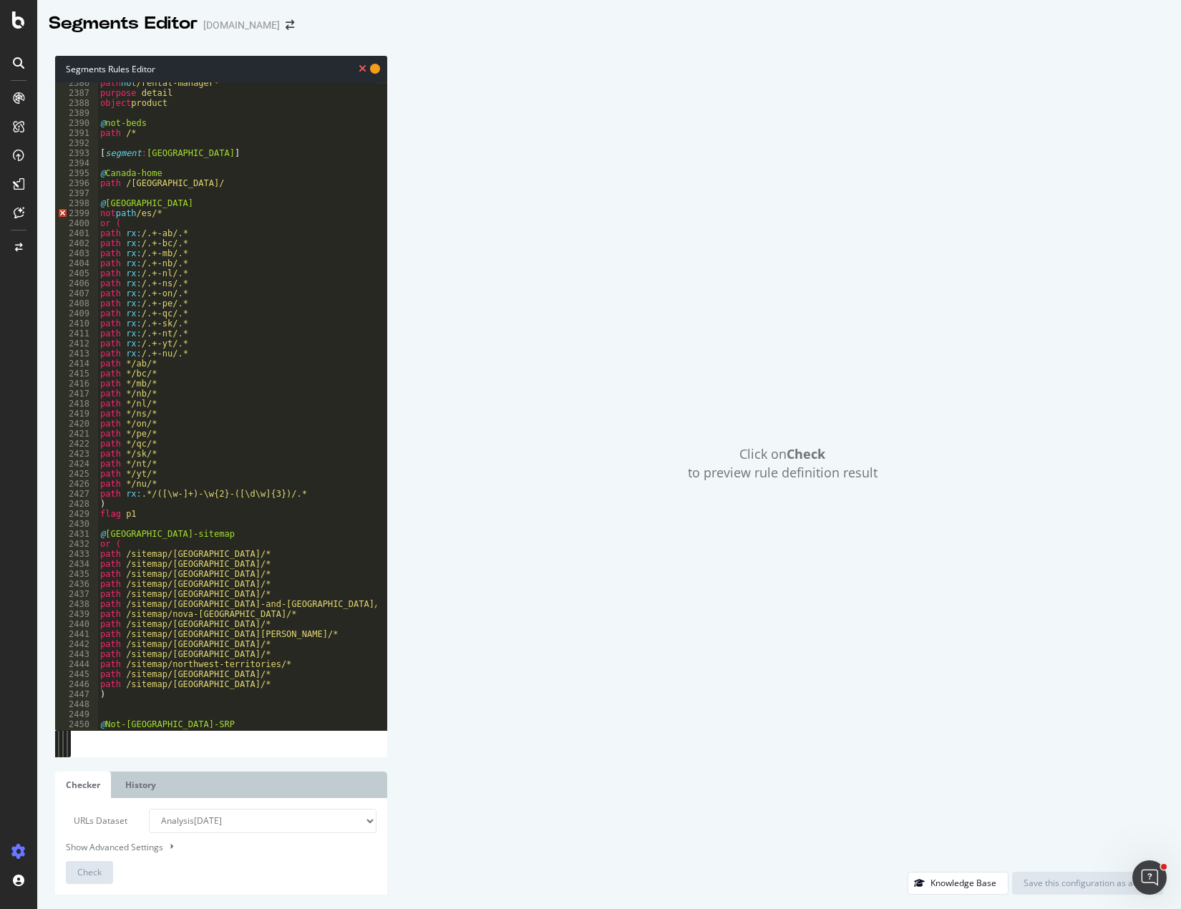
scroll to position [16411, 0]
click at [106, 212] on div "path not /rental-manager* purpose detail object product @ not-beds path /* [ se…" at bounding box center [319, 406] width 445 height 657
click at [87, 869] on span "Check" at bounding box center [89, 872] width 24 height 12
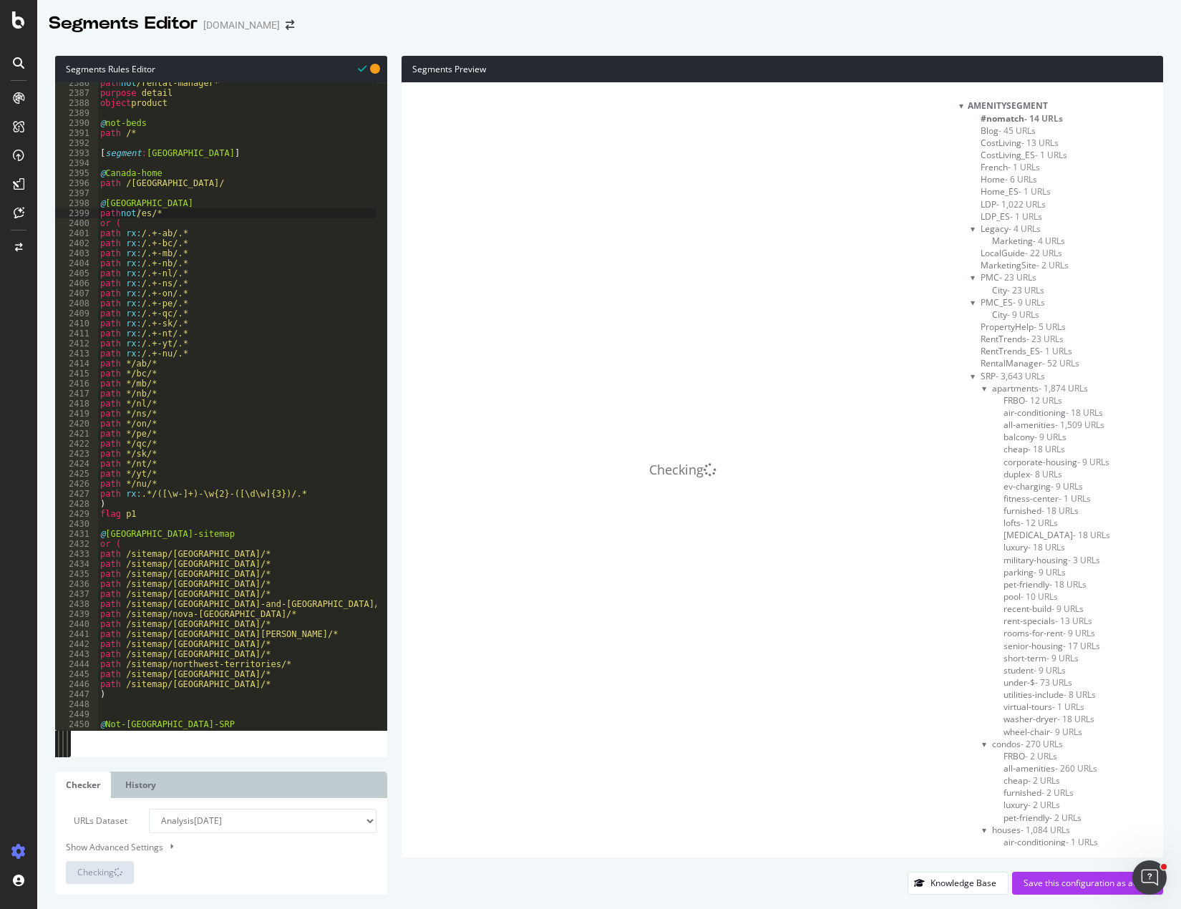
type textarea "flag p1"
click at [143, 515] on div "path not /rental-manager* purpose detail object product @ not-beds path /* [ se…" at bounding box center [319, 406] width 445 height 657
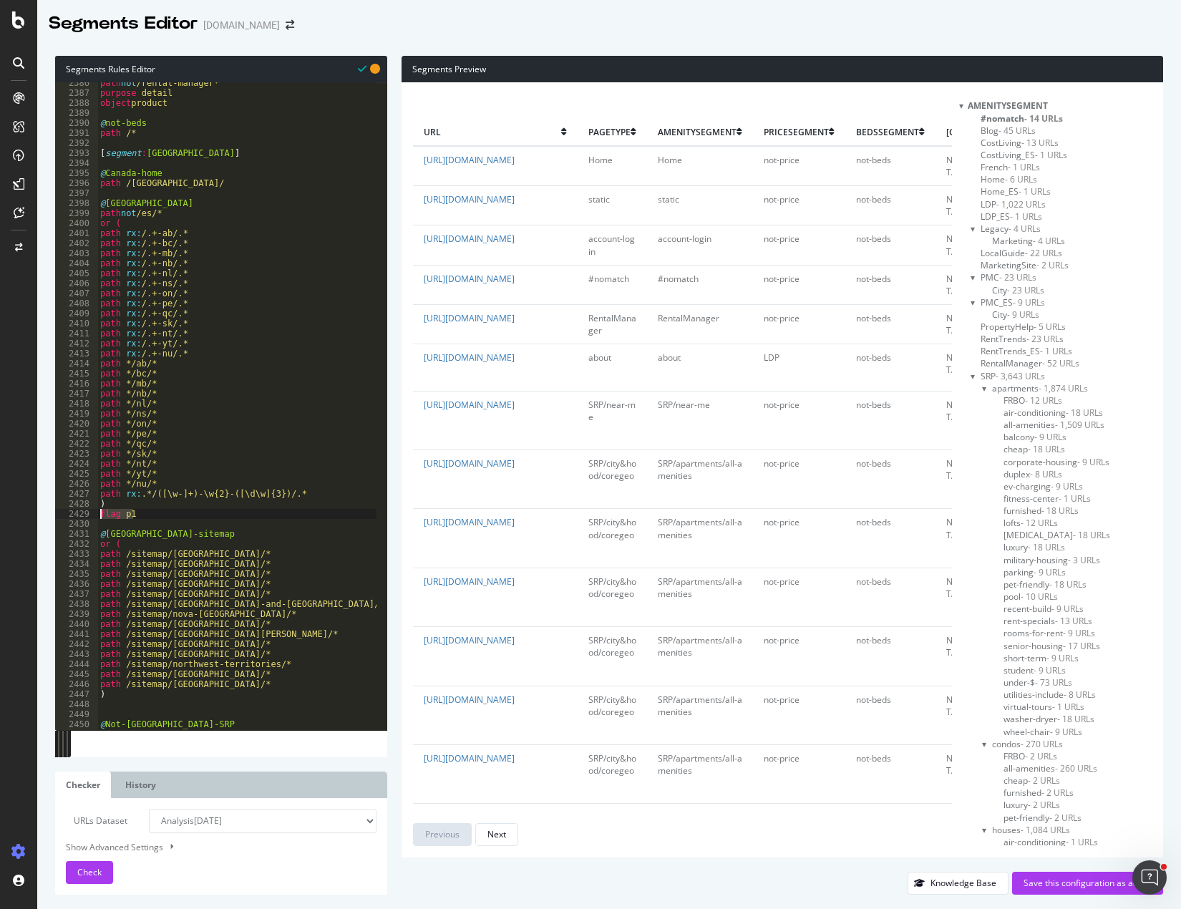
drag, startPoint x: 145, startPoint y: 515, endPoint x: 82, endPoint y: 516, distance: 62.3
click at [82, 516] on div "flag p1 2386 2387 2388 2389 2390 2391 2392 2393 2394 2395 2396 2397 2398 2399 2…" at bounding box center [221, 406] width 332 height 648
type textarea ")"
click at [976, 376] on div at bounding box center [974, 376] width 6 height 12
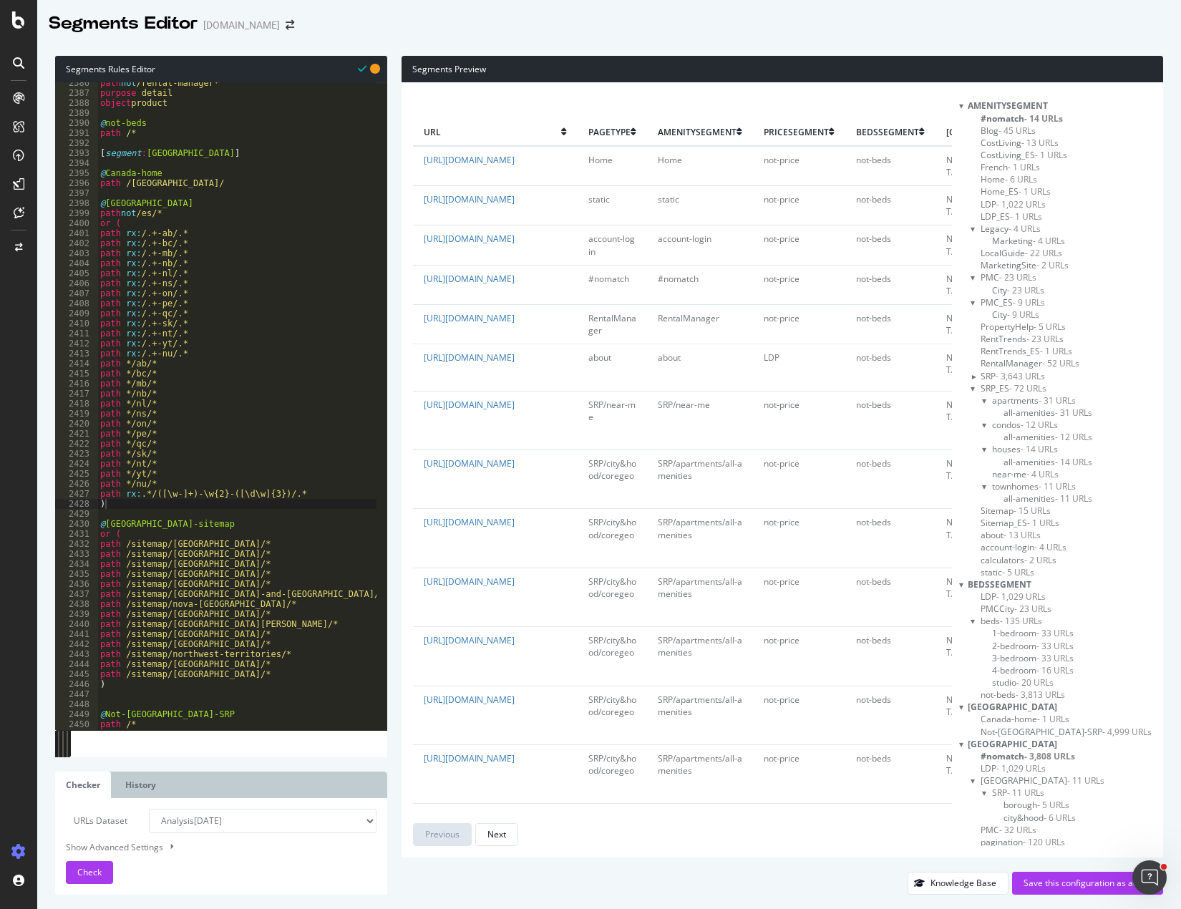
click at [963, 102] on div at bounding box center [961, 105] width 4 height 12
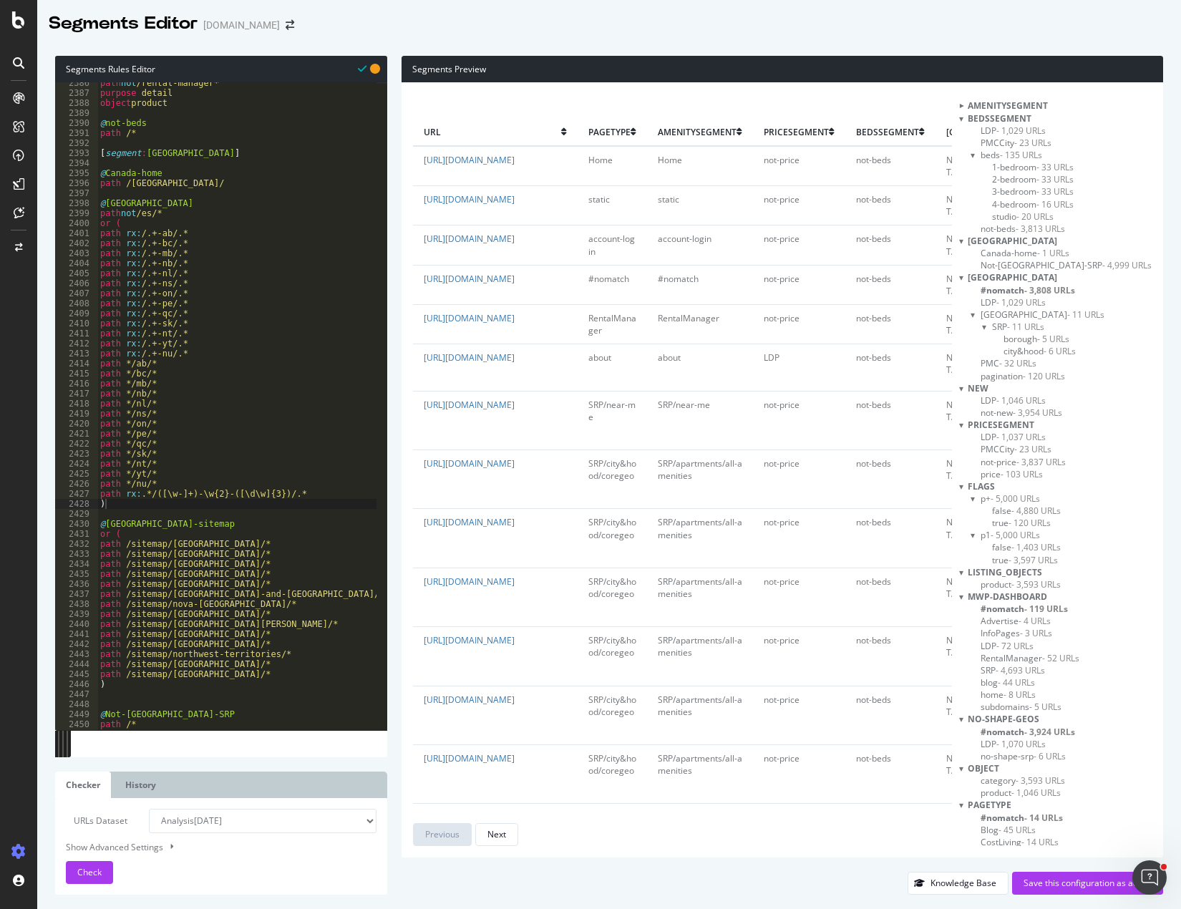
click at [963, 116] on div at bounding box center [961, 118] width 4 height 12
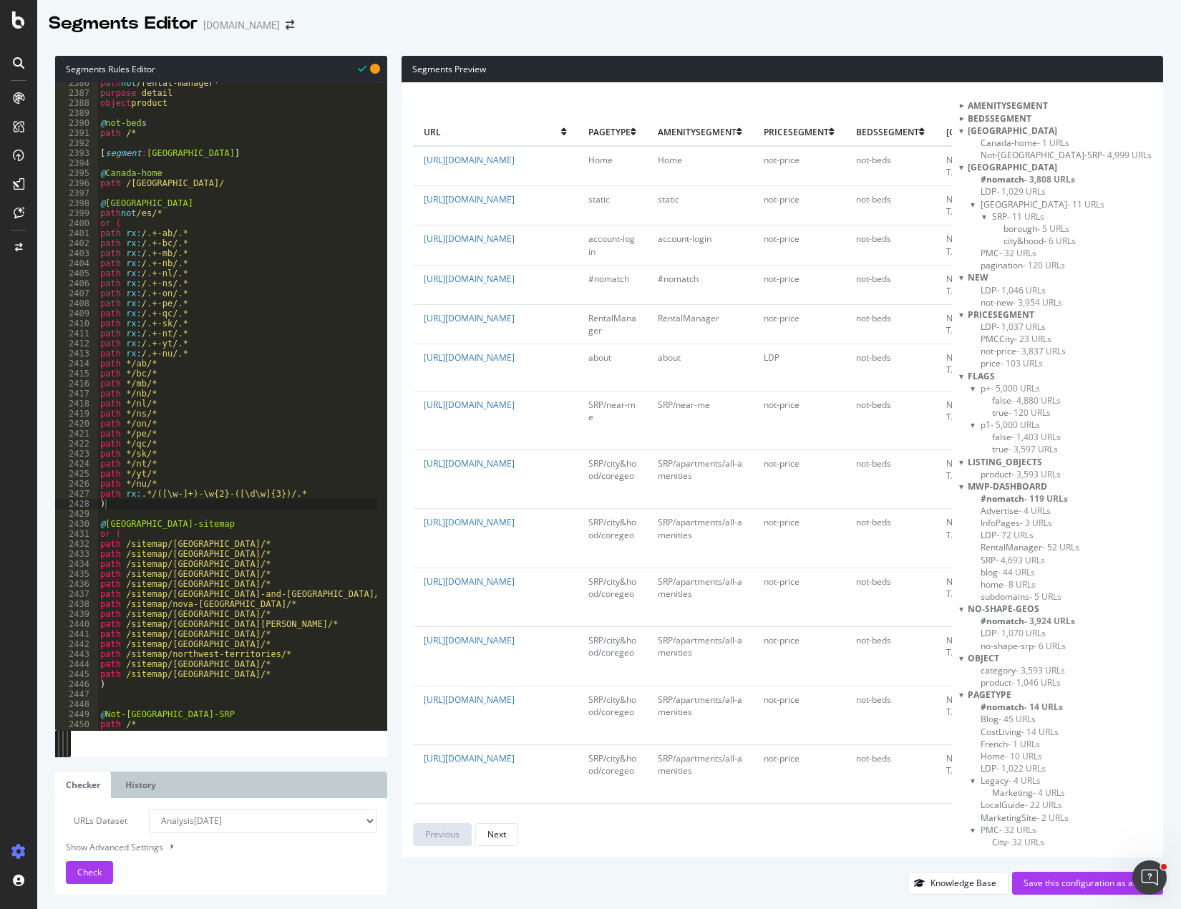
click at [963, 127] on div at bounding box center [961, 131] width 4 height 12
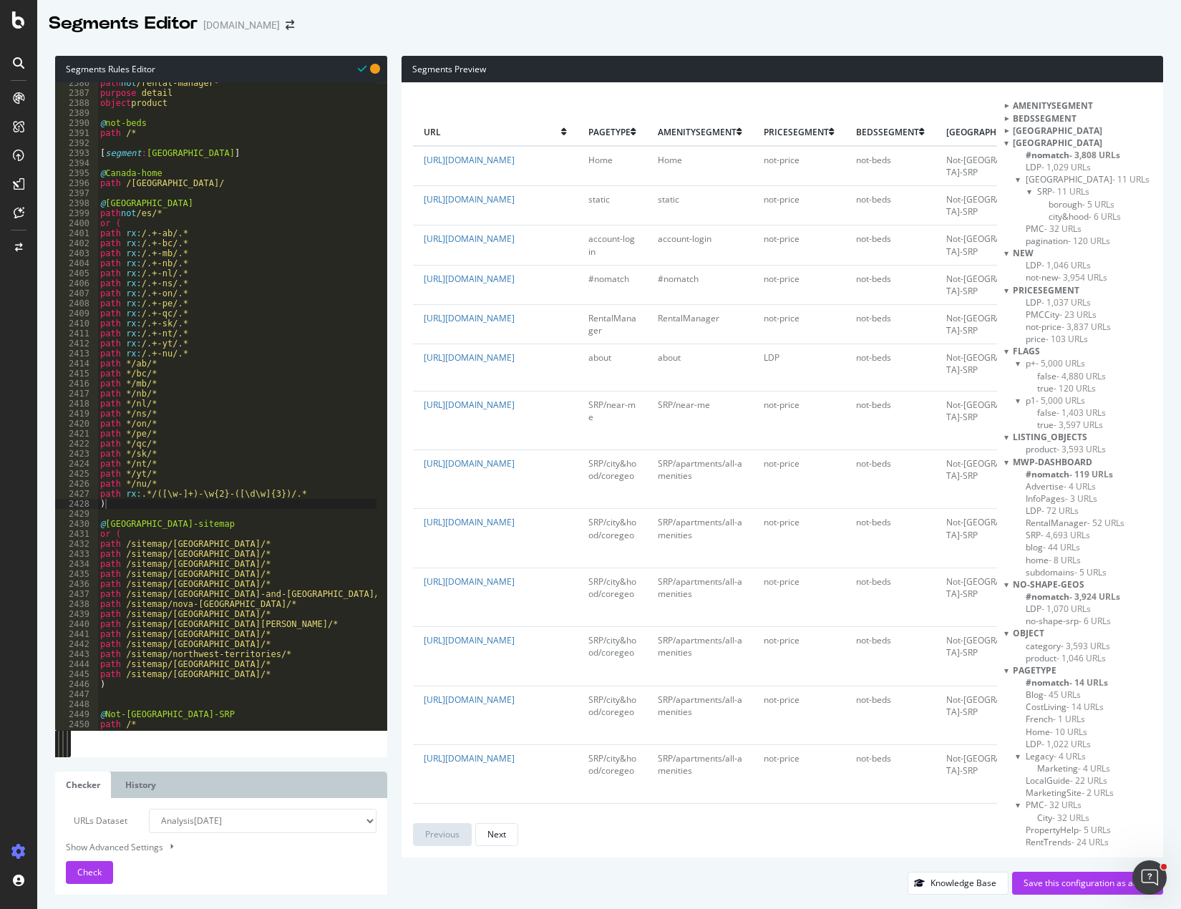
click at [1006, 130] on div at bounding box center [1006, 130] width 12 height 4
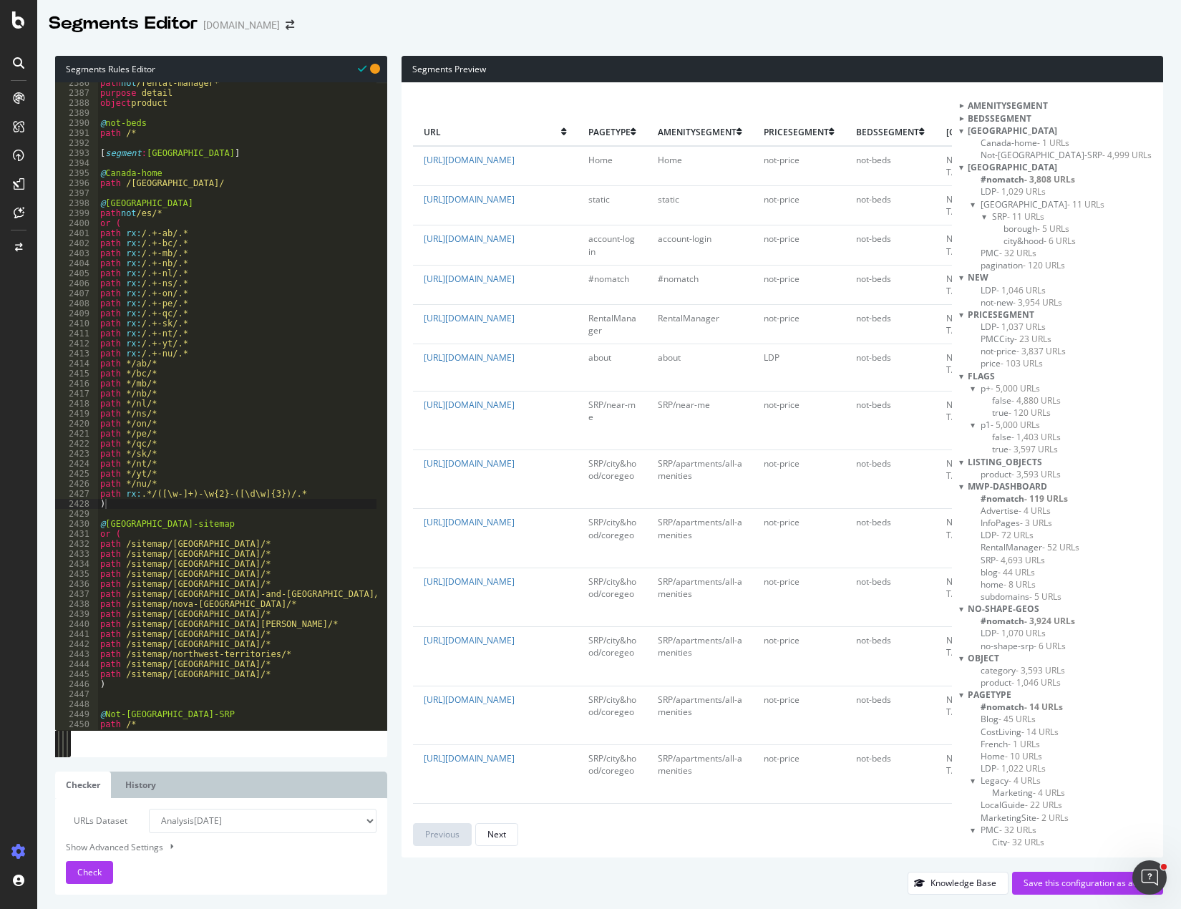
click at [1054, 143] on span "Canada-home - 1 URLs" at bounding box center [1025, 143] width 89 height 12
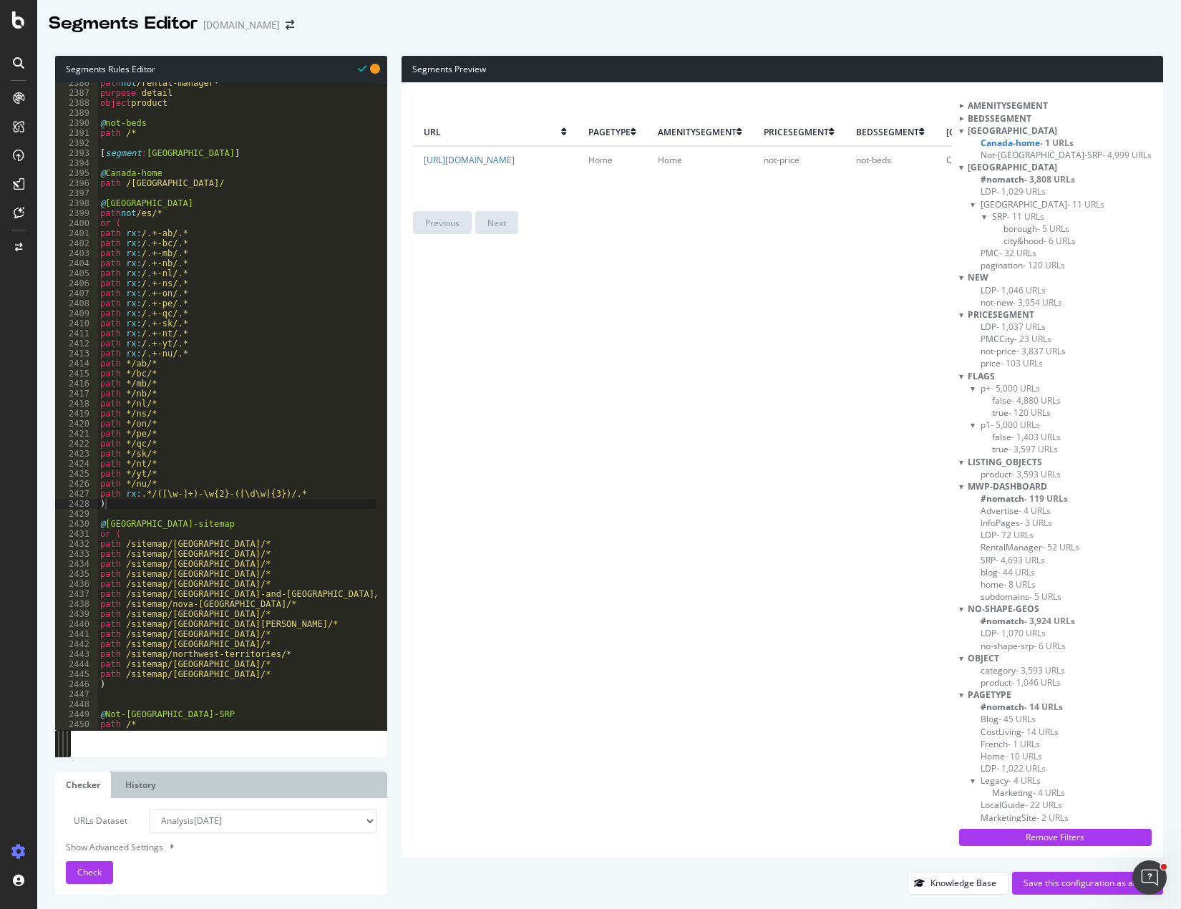
click at [208, 823] on select "Analysis 2025 Sep. 5th Analysis 2025 Aug. 29th Analysis 2025 Aug. 22nd Analysis…" at bounding box center [263, 821] width 228 height 24
select select "urlList"
click at [149, 809] on select "Analysis 2025 Sep. 5th Analysis 2025 Aug. 29th Analysis 2025 Aug. 22nd Analysis…" at bounding box center [263, 821] width 228 height 24
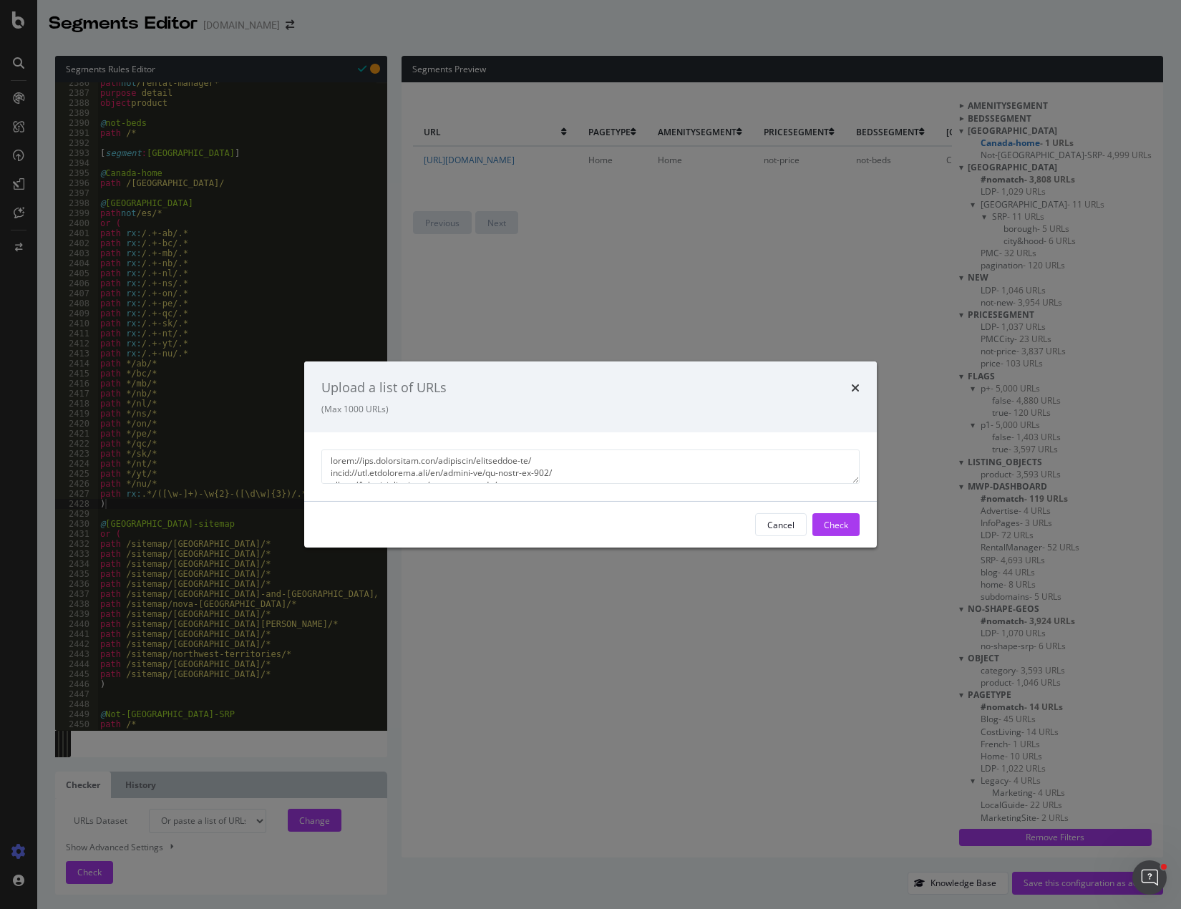
scroll to position [8056, 0]
type textarea "https://www.apartments.com/townhomes/burlington-on/ https://www.apartments.com/…"
click at [840, 526] on div "Check" at bounding box center [836, 524] width 24 height 12
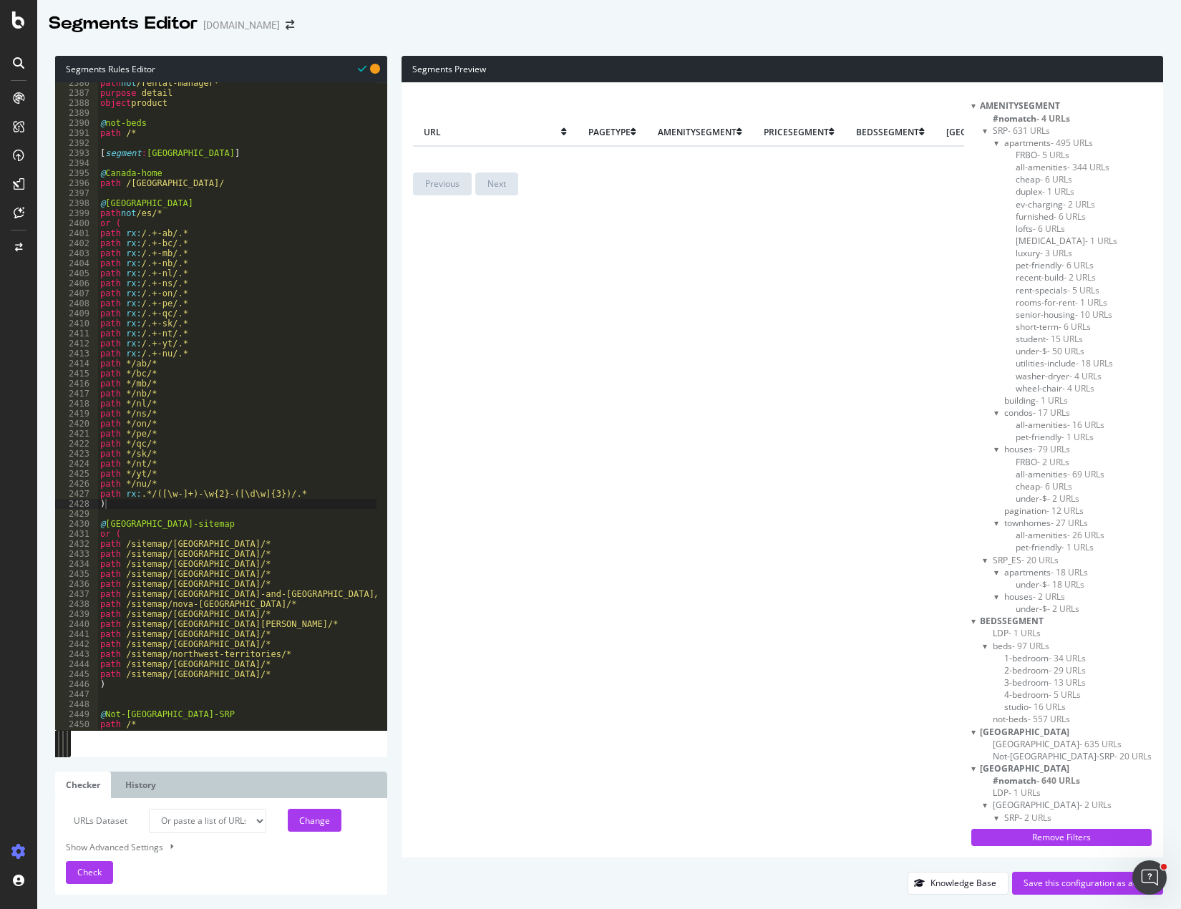
click at [1000, 142] on div at bounding box center [997, 143] width 6 height 12
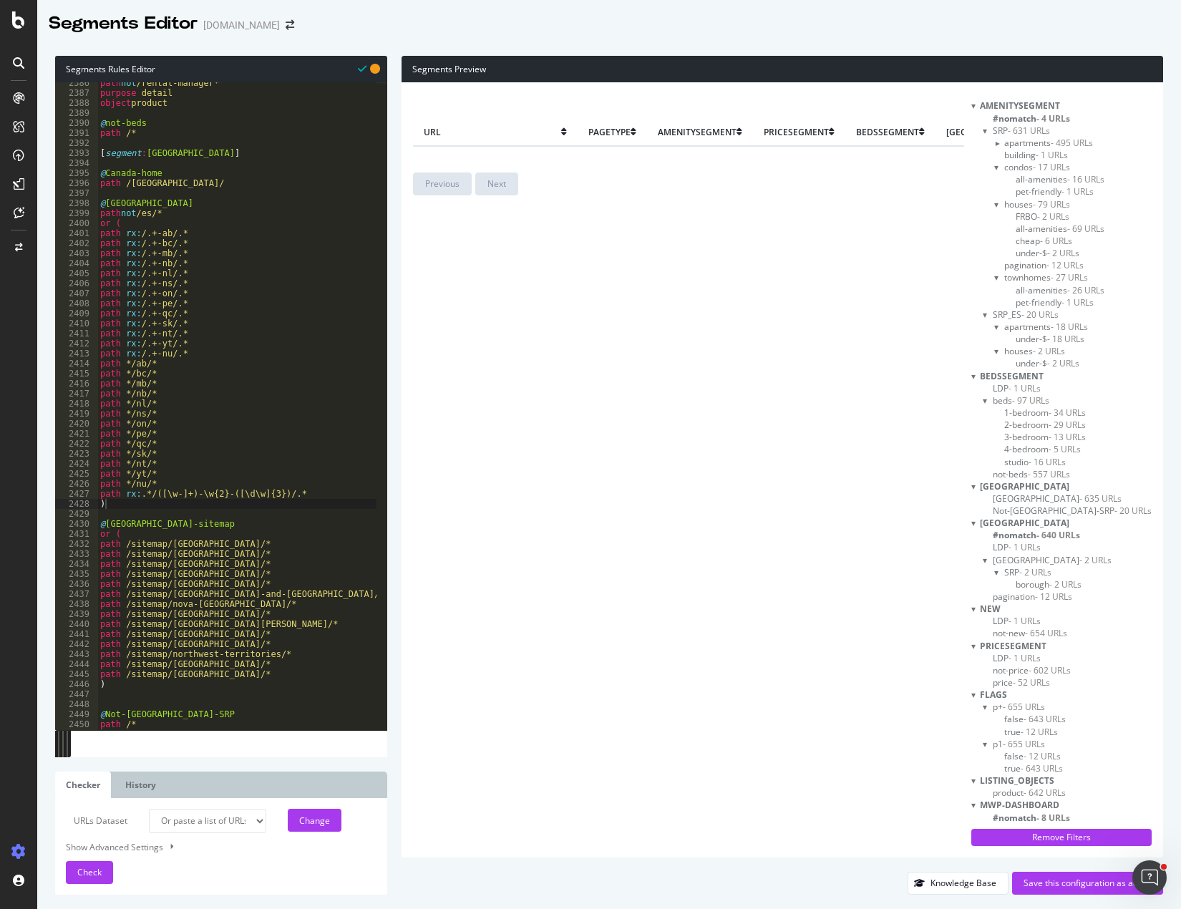
click at [988, 130] on div at bounding box center [986, 131] width 6 height 12
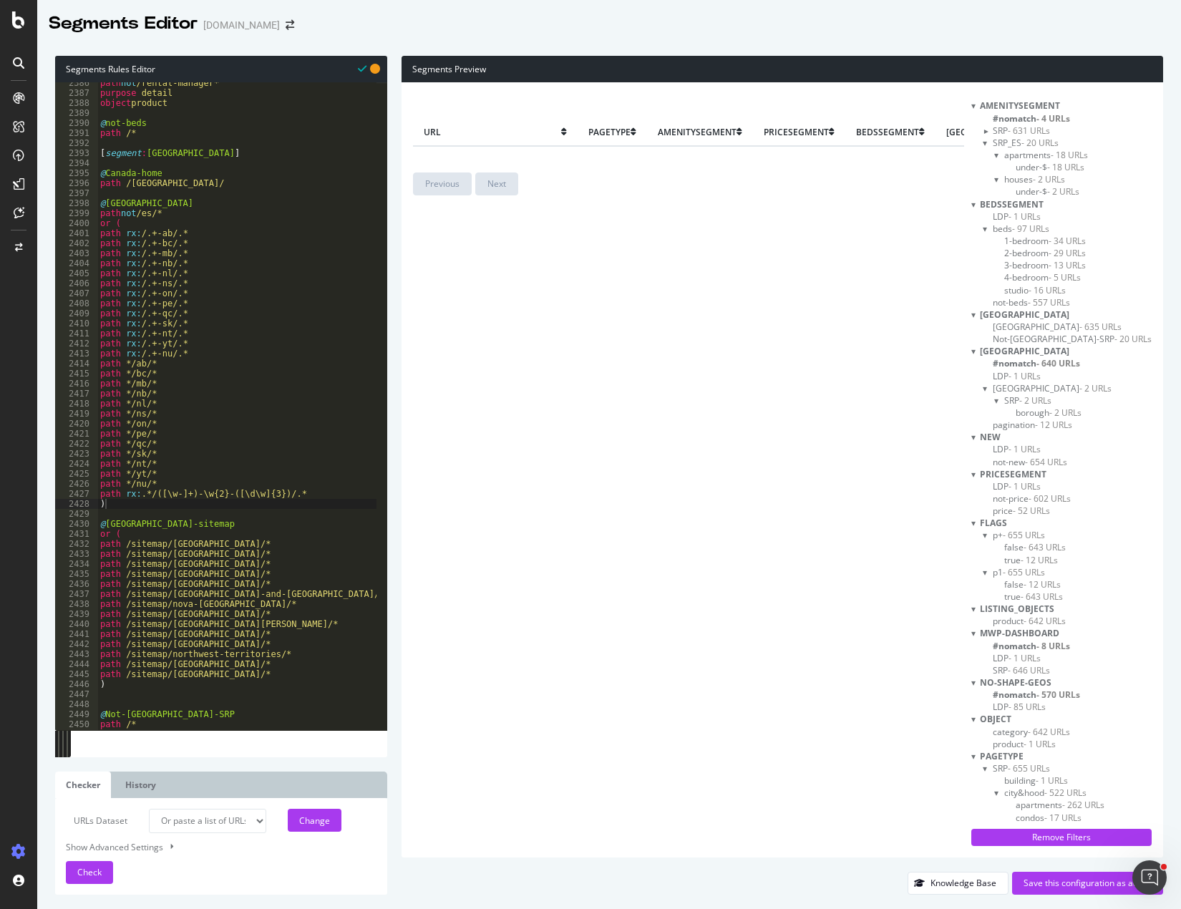
click at [991, 130] on div at bounding box center [985, 130] width 12 height 6
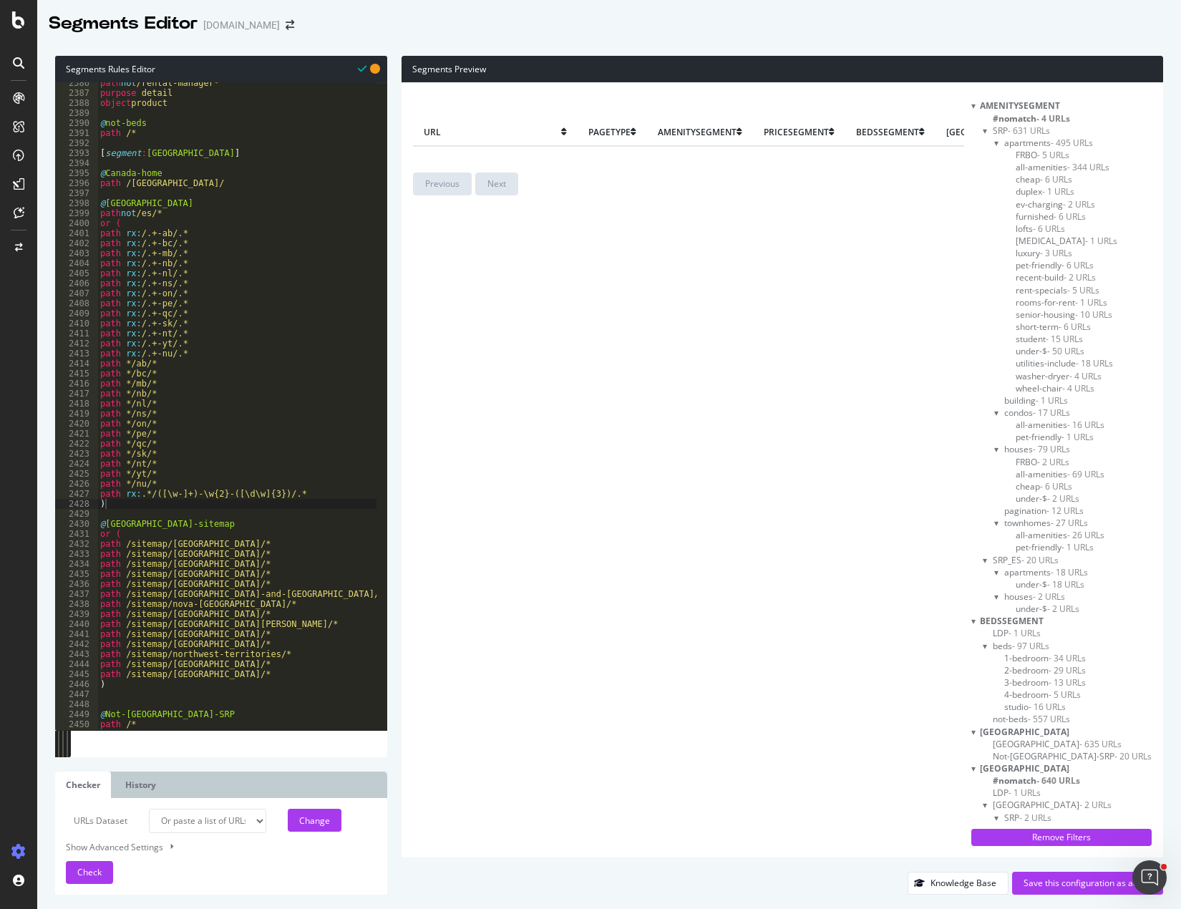
click at [988, 130] on div at bounding box center [986, 131] width 6 height 12
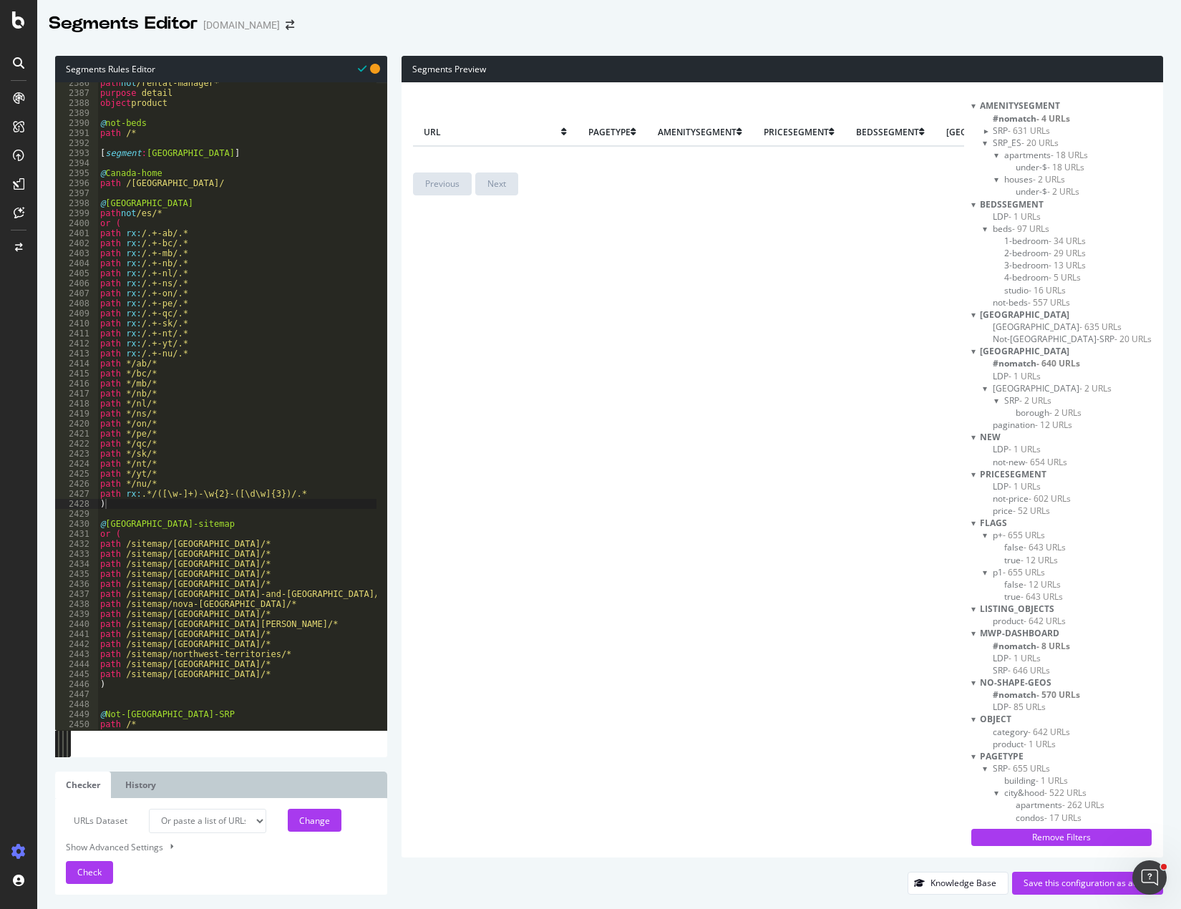
click at [976, 107] on div at bounding box center [973, 105] width 4 height 12
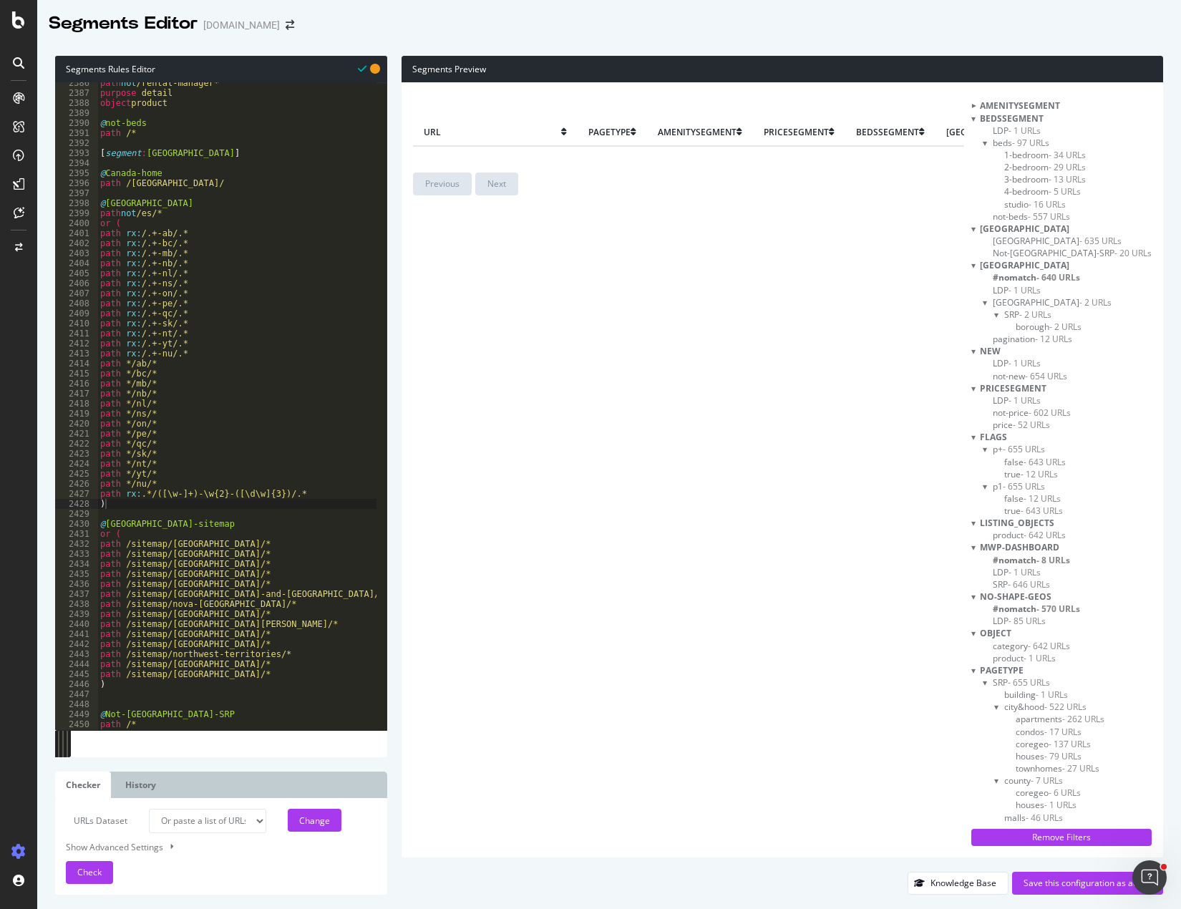
click at [976, 118] on div at bounding box center [973, 118] width 4 height 12
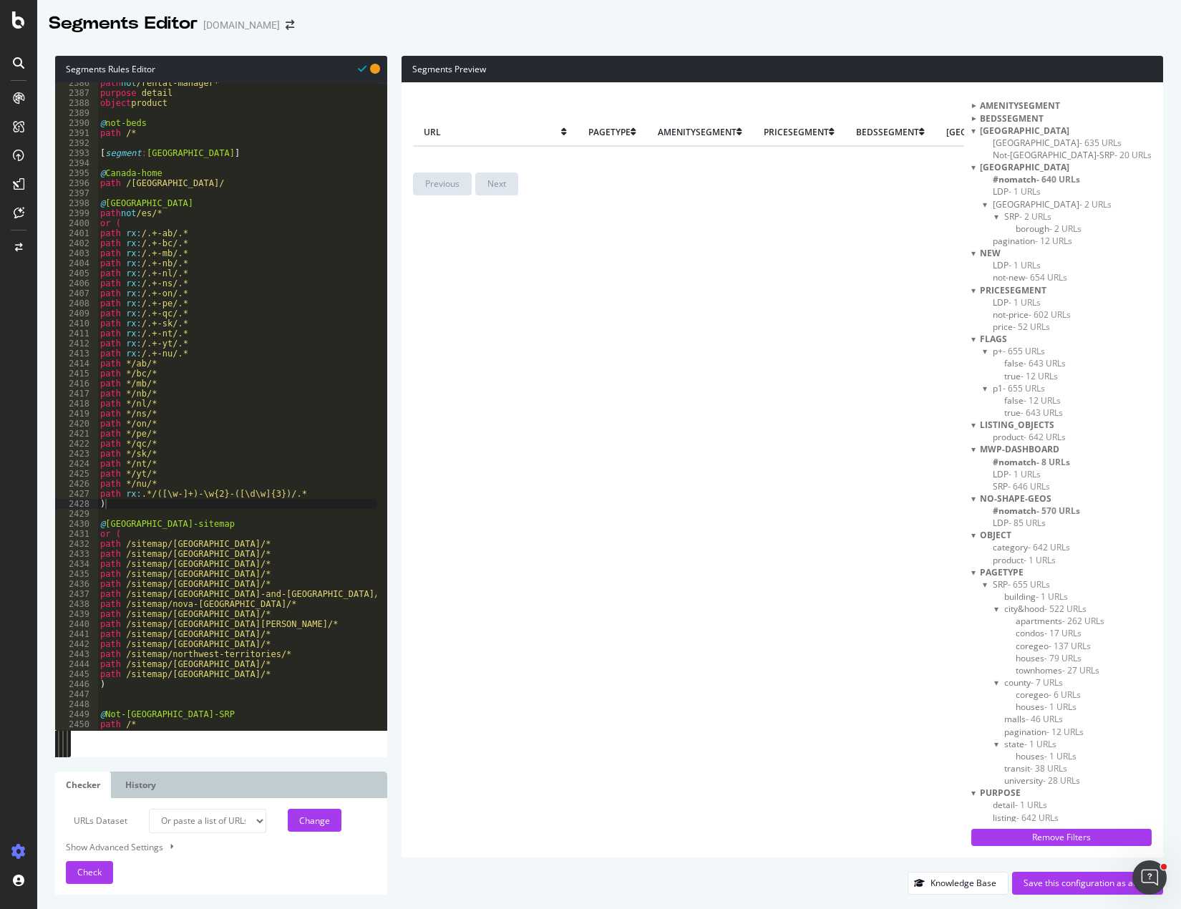
click at [1067, 155] on span "Not-Canada-SRP - 20 URLs" at bounding box center [1072, 155] width 159 height 12
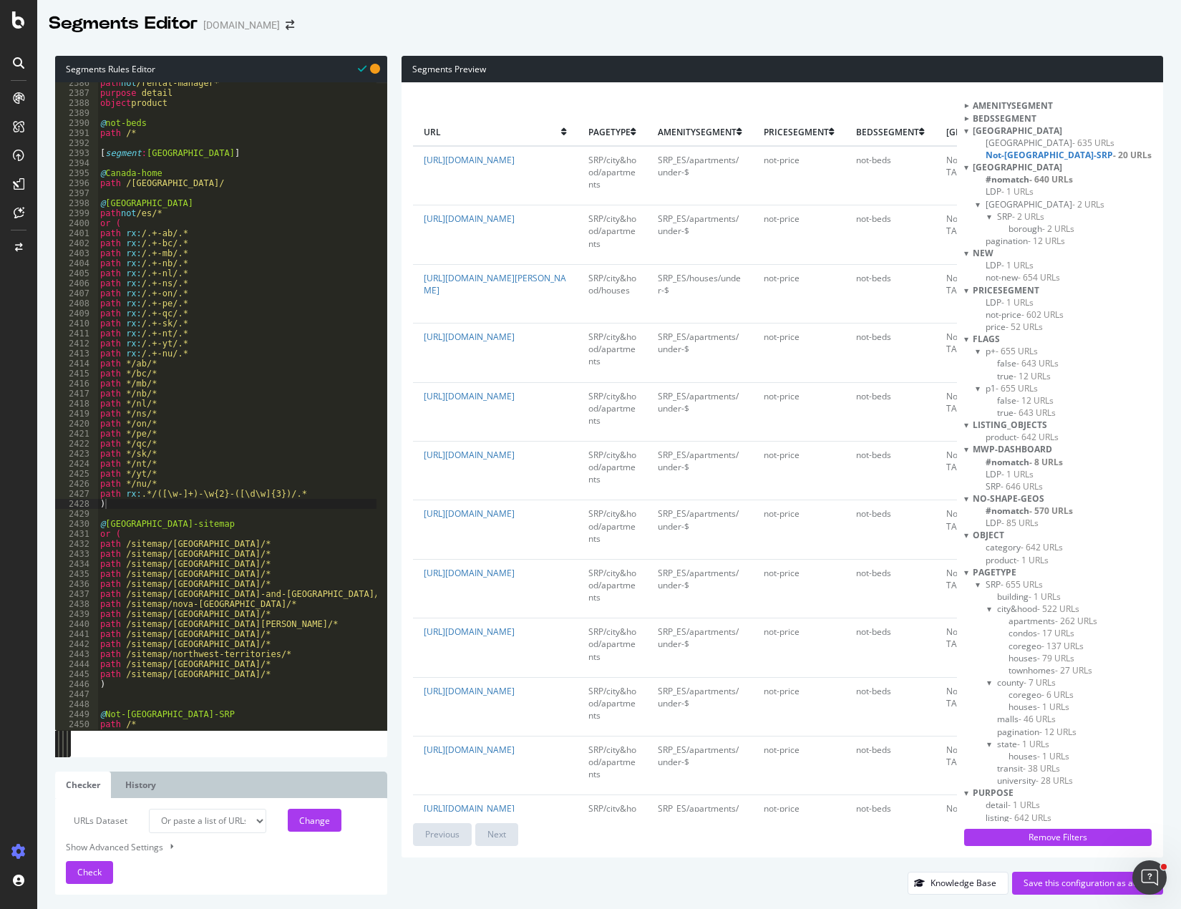
click at [1049, 143] on span "Canada - 635 URLs" at bounding box center [1050, 143] width 129 height 12
click at [979, 103] on div at bounding box center [973, 104] width 12 height 4
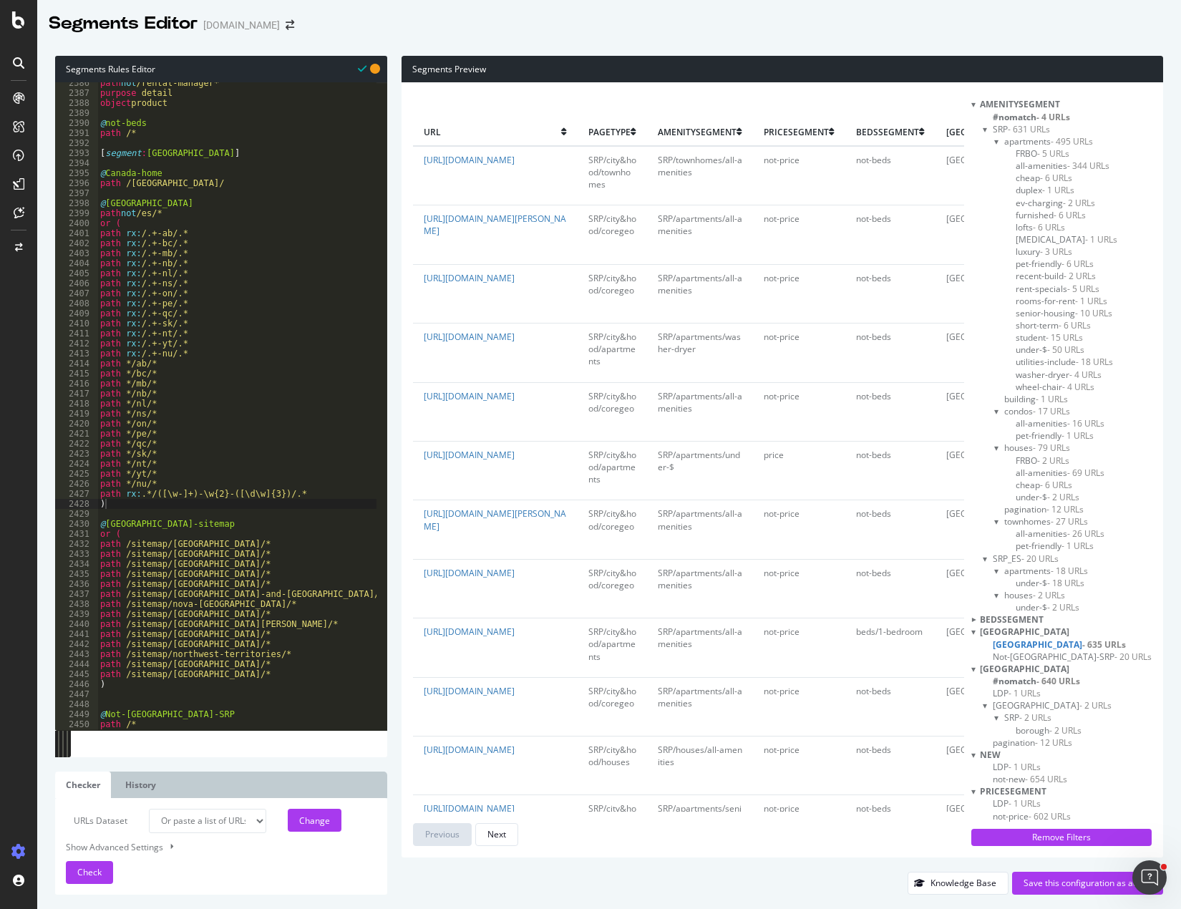
click at [988, 129] on div at bounding box center [986, 129] width 6 height 12
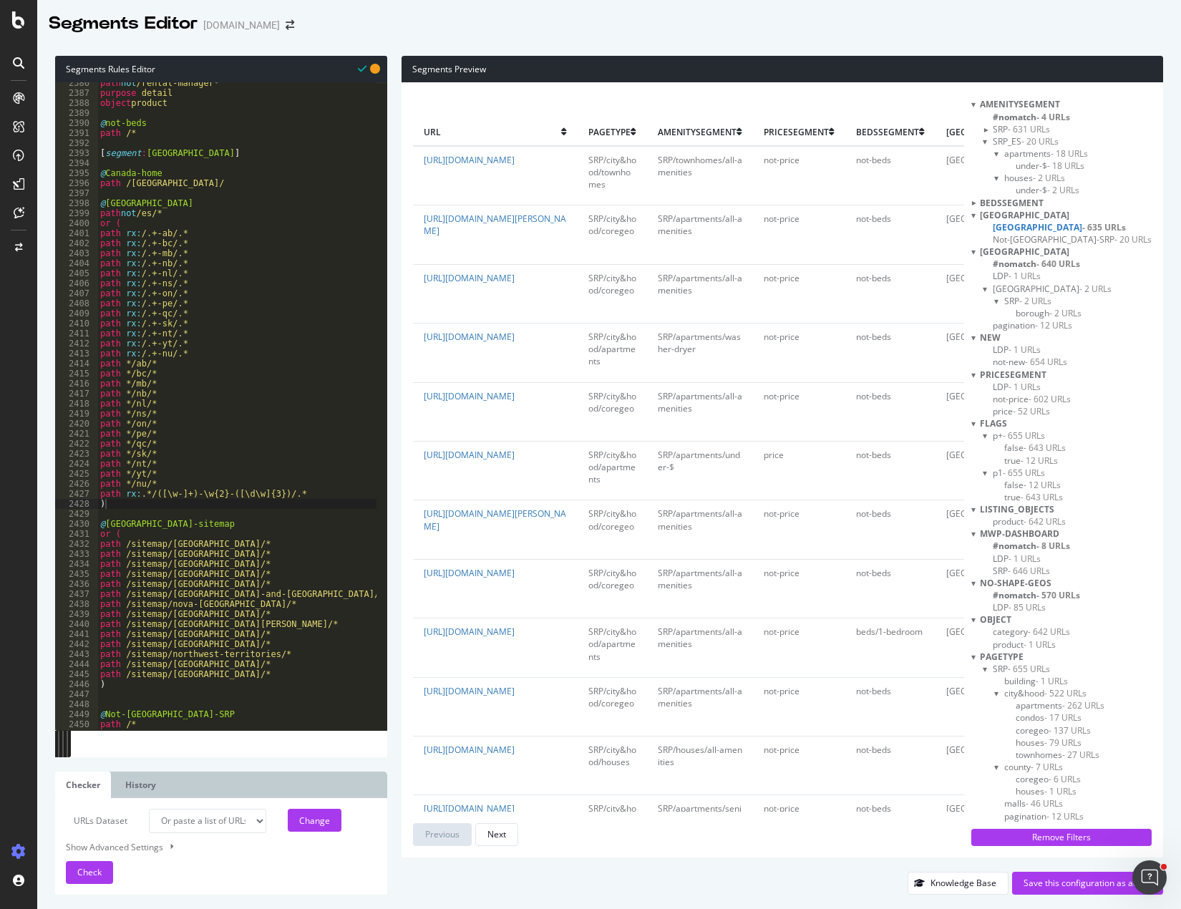
click at [1039, 140] on span "SRP_ES - 20 URLs" at bounding box center [1026, 141] width 66 height 12
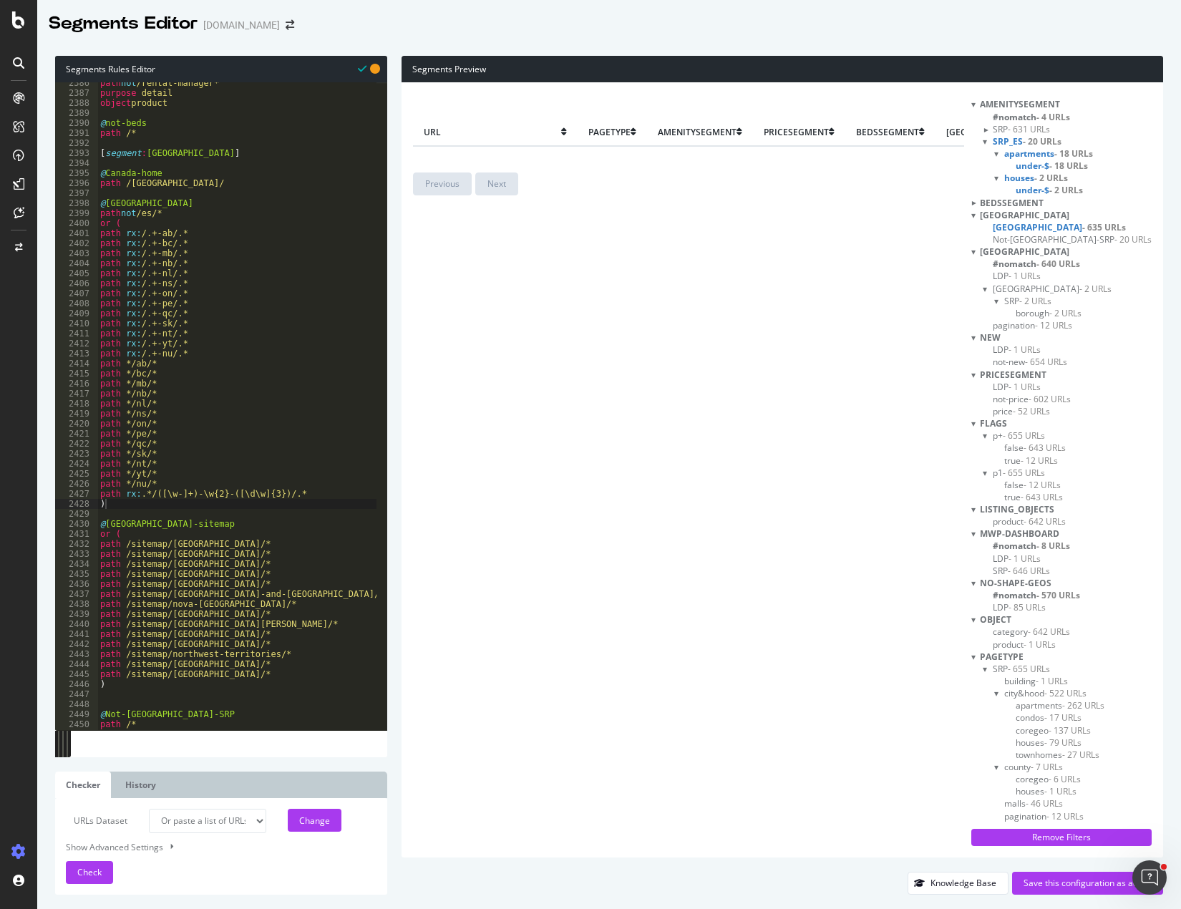
click at [1042, 229] on span "Canada - 635 URLs" at bounding box center [1059, 227] width 133 height 12
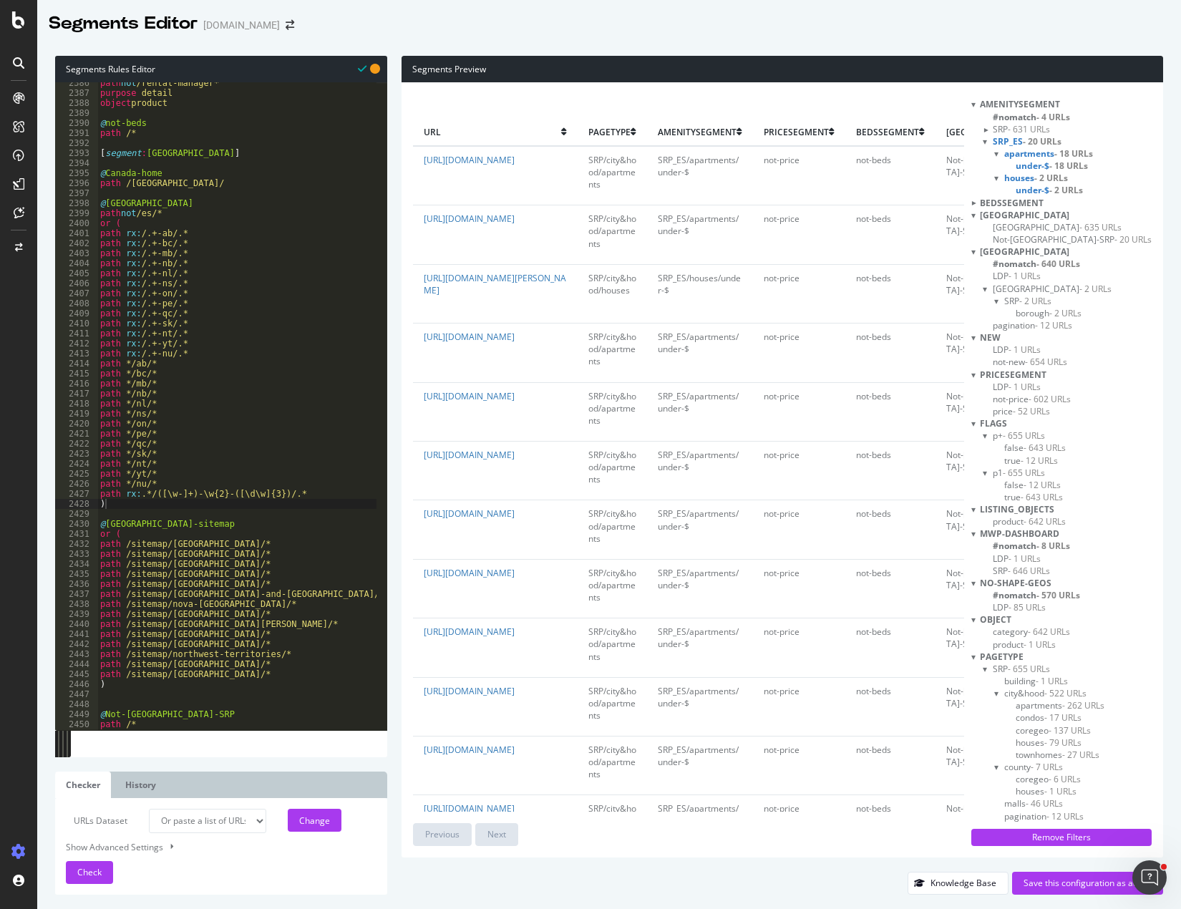
click at [1047, 239] on span "Not-Canada-SRP - 20 URLs" at bounding box center [1072, 239] width 159 height 12
click at [1046, 235] on span "Not-Canada-SRP - 20 URLs" at bounding box center [1069, 239] width 166 height 12
click at [1046, 226] on span "Canada - 635 URLs" at bounding box center [1057, 227] width 129 height 12
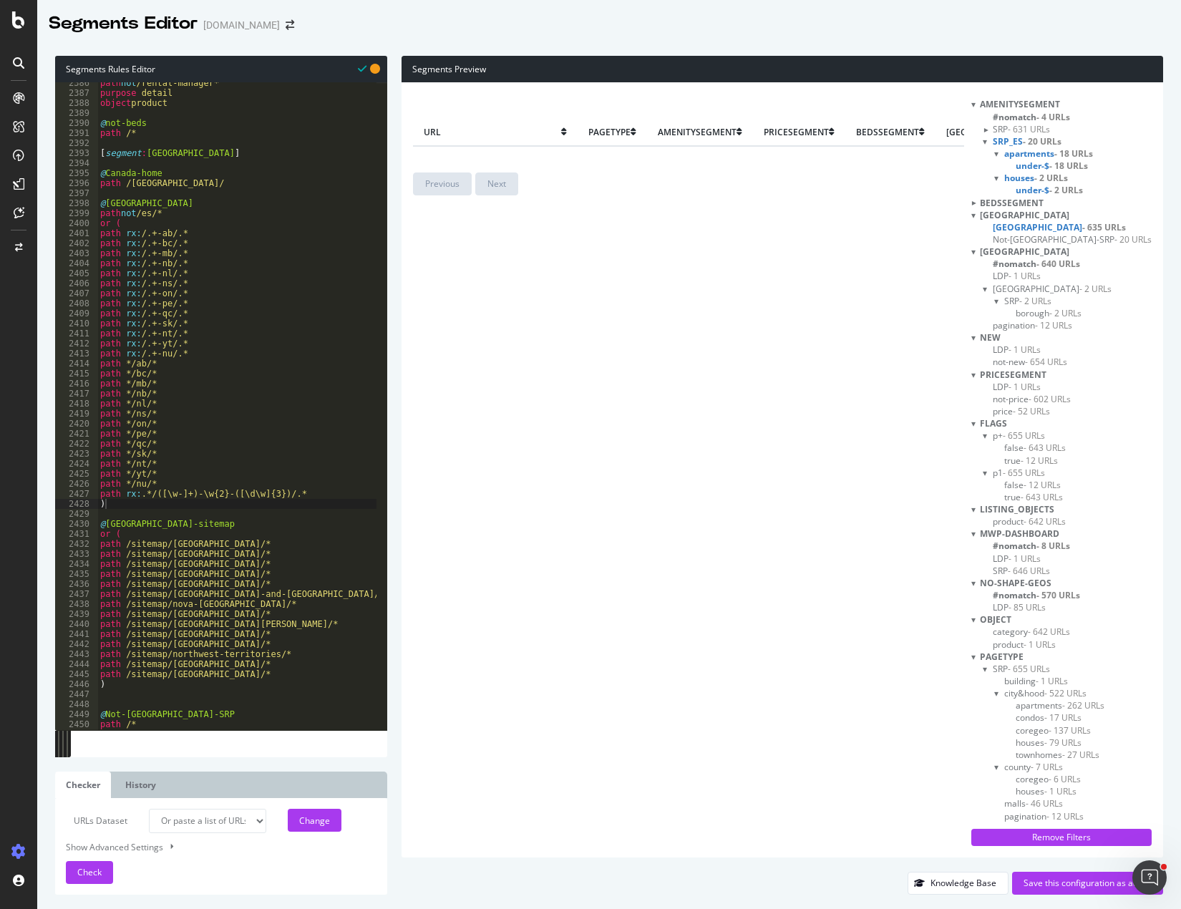
click at [1034, 140] on span "SRP_ES - 20 URLs" at bounding box center [1027, 141] width 69 height 12
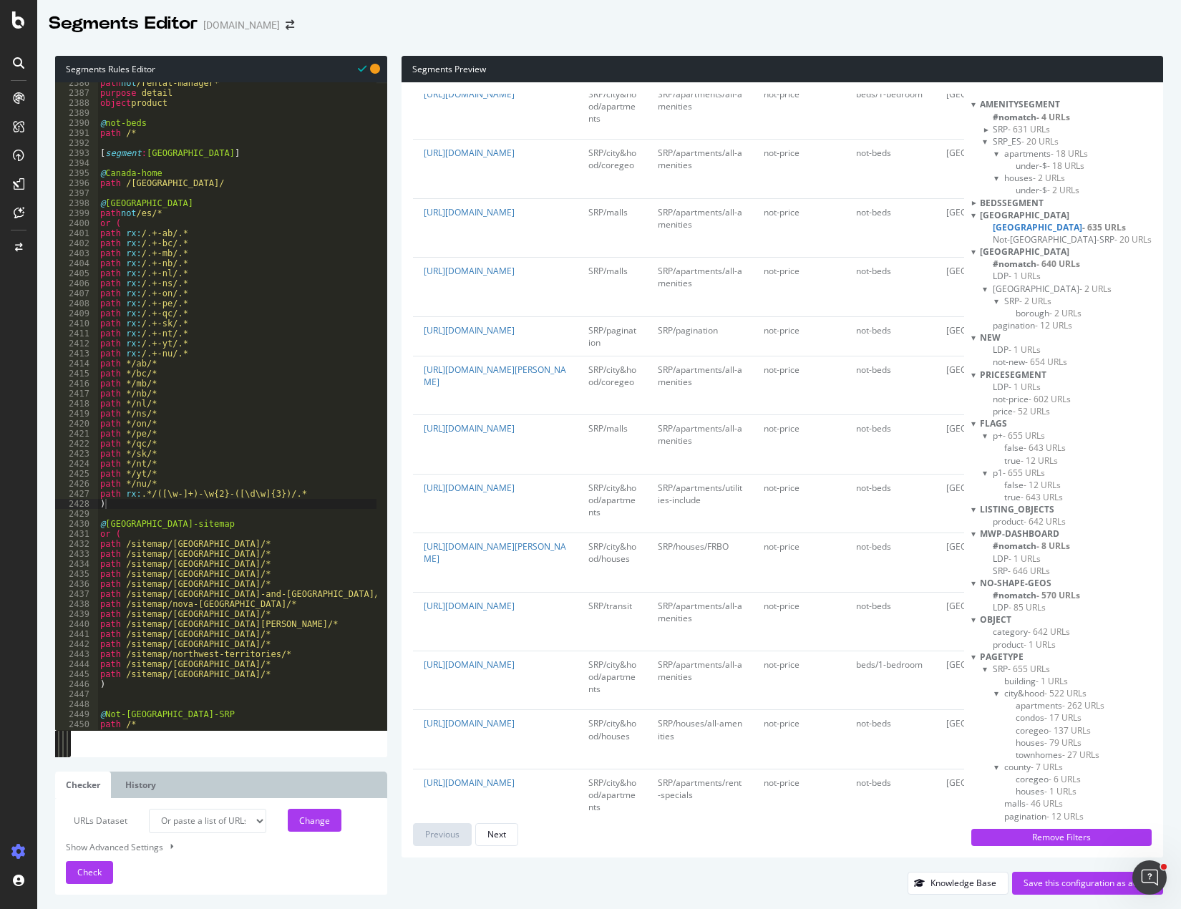
scroll to position [5244, 0]
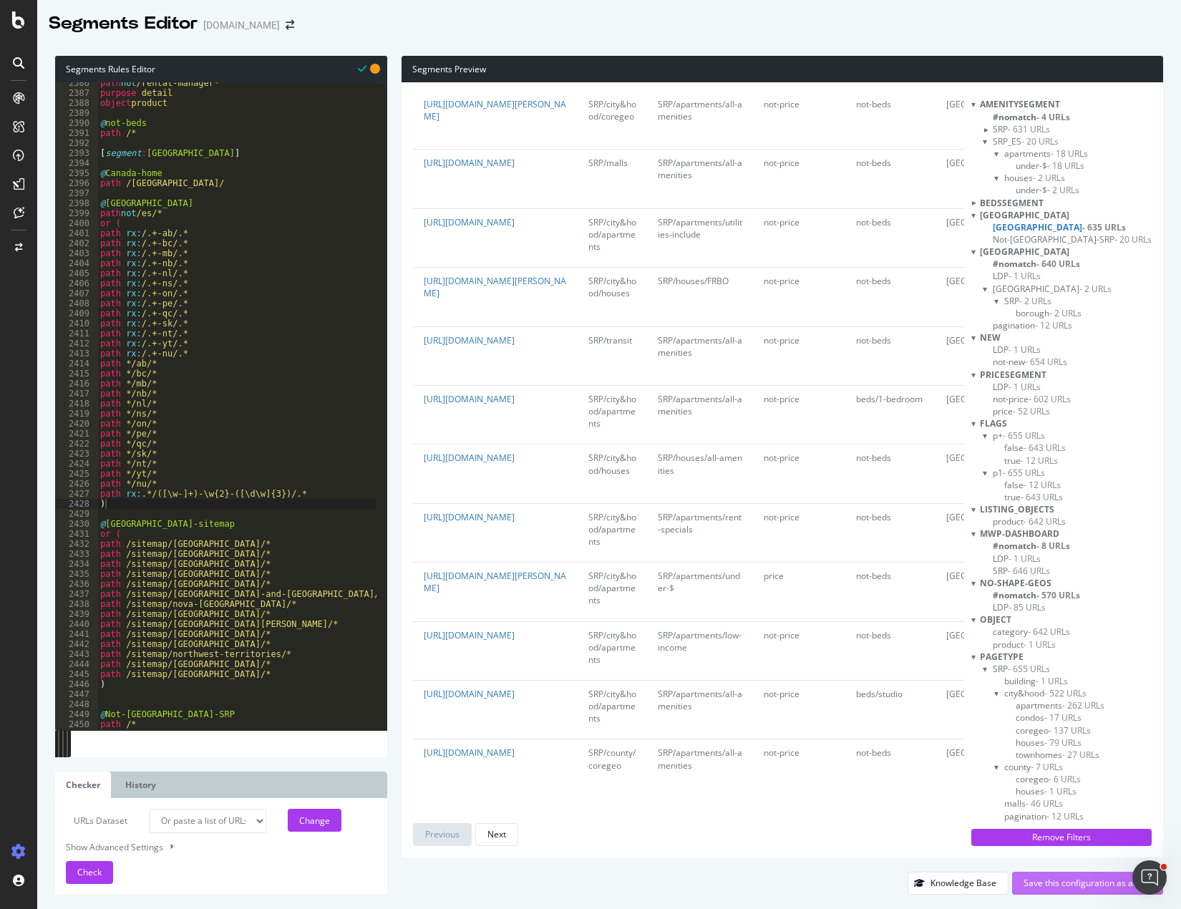
click at [1084, 880] on div "Save this configuration as active" at bounding box center [1087, 883] width 128 height 12
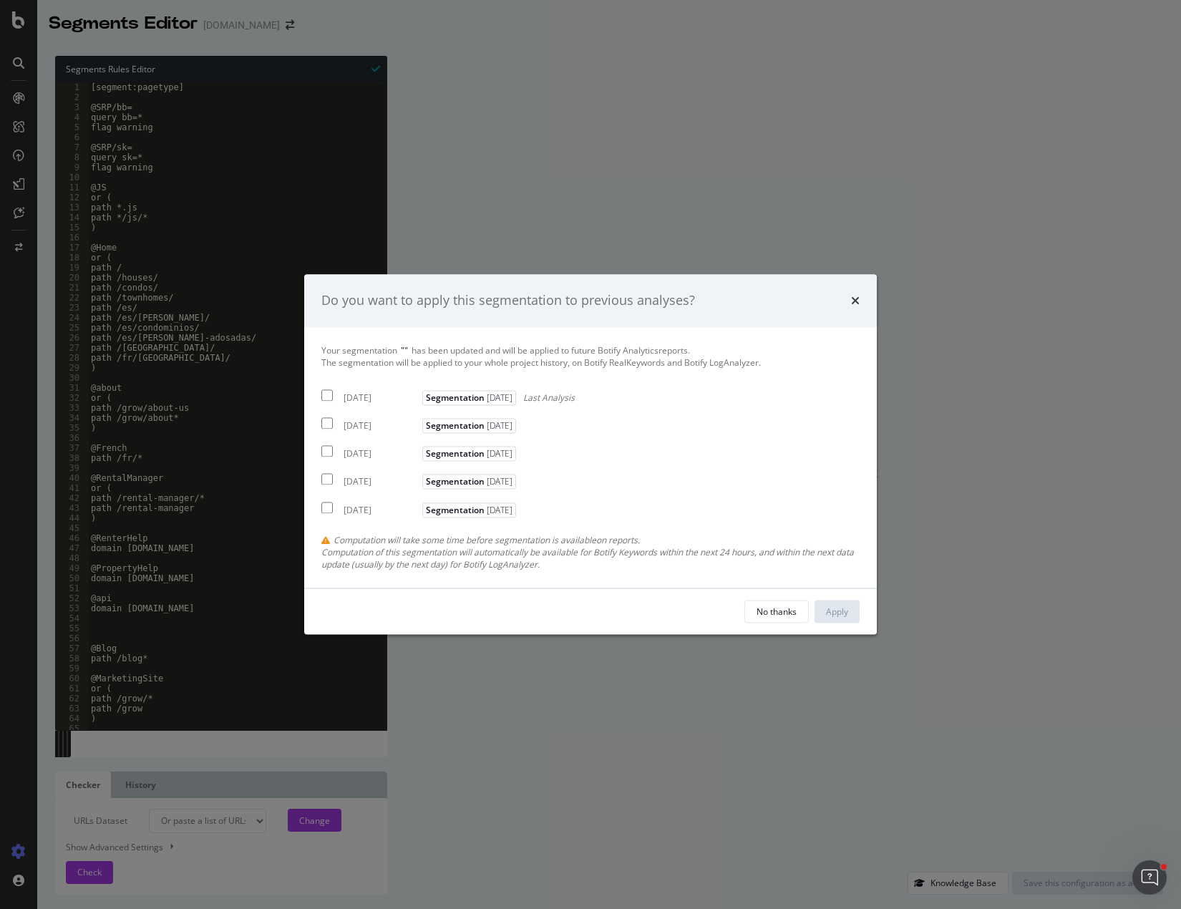
click at [326, 393] on input "modal" at bounding box center [326, 394] width 11 height 11
checkbox input "true"
click at [325, 422] on input "modal" at bounding box center [326, 423] width 11 height 11
checkbox input "true"
click at [324, 452] on input "modal" at bounding box center [326, 451] width 11 height 11
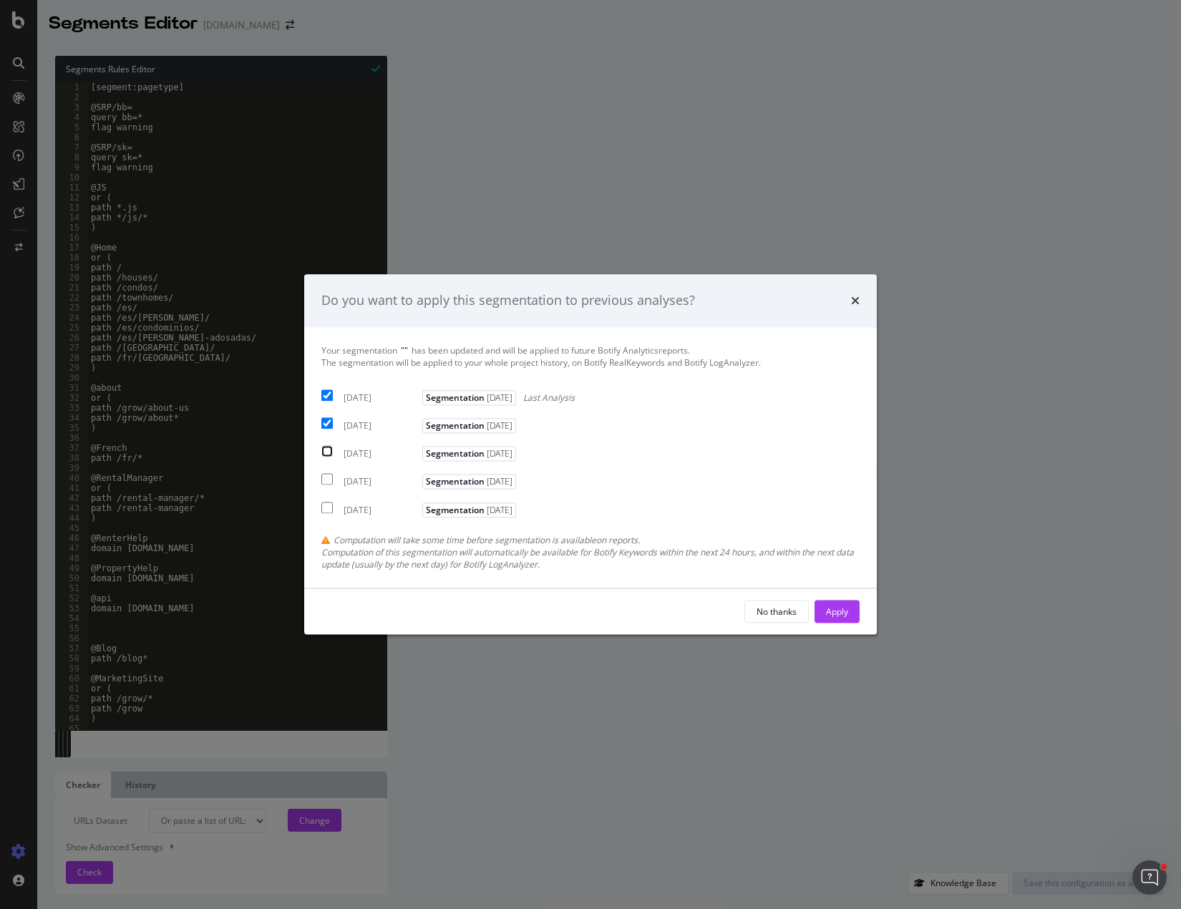
checkbox input "true"
click at [841, 611] on div "Apply" at bounding box center [837, 612] width 22 height 12
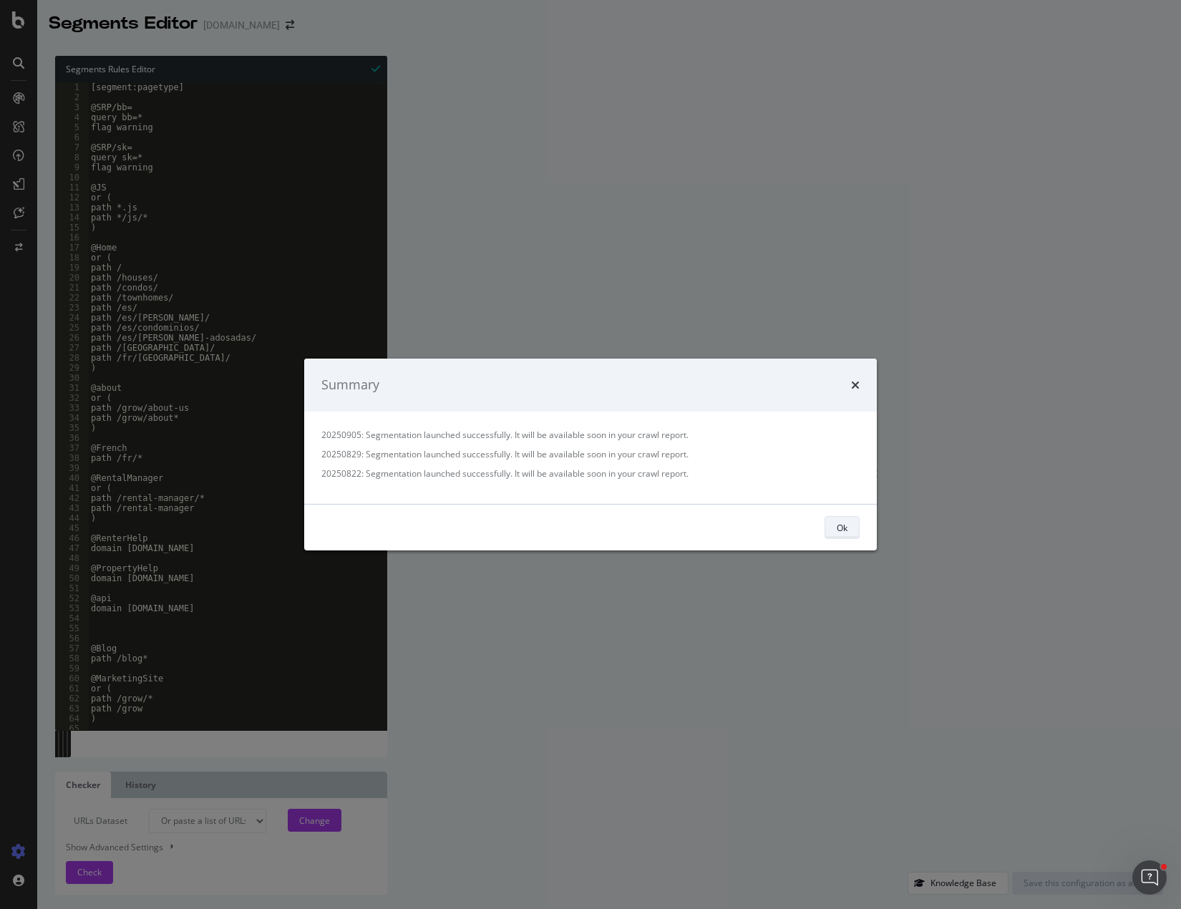
click at [846, 527] on div "Ok" at bounding box center [842, 527] width 11 height 12
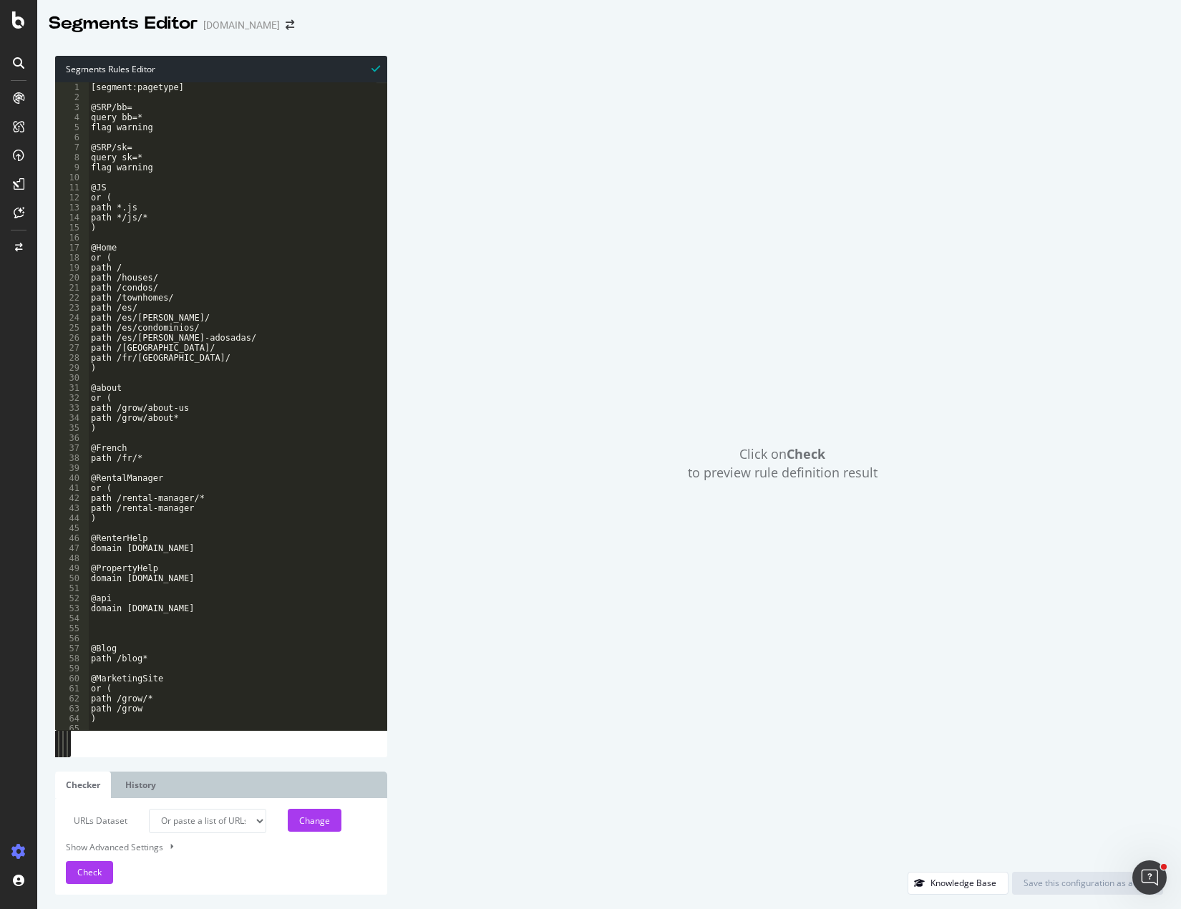
click at [561, 231] on div "Click on Check to preview rule definition result" at bounding box center [783, 464] width 762 height 816
click at [602, 457] on div "Click on Check to preview rule definition result" at bounding box center [783, 464] width 762 height 816
